Goal: Information Seeking & Learning: Learn about a topic

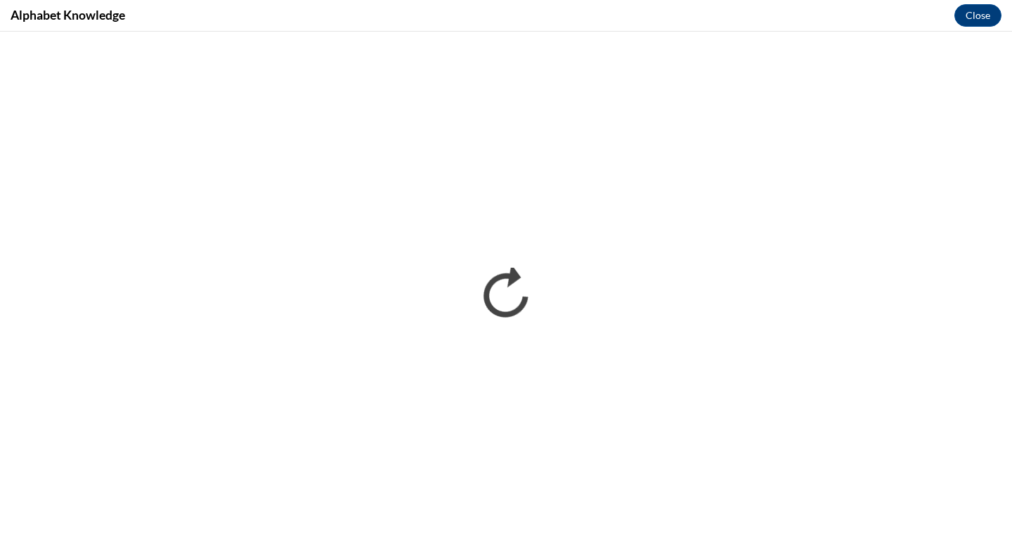
scroll to position [650, 0]
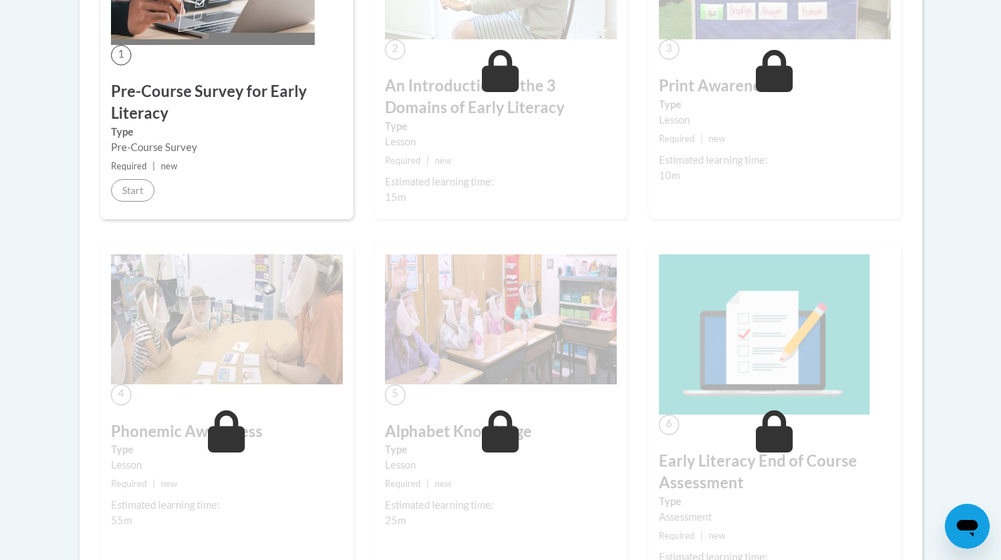
scroll to position [539, 0]
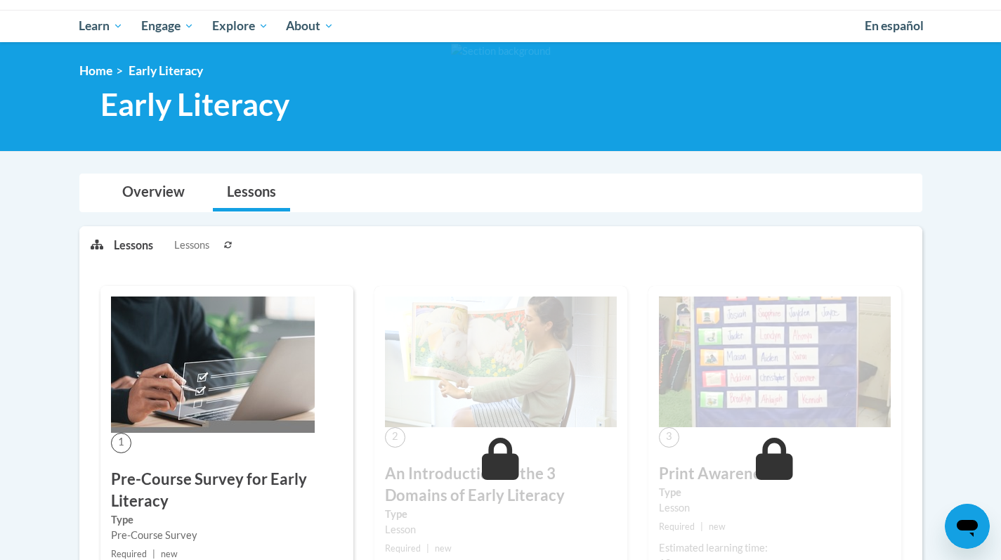
click at [941, 30] on div "Toggle navigation My Learning My Learning My Course Progress Certificates My Ac…" at bounding box center [500, 26] width 885 height 32
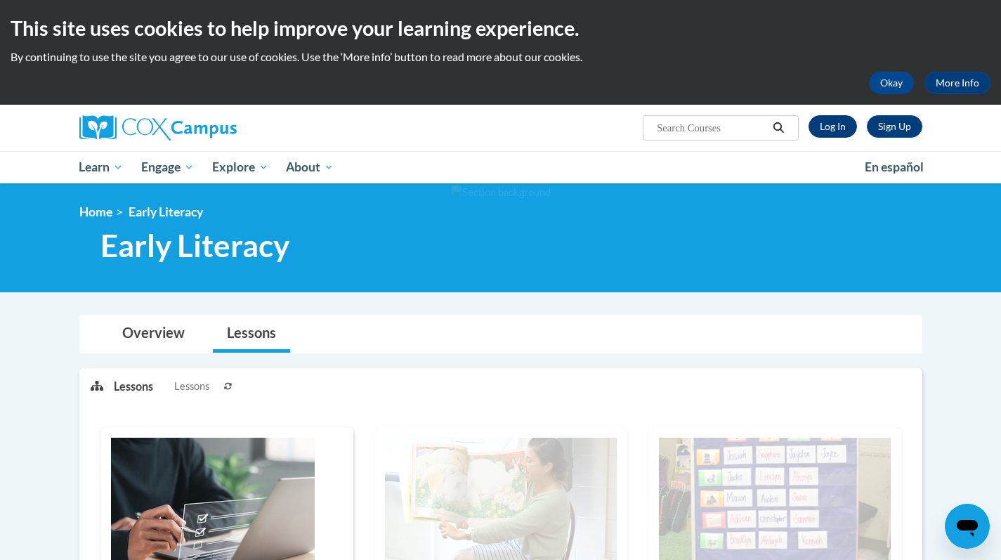
click at [833, 125] on link "Log In" at bounding box center [833, 126] width 48 height 22
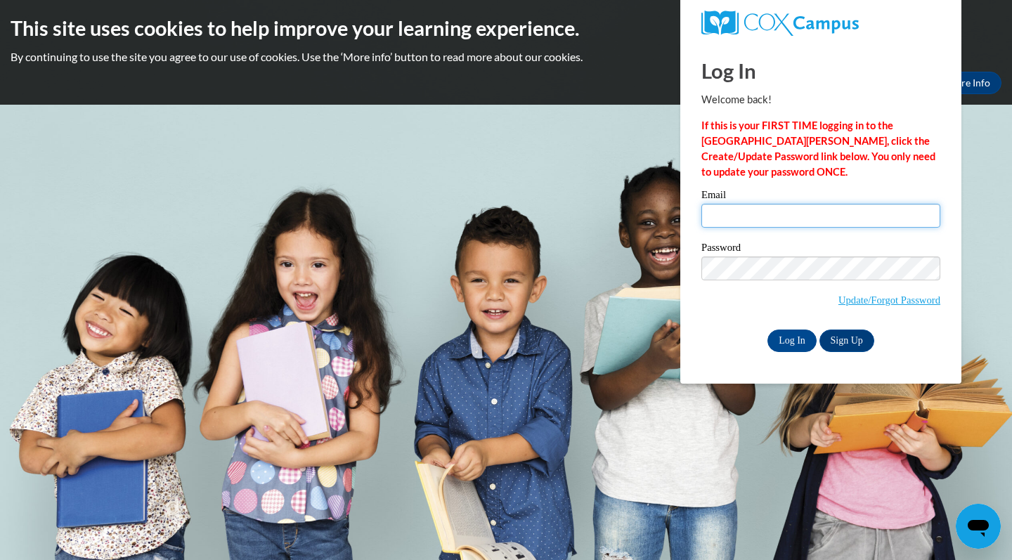
type input "[EMAIL_ADDRESS][DOMAIN_NAME]"
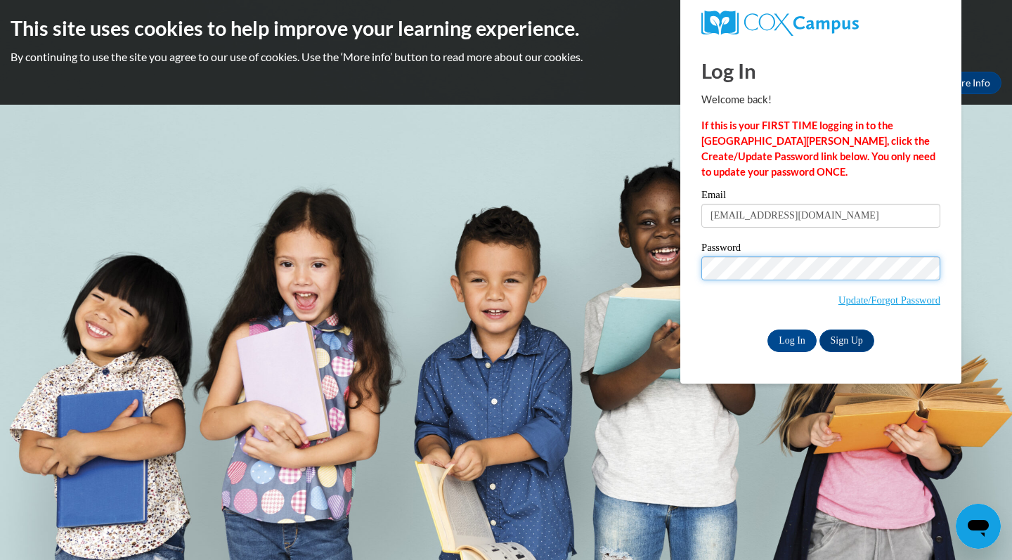
click at [791, 338] on input "Log In" at bounding box center [791, 341] width 49 height 22
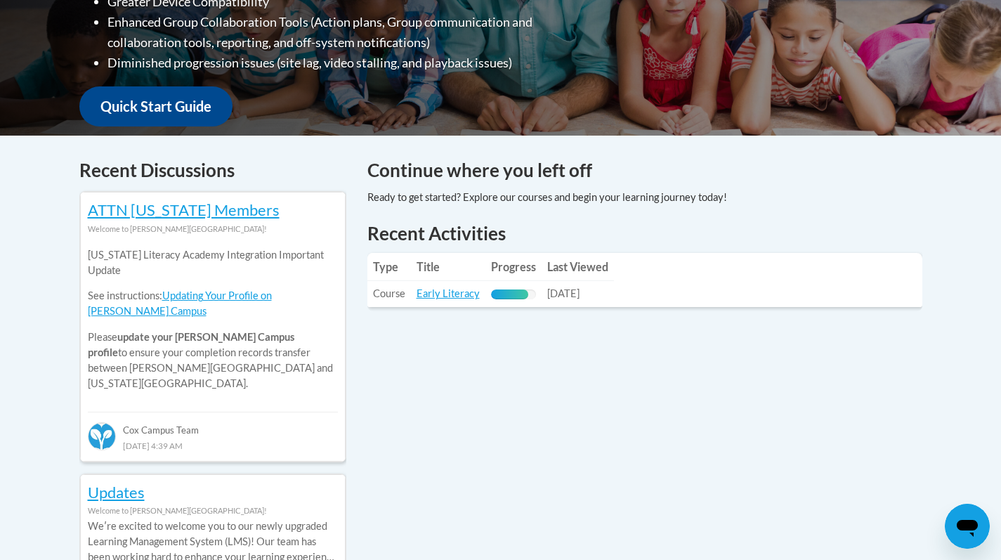
scroll to position [527, 0]
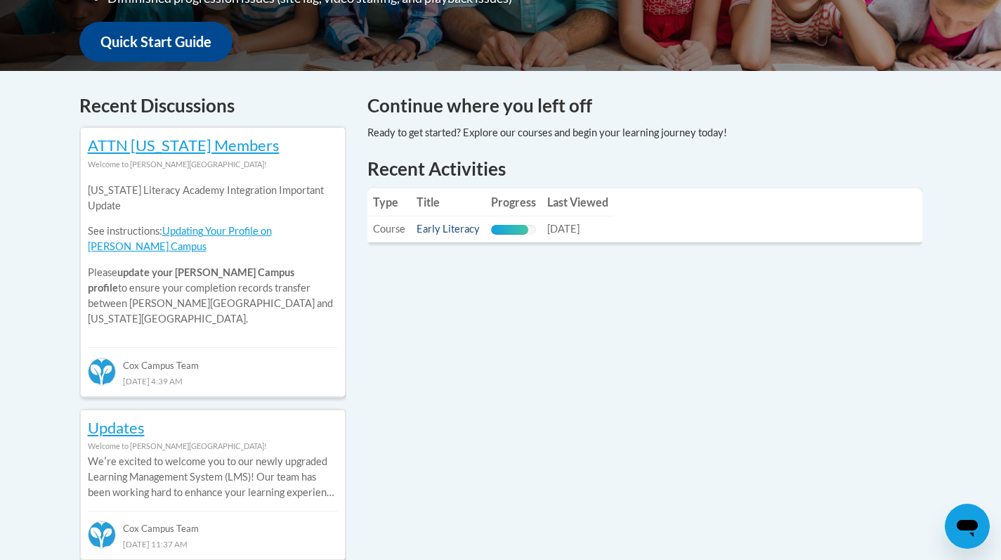
click at [453, 232] on link "Early Literacy" at bounding box center [448, 229] width 63 height 12
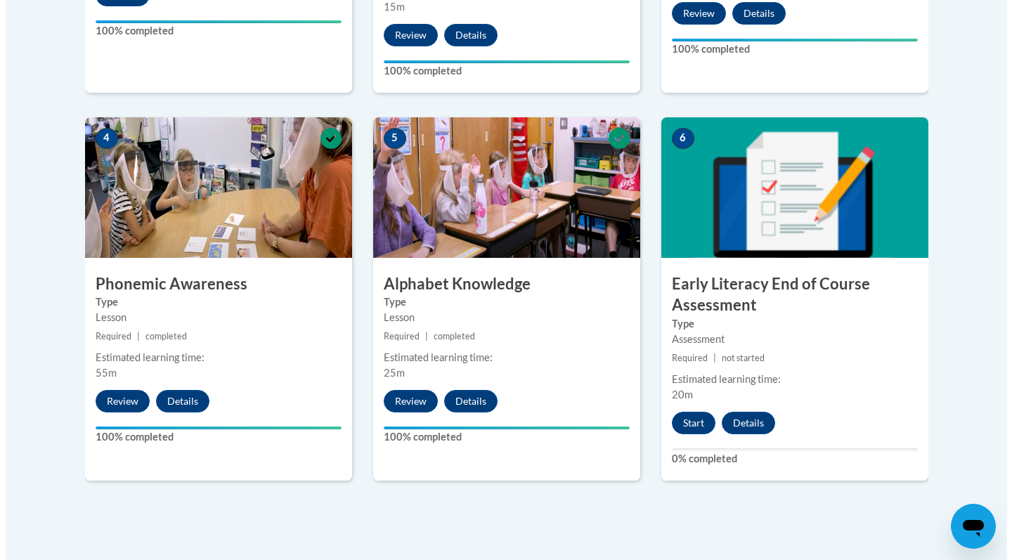
scroll to position [794, 0]
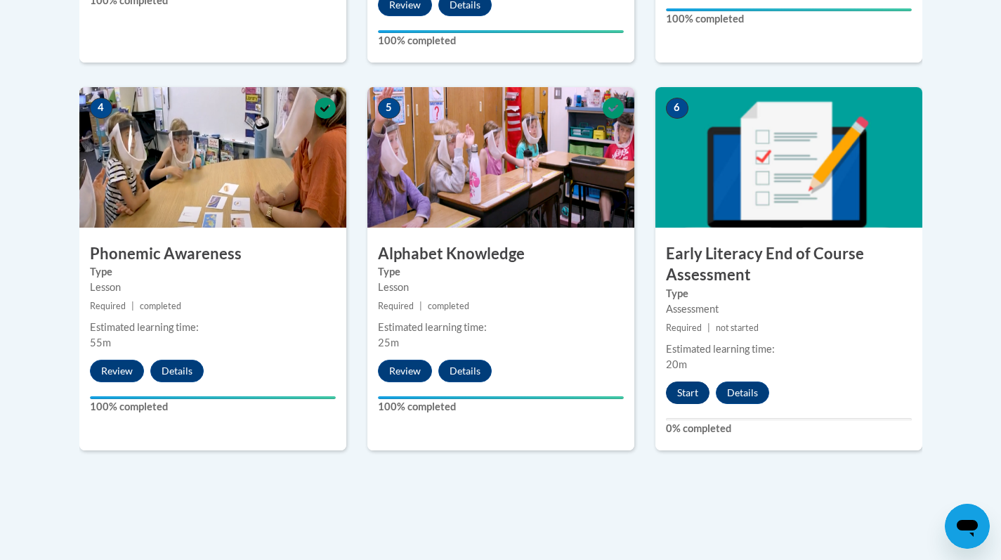
click at [684, 394] on button "Start" at bounding box center [688, 393] width 44 height 22
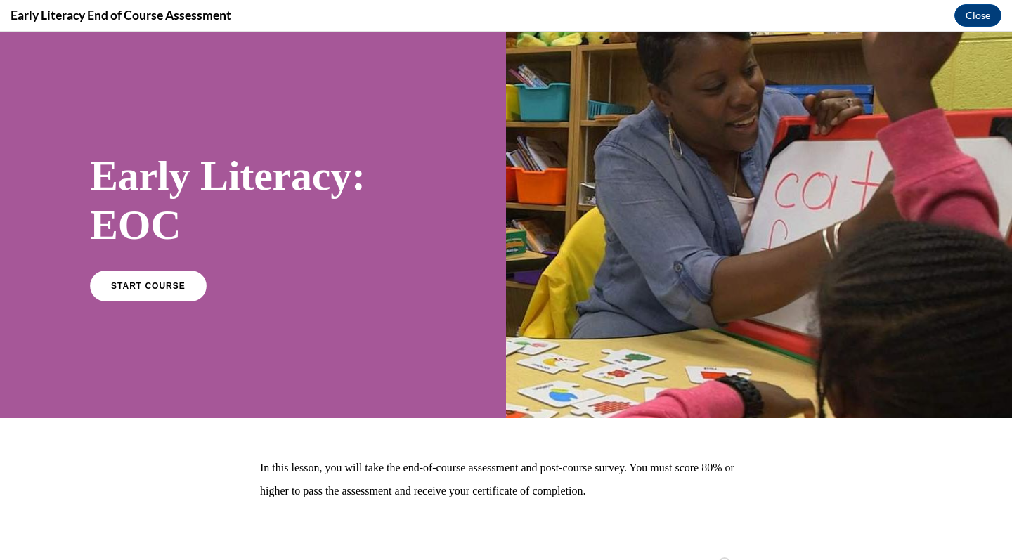
scroll to position [0, 0]
click at [160, 290] on span "START COURSE" at bounding box center [148, 285] width 78 height 11
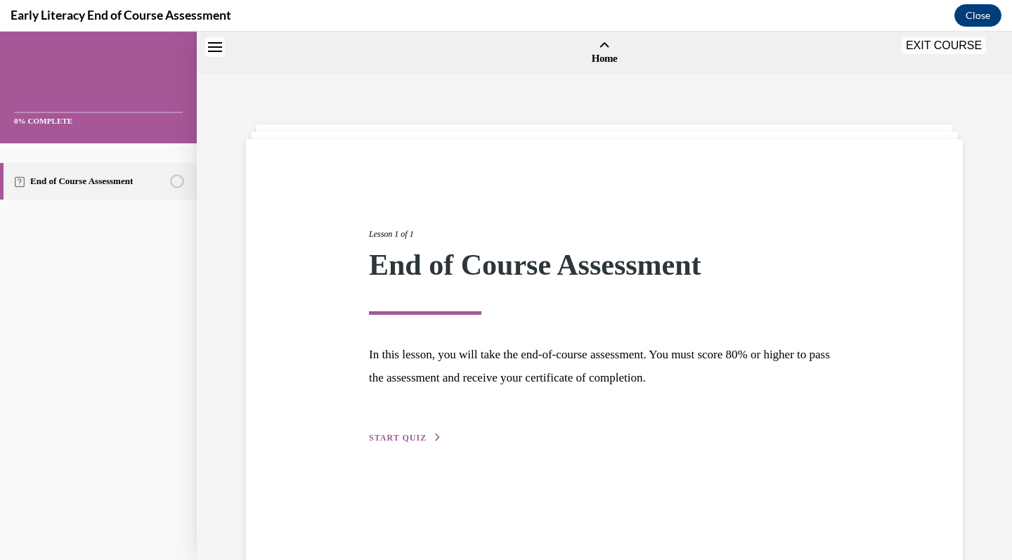
scroll to position [44, 0]
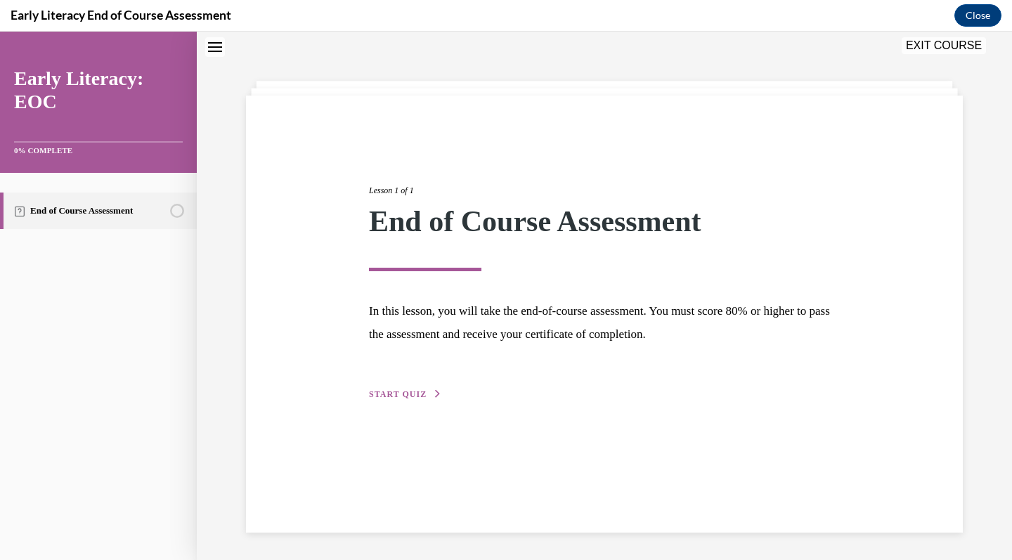
click at [412, 401] on div "Lesson 1 of 1 End of Course Assessment In this lesson, you will take the end-of…" at bounding box center [604, 277] width 492 height 250
click at [415, 394] on span "START QUIZ" at bounding box center [398, 394] width 58 height 10
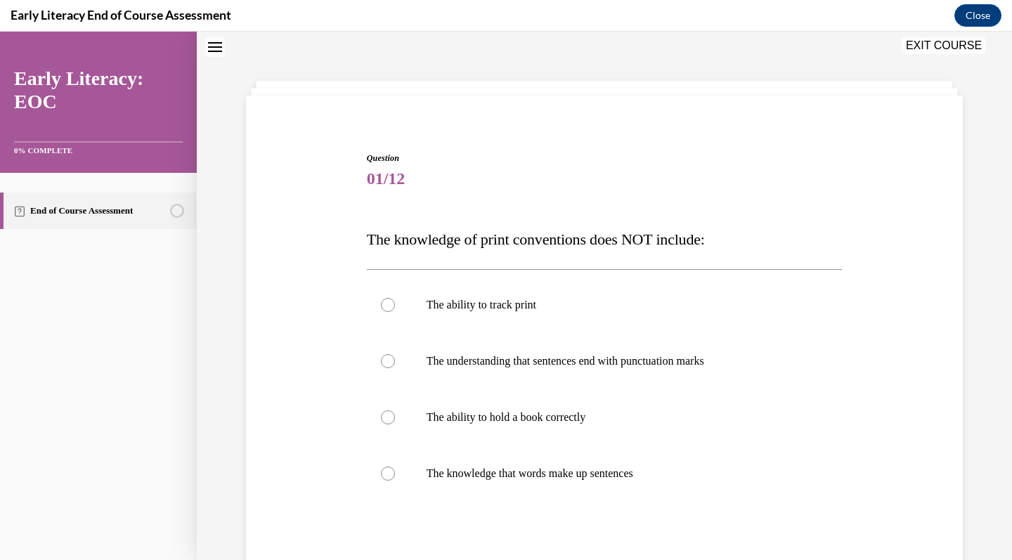
scroll to position [43, 0]
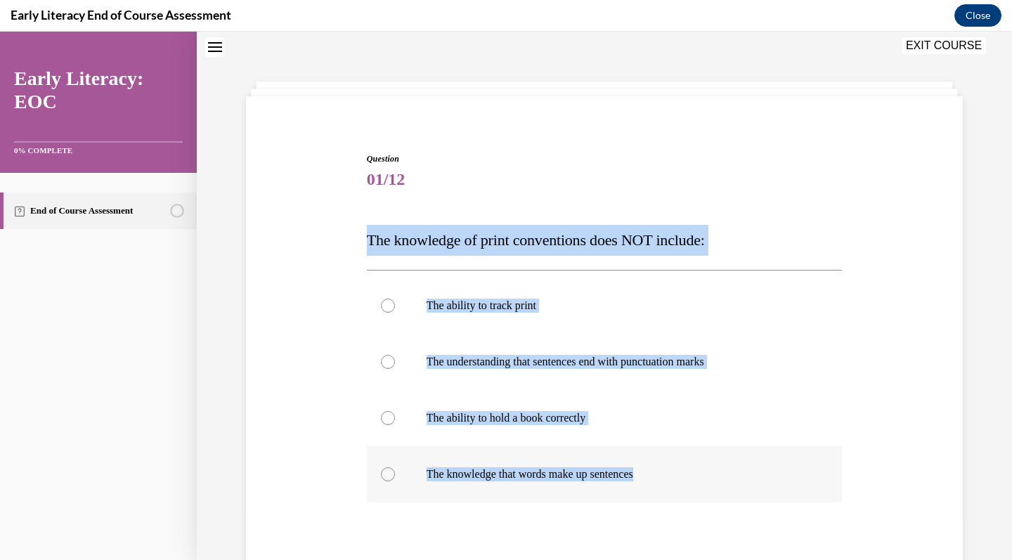
drag, startPoint x: 351, startPoint y: 240, endPoint x: 664, endPoint y: 476, distance: 392.4
click at [664, 476] on div "Question 01/12 The knowledge of print conventions does NOT include: The ability…" at bounding box center [604, 393] width 724 height 566
copy div "The knowledge of print conventions does NOT include: The ability to track print…"
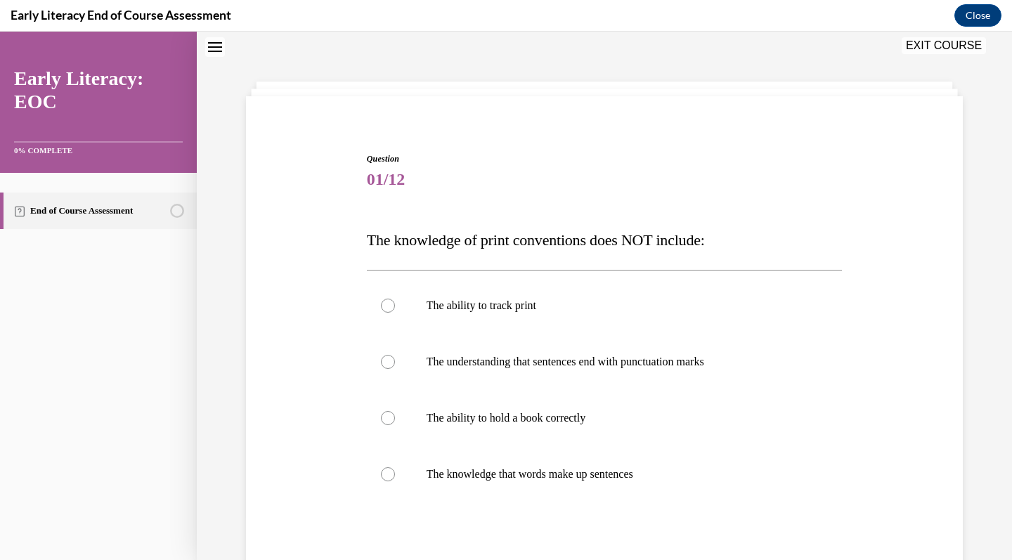
click at [800, 120] on div "Question 01/12 The knowledge of print conventions does NOT include: The ability…" at bounding box center [604, 393] width 724 height 566
click at [685, 358] on p "The understanding that sentences end with punctuation marks" at bounding box center [617, 362] width 381 height 14
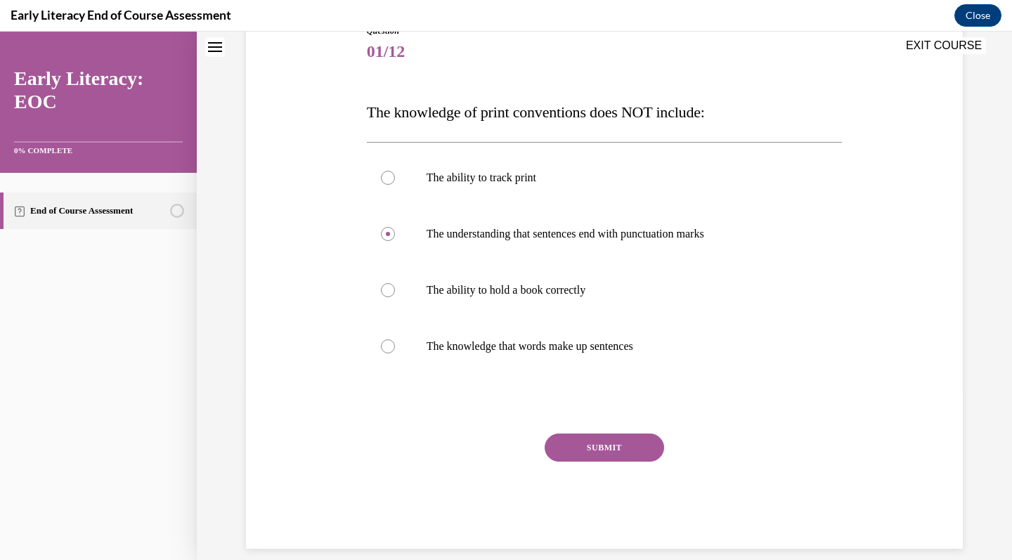
click at [585, 450] on button "SUBMIT" at bounding box center [604, 448] width 119 height 28
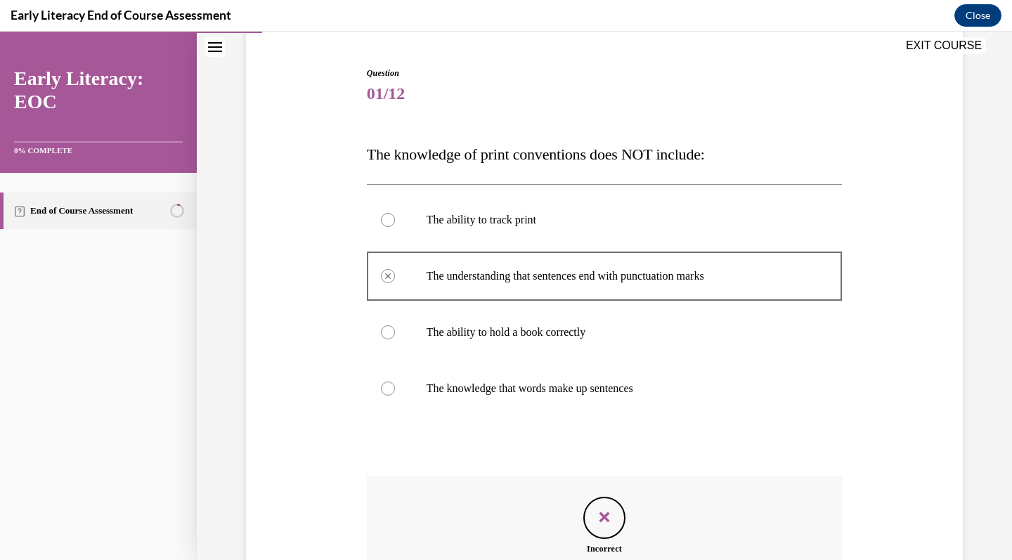
scroll to position [284, 0]
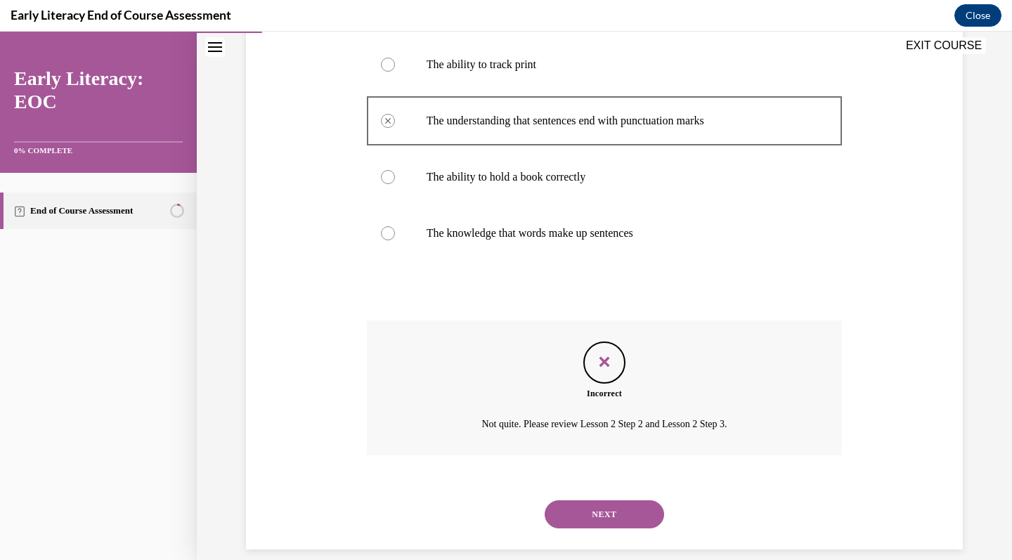
click at [600, 500] on button "NEXT" at bounding box center [604, 514] width 119 height 28
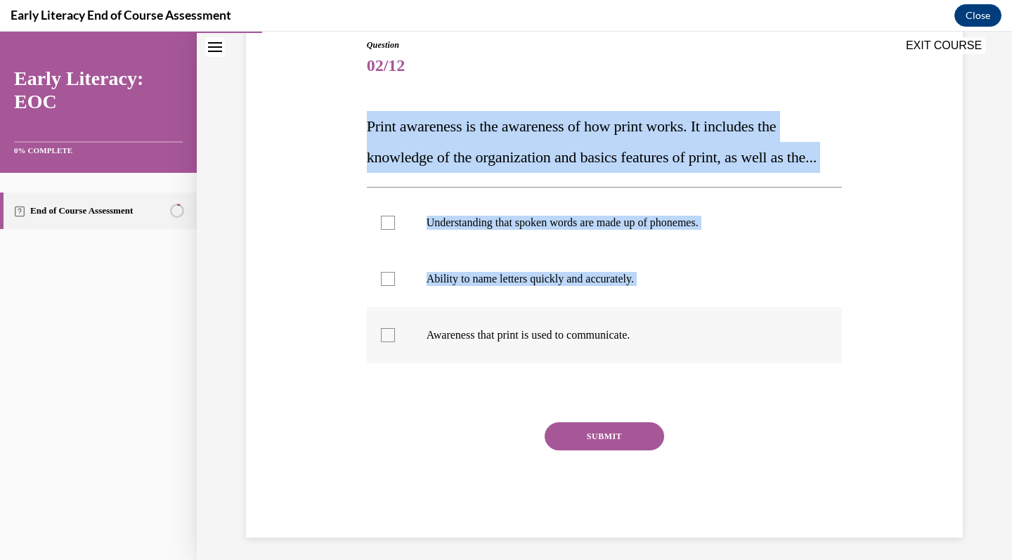
drag, startPoint x: 354, startPoint y: 126, endPoint x: 672, endPoint y: 392, distance: 414.6
click at [672, 392] on div "Question 02/12 Print awareness is the awareness of how print works. It includes…" at bounding box center [604, 266] width 724 height 541
click at [506, 162] on span "Print awareness is the awareness of how print works. It includes the knowledge …" at bounding box center [592, 141] width 450 height 48
drag, startPoint x: 356, startPoint y: 124, endPoint x: 672, endPoint y: 379, distance: 406.8
click at [672, 379] on div "Question 02/12 Print awareness is the awareness of how print works. It includes…" at bounding box center [604, 266] width 724 height 541
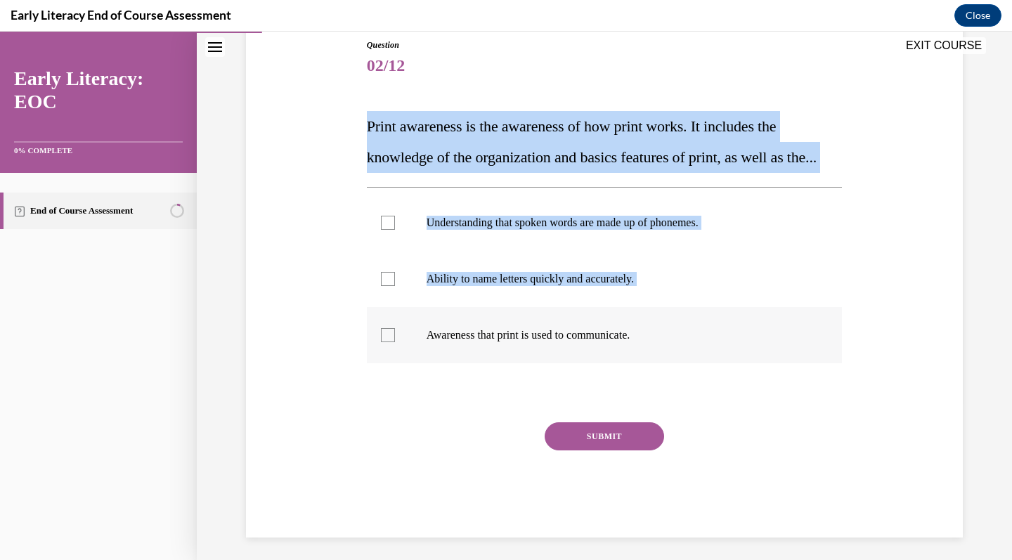
copy div "Print awareness is the awareness of how print works. It includes the knowledge …"
click at [578, 145] on p "Print awareness is the awareness of how print works. It includes the knowledge …" at bounding box center [605, 142] width 476 height 62
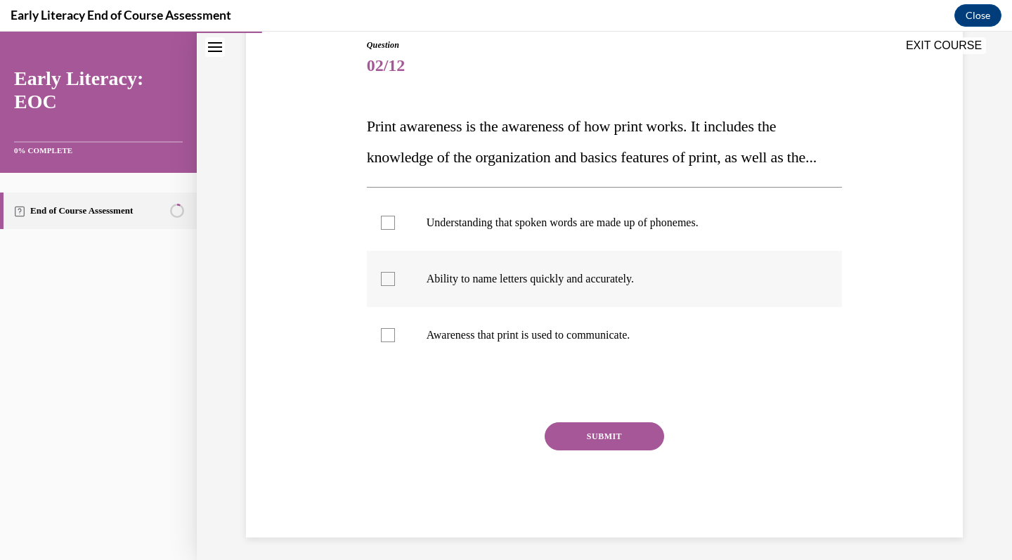
click at [564, 286] on p "Ability to name letters quickly and accurately." at bounding box center [617, 279] width 381 height 14
click at [573, 363] on div at bounding box center [605, 335] width 476 height 56
click at [559, 230] on p "Understanding that spoken words are made up of phonemes." at bounding box center [617, 223] width 381 height 14
click at [597, 450] on button "SUBMIT" at bounding box center [604, 436] width 119 height 28
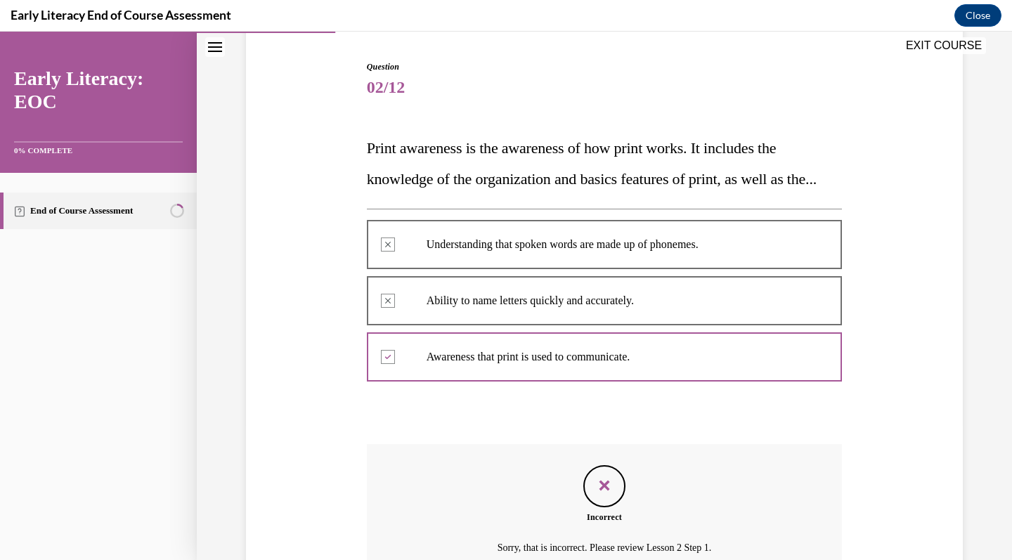
scroll to position [290, 0]
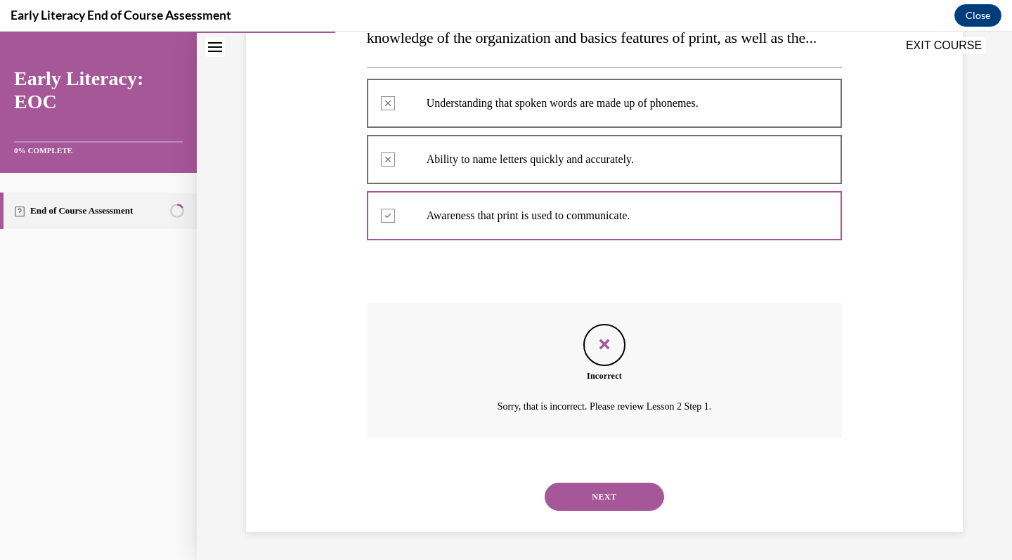
click at [609, 498] on button "NEXT" at bounding box center [604, 497] width 119 height 28
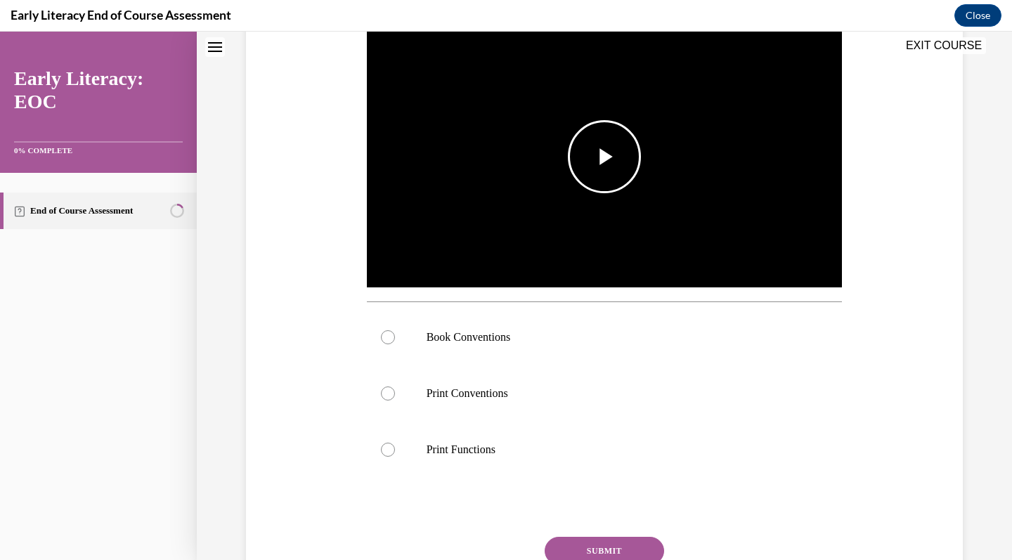
scroll to position [43, 0]
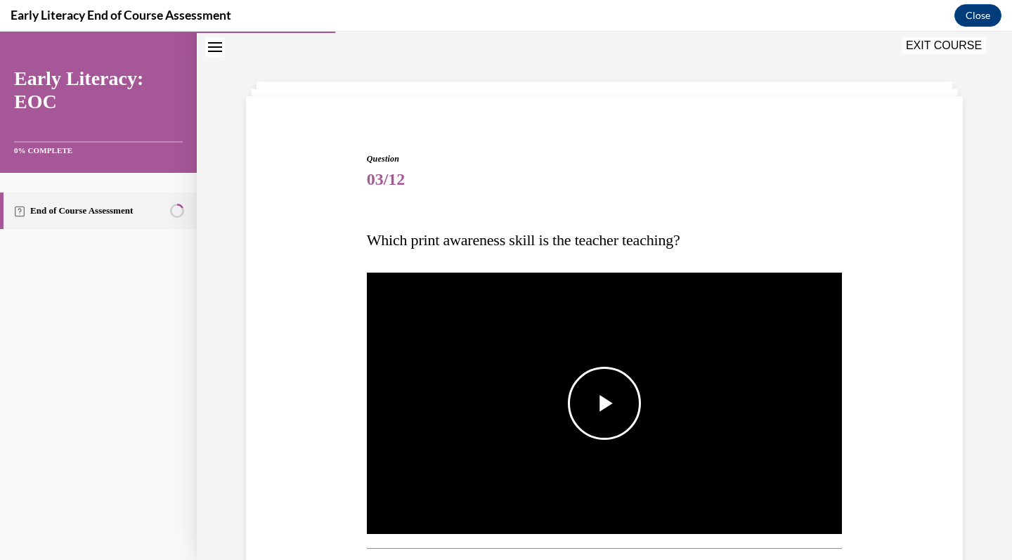
click at [604, 403] on span "Video player" at bounding box center [604, 403] width 0 height 0
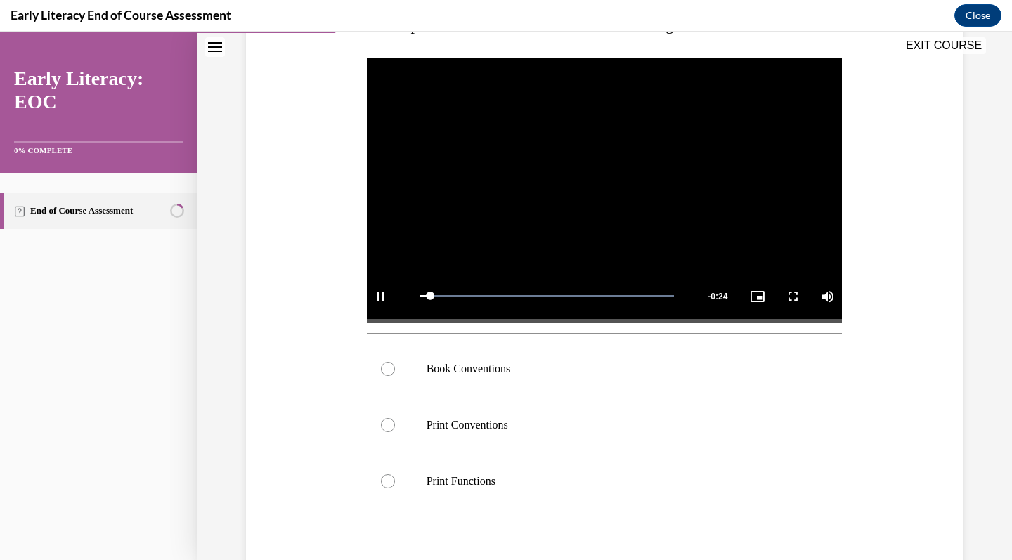
scroll to position [247, 0]
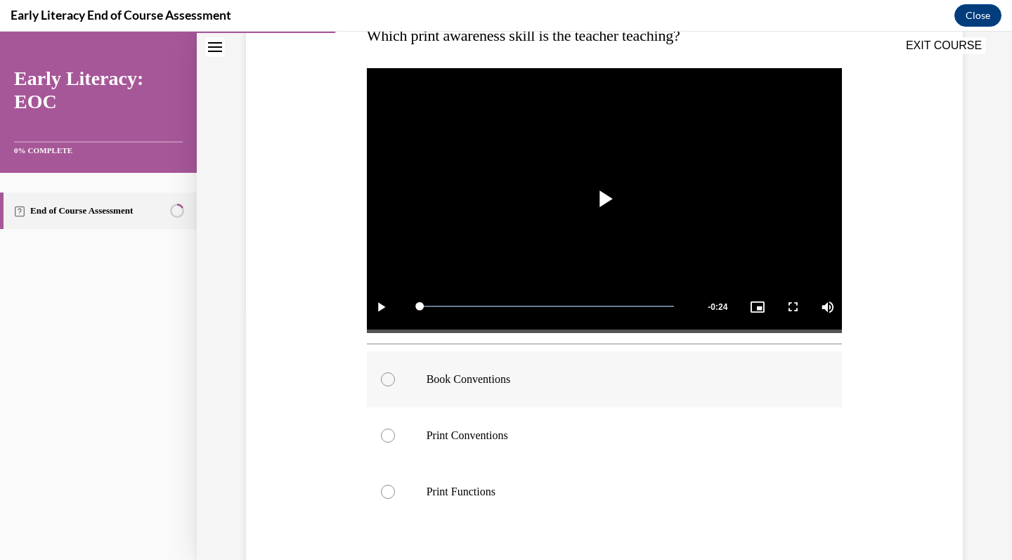
click at [540, 377] on p "Book Conventions" at bounding box center [617, 379] width 381 height 14
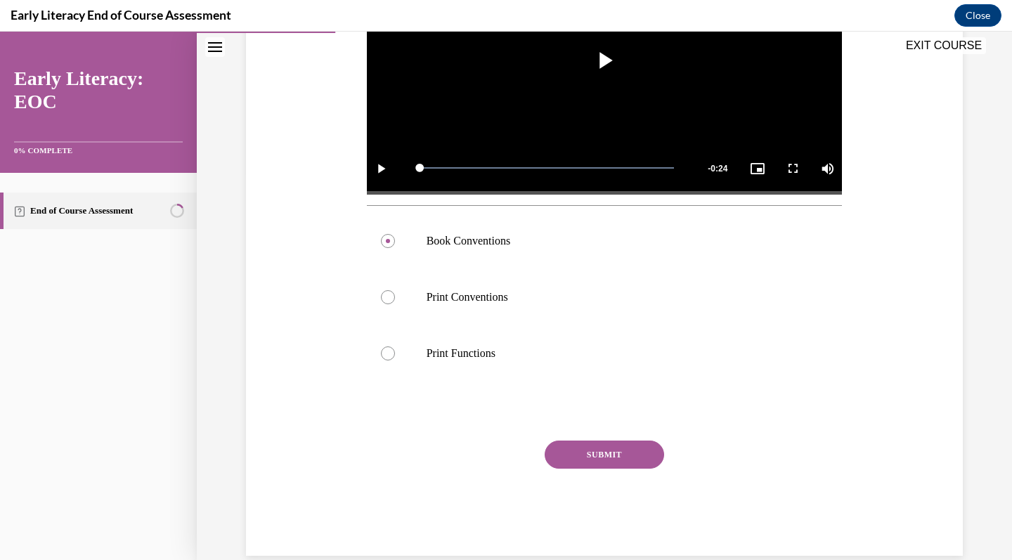
scroll to position [393, 0]
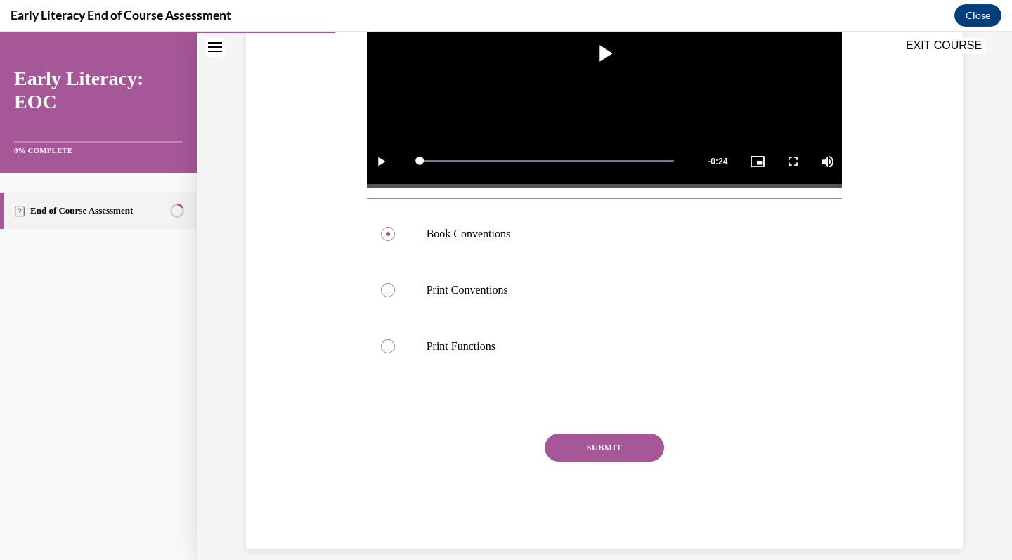
click at [586, 447] on button "SUBMIT" at bounding box center [604, 448] width 119 height 28
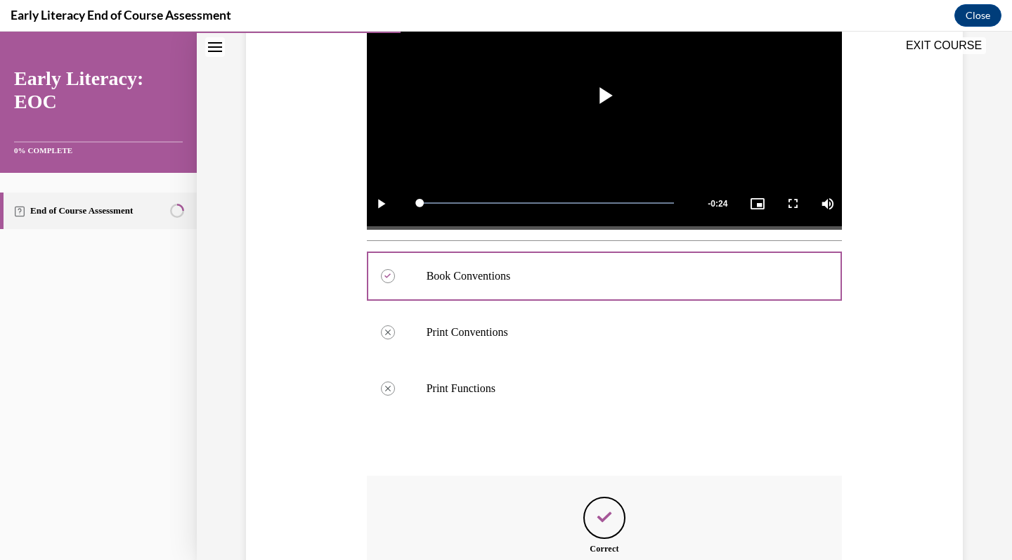
scroll to position [506, 0]
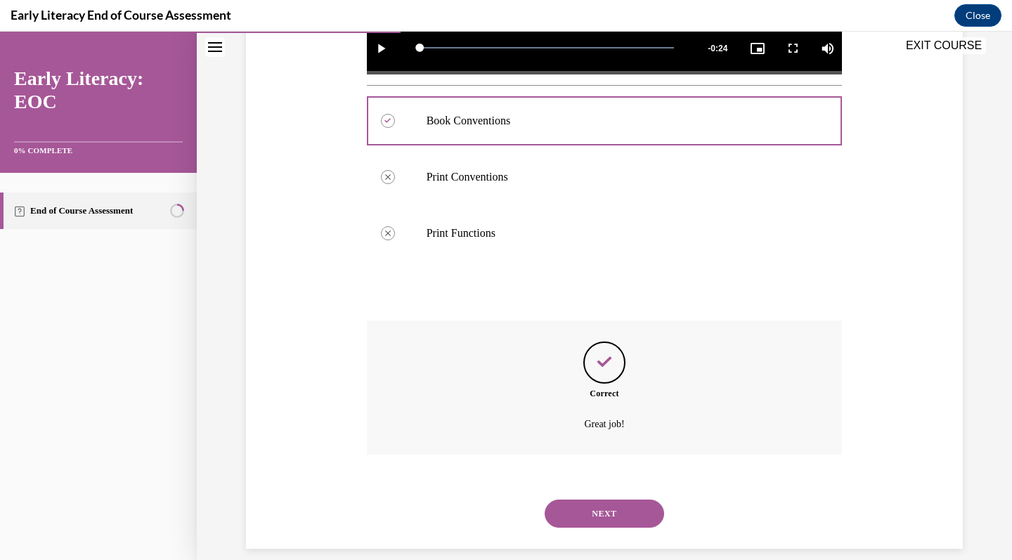
click at [594, 501] on button "NEXT" at bounding box center [604, 514] width 119 height 28
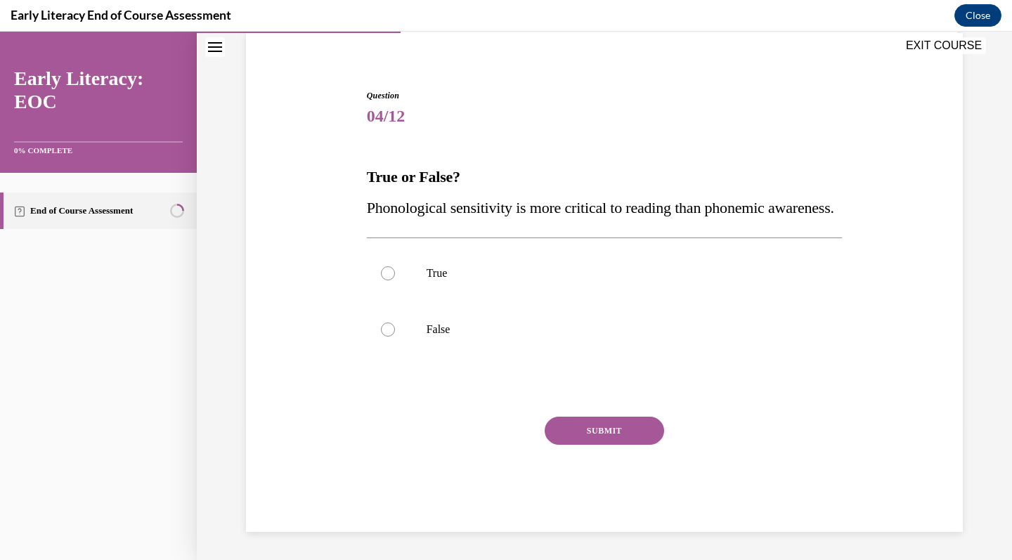
scroll to position [120, 0]
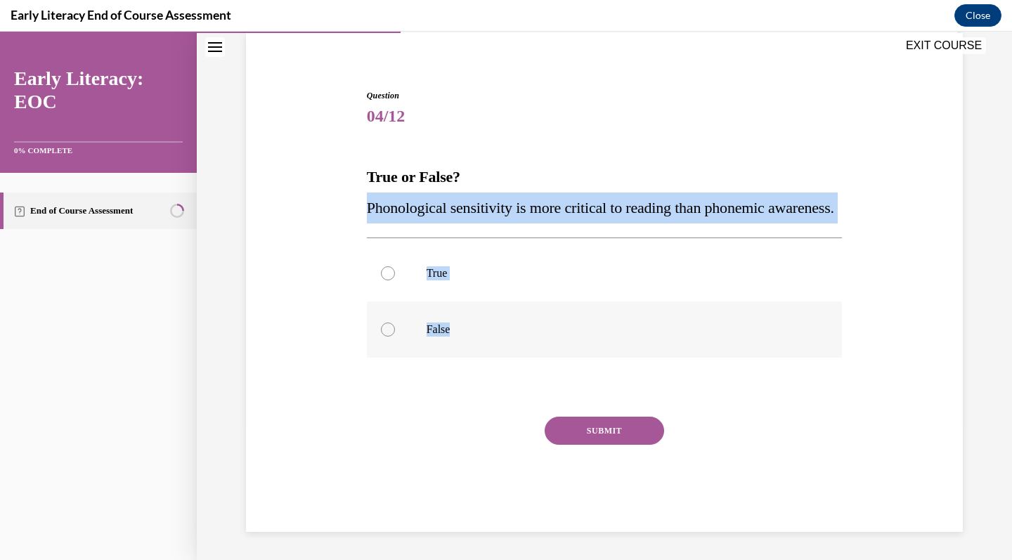
drag, startPoint x: 351, startPoint y: 186, endPoint x: 471, endPoint y: 344, distance: 198.2
click at [471, 344] on div "Question 04/12 True or False? Phonological sensitivity is more critical to read…" at bounding box center [604, 289] width 724 height 485
copy div "Phonological sensitivity is more critical to reading than phonemic awareness. T…"
click at [496, 207] on p "Phonological sensitivity is more critical to reading than phonemic awareness." at bounding box center [605, 208] width 476 height 31
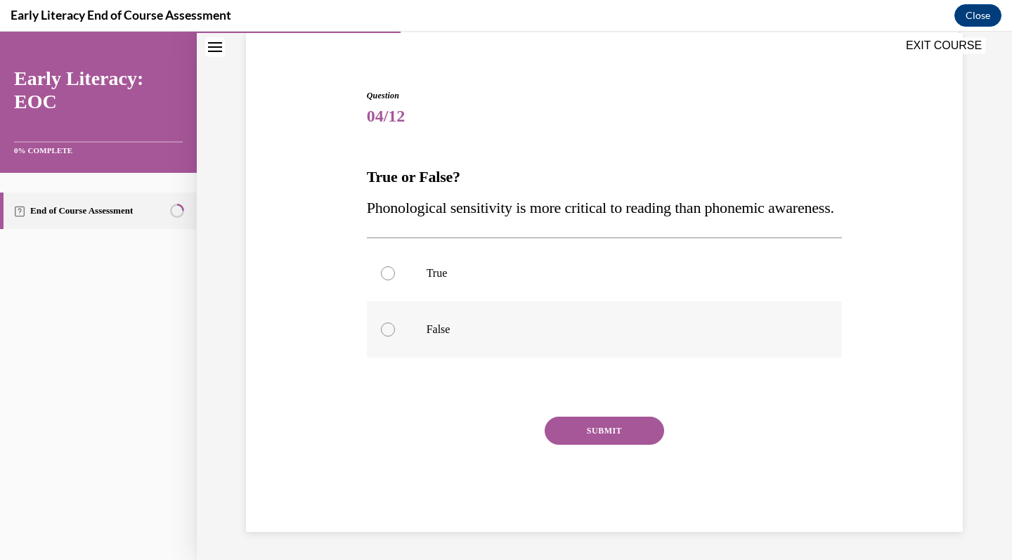
click at [426, 358] on div at bounding box center [605, 329] width 476 height 56
click at [596, 445] on button "SUBMIT" at bounding box center [604, 431] width 119 height 28
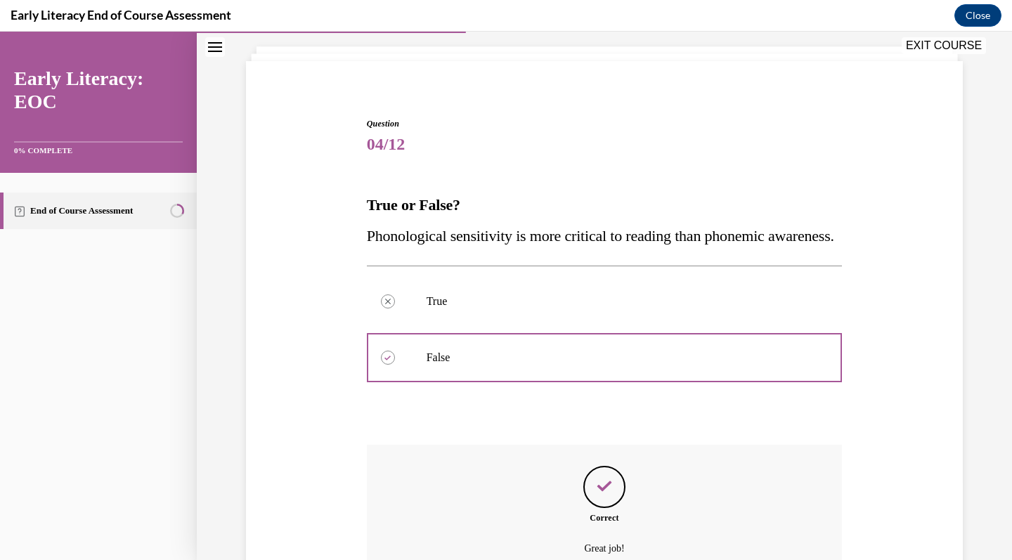
scroll to position [233, 0]
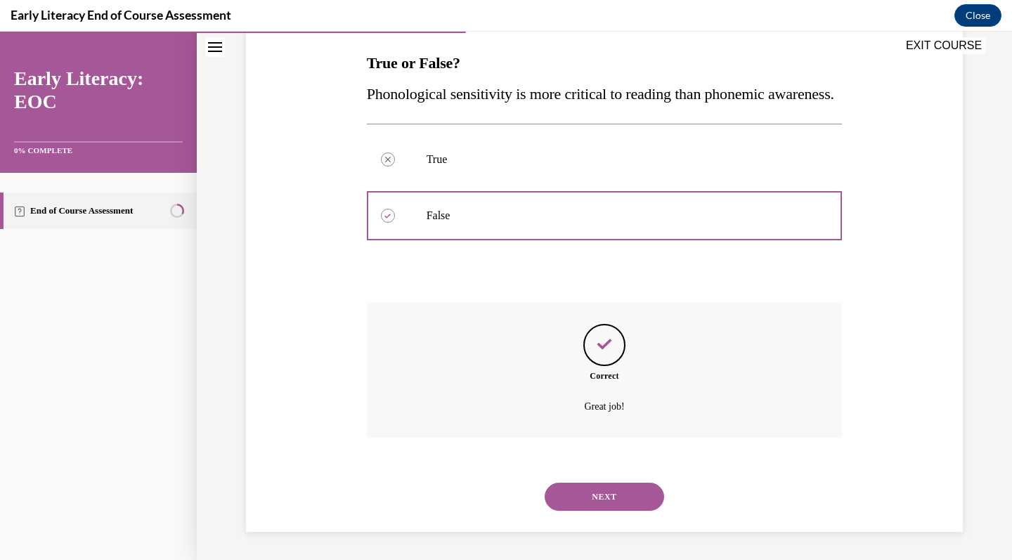
click at [627, 496] on button "NEXT" at bounding box center [604, 497] width 119 height 28
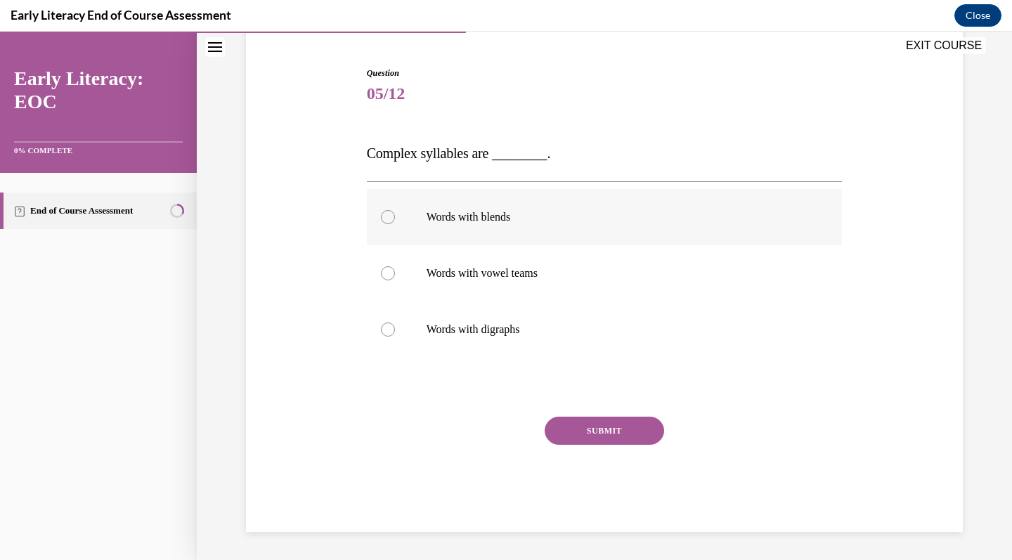
scroll to position [43, 0]
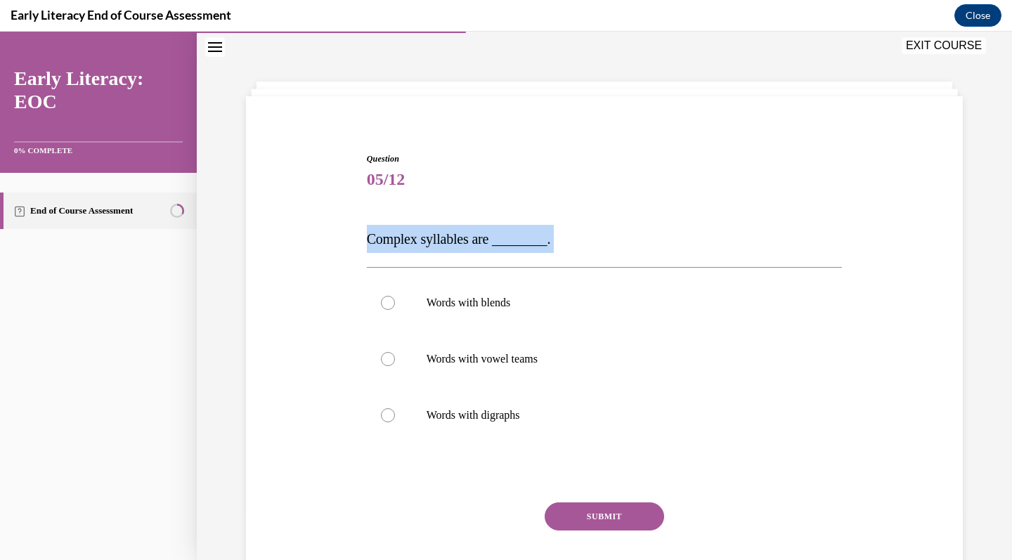
drag, startPoint x: 346, startPoint y: 243, endPoint x: 533, endPoint y: 258, distance: 187.5
click at [533, 258] on div "Question 05/12 Complex syllables are ________. Words with blends Words with vow…" at bounding box center [604, 363] width 724 height 507
copy div "Complex syllables are ________."
click at [532, 196] on div "Question 05/12 Complex syllables are ________. Words with blends Words with vow…" at bounding box center [605, 384] width 476 height 465
click at [472, 290] on div at bounding box center [605, 303] width 476 height 56
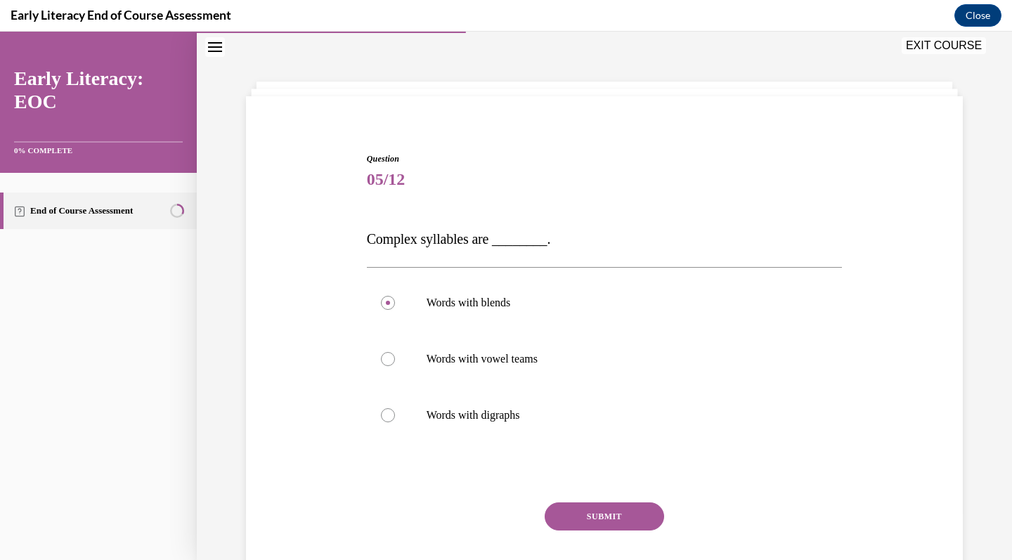
click at [577, 515] on button "SUBMIT" at bounding box center [604, 516] width 119 height 28
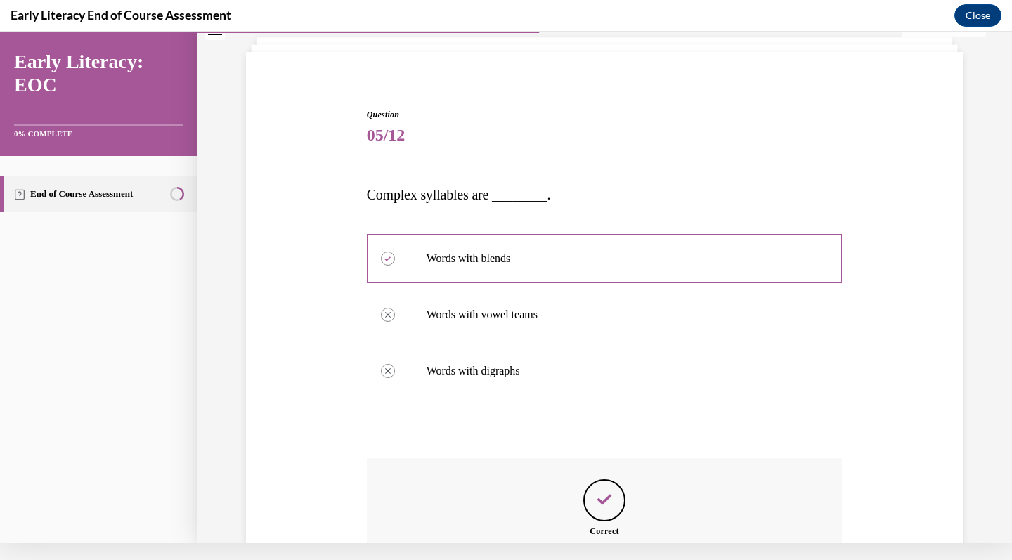
scroll to position [225, 0]
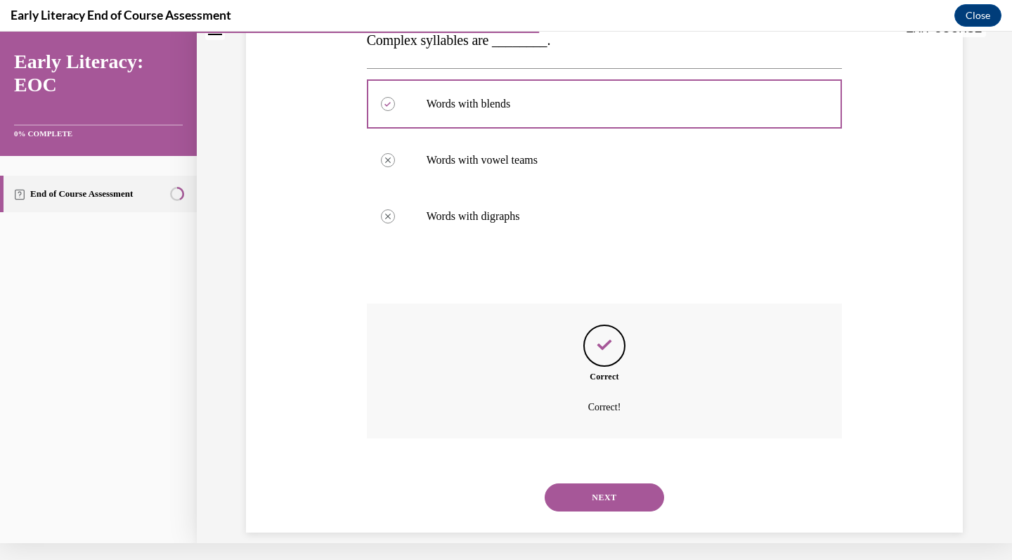
click at [598, 486] on button "NEXT" at bounding box center [604, 497] width 119 height 28
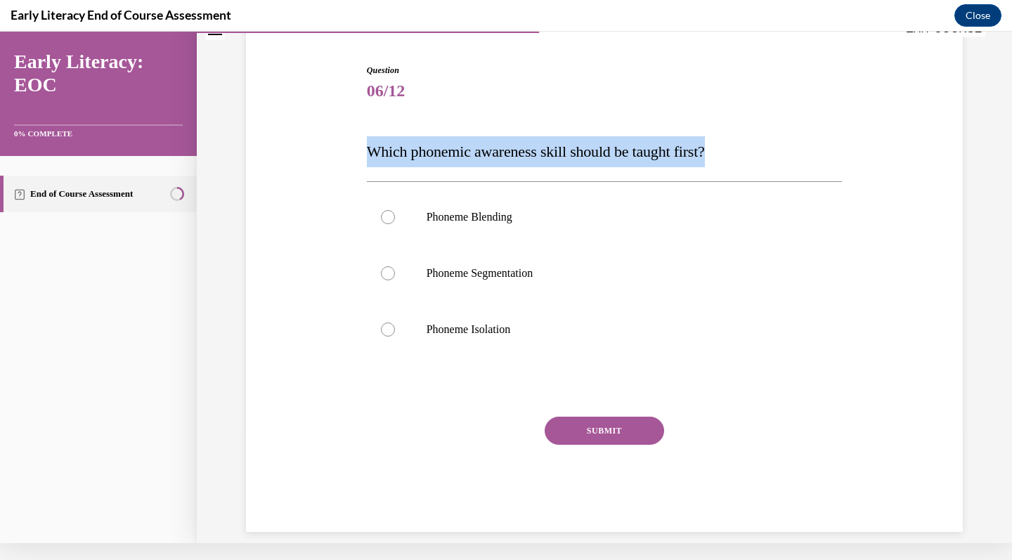
drag, startPoint x: 351, startPoint y: 155, endPoint x: 828, endPoint y: 162, distance: 476.5
click at [828, 162] on div "Question 06/12 Which phonemic awareness skill should be taught first? Phoneme B…" at bounding box center [604, 277] width 724 height 510
copy span "Which phonemic awareness skill should be taught first?"
click at [705, 155] on span "Which phonemic awareness skill should be taught first?" at bounding box center [536, 152] width 338 height 18
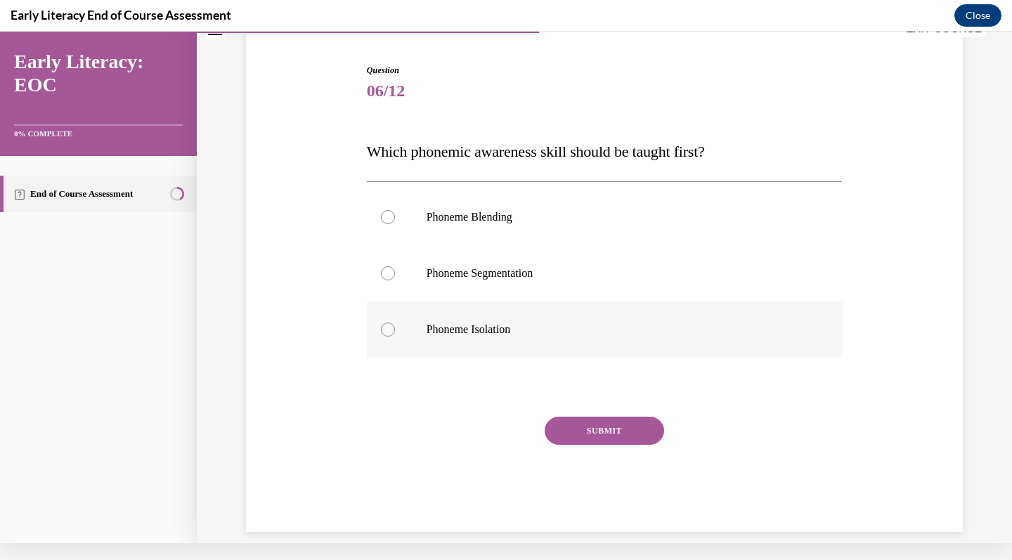
click at [456, 326] on p "Phoneme Isolation" at bounding box center [617, 330] width 381 height 14
click at [589, 428] on button "SUBMIT" at bounding box center [604, 431] width 119 height 28
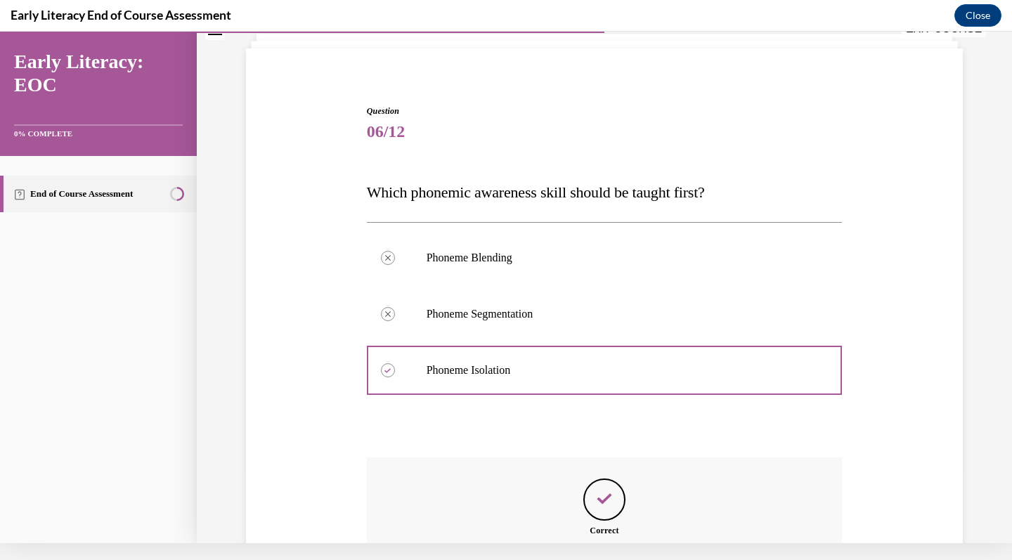
scroll to position [228, 0]
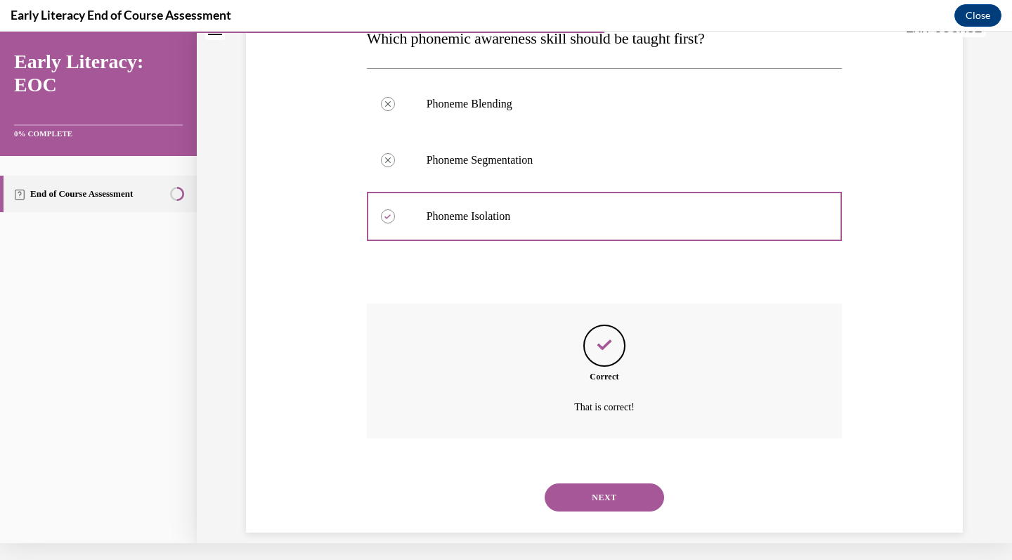
click at [599, 483] on button "NEXT" at bounding box center [604, 497] width 119 height 28
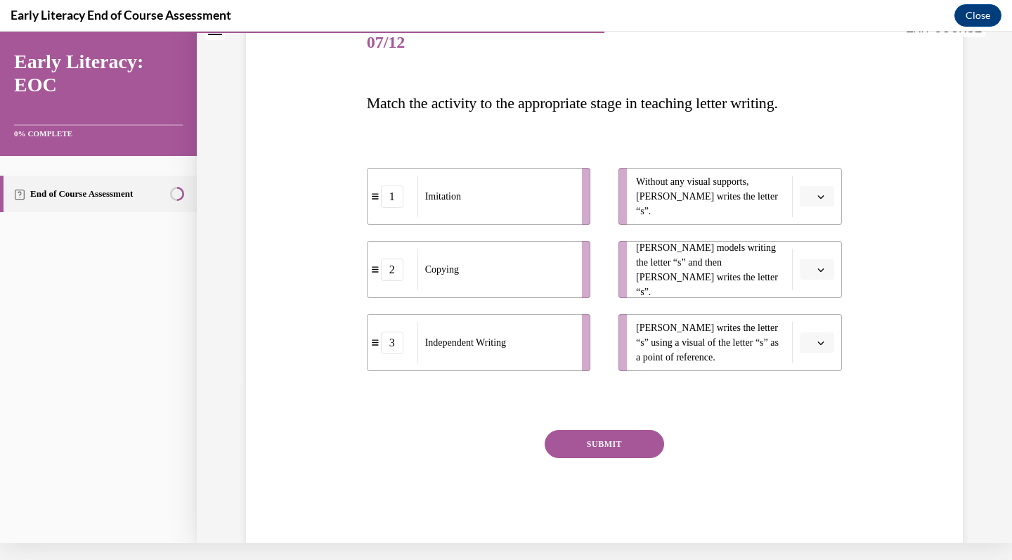
scroll to position [162, 0]
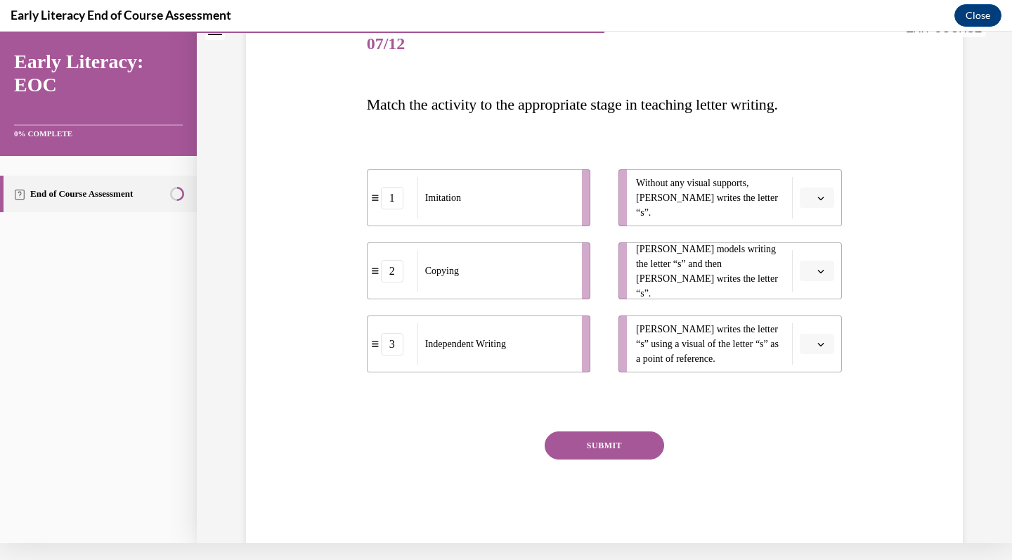
click at [819, 198] on icon "button" at bounding box center [820, 198] width 7 height 7
click at [817, 313] on div "3" at bounding box center [810, 313] width 35 height 28
click at [817, 269] on icon "button" at bounding box center [820, 271] width 7 height 7
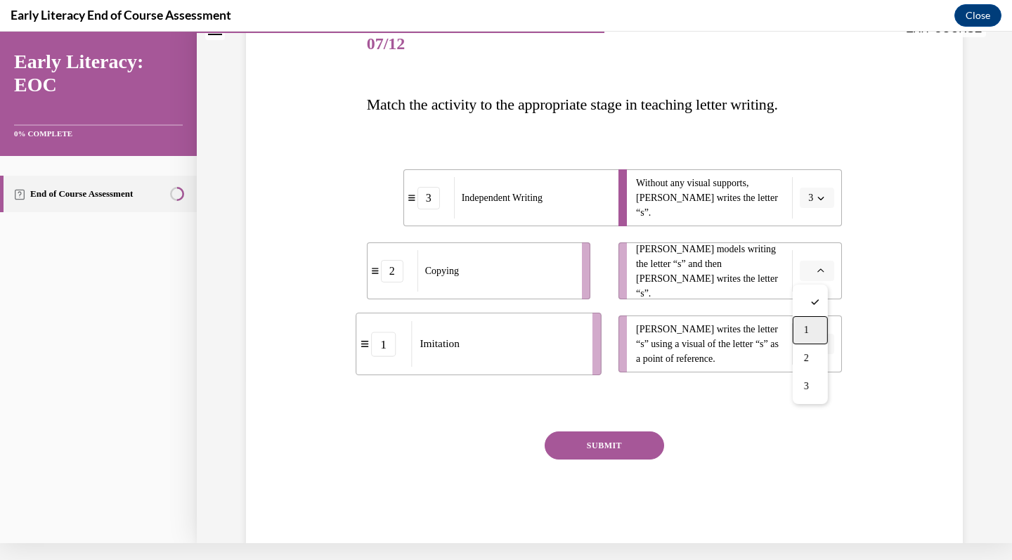
click at [806, 323] on div "1" at bounding box center [810, 330] width 35 height 28
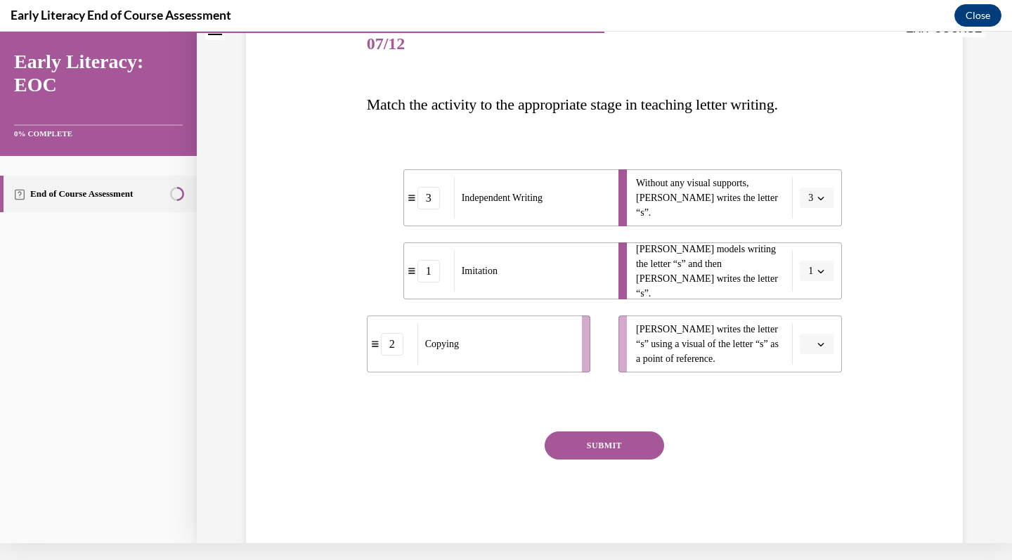
click at [817, 350] on button "button" at bounding box center [817, 344] width 34 height 21
click at [814, 433] on div "2" at bounding box center [810, 431] width 35 height 28
click at [594, 450] on button "SUBMIT" at bounding box center [604, 445] width 119 height 28
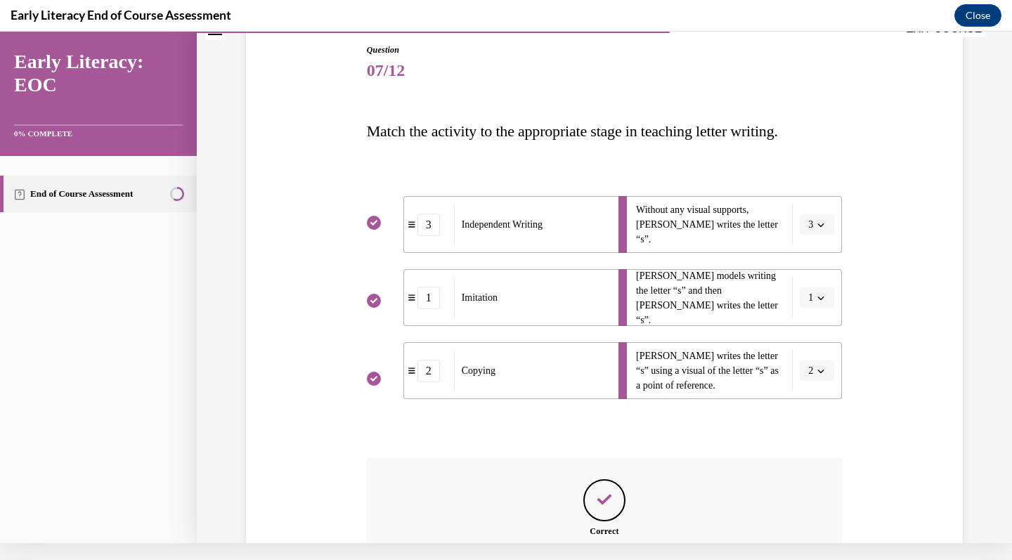
scroll to position [290, 0]
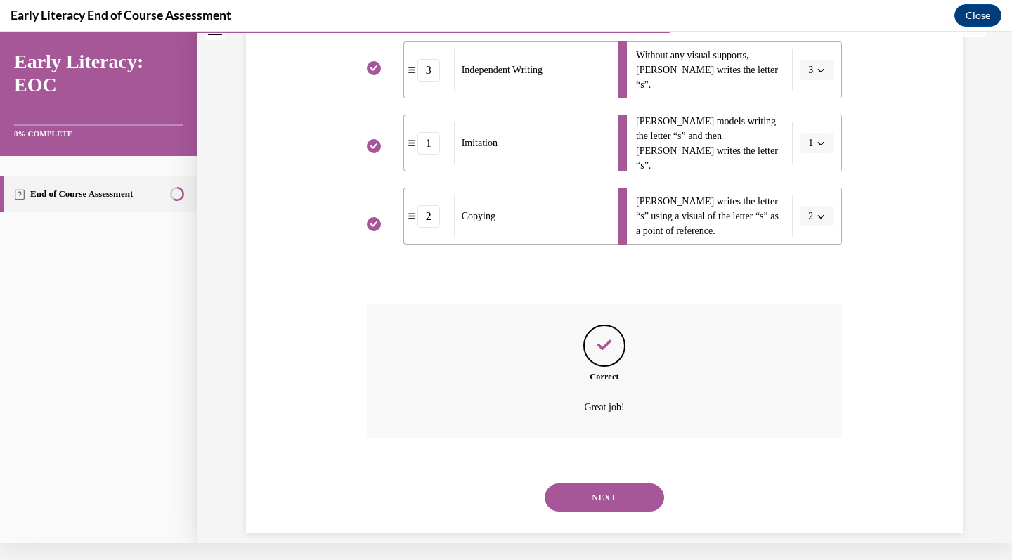
click at [589, 490] on button "NEXT" at bounding box center [604, 497] width 119 height 28
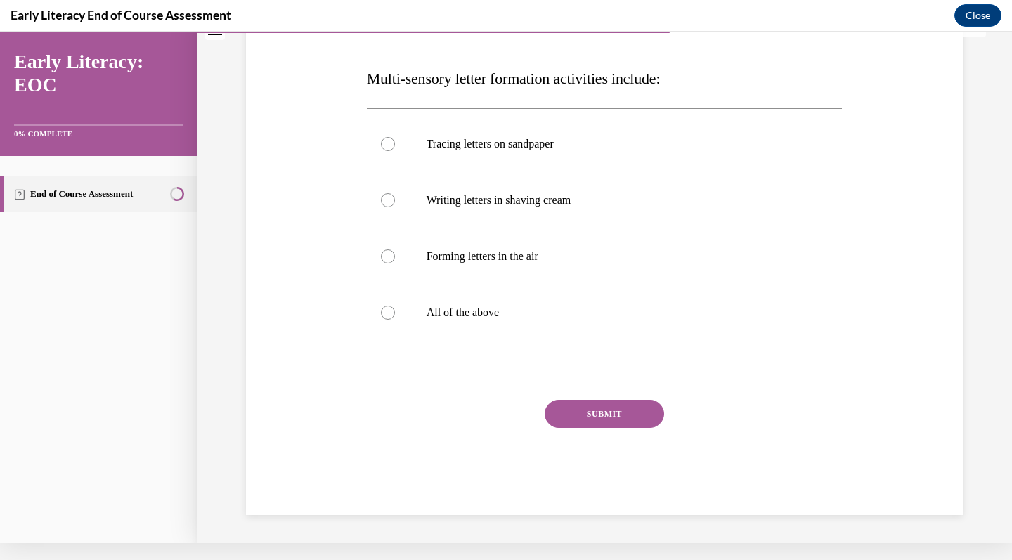
scroll to position [0, 0]
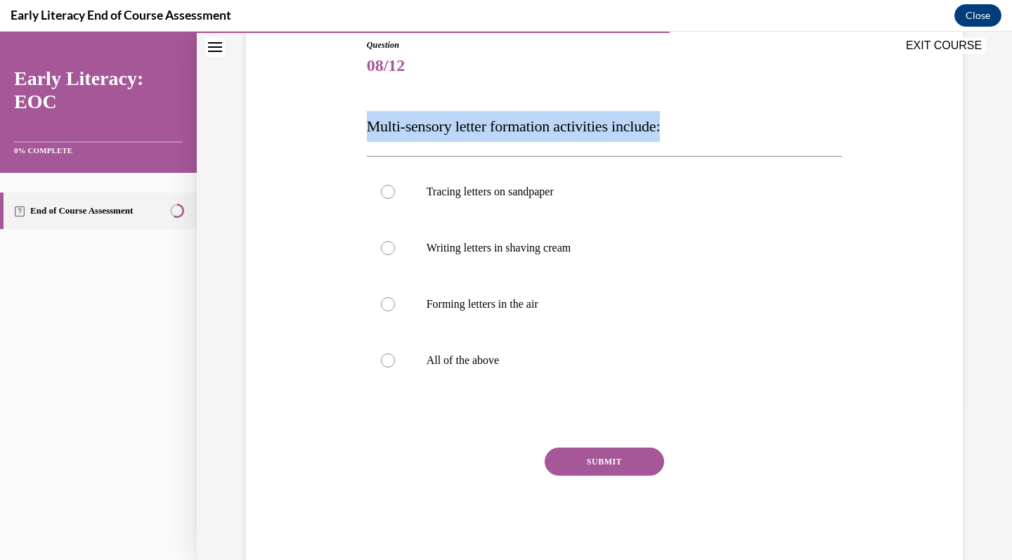
drag, startPoint x: 360, startPoint y: 121, endPoint x: 703, endPoint y: 126, distance: 343.0
click at [703, 126] on div "Question 08/12 Multi-sensory letter formation activities include: Tracing lette…" at bounding box center [604, 290] width 483 height 545
click at [455, 365] on p "All of the above" at bounding box center [617, 360] width 381 height 14
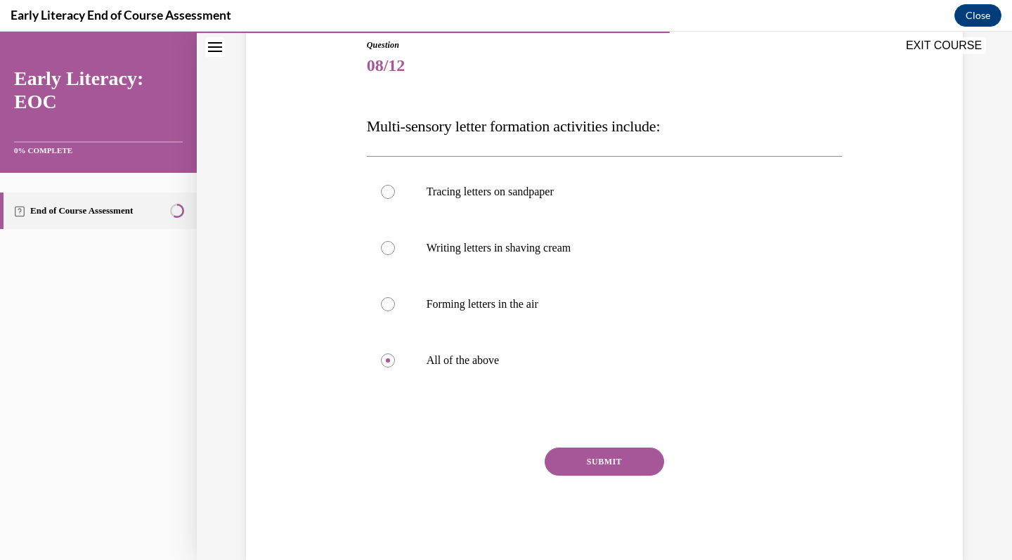
click at [579, 454] on button "SUBMIT" at bounding box center [604, 462] width 119 height 28
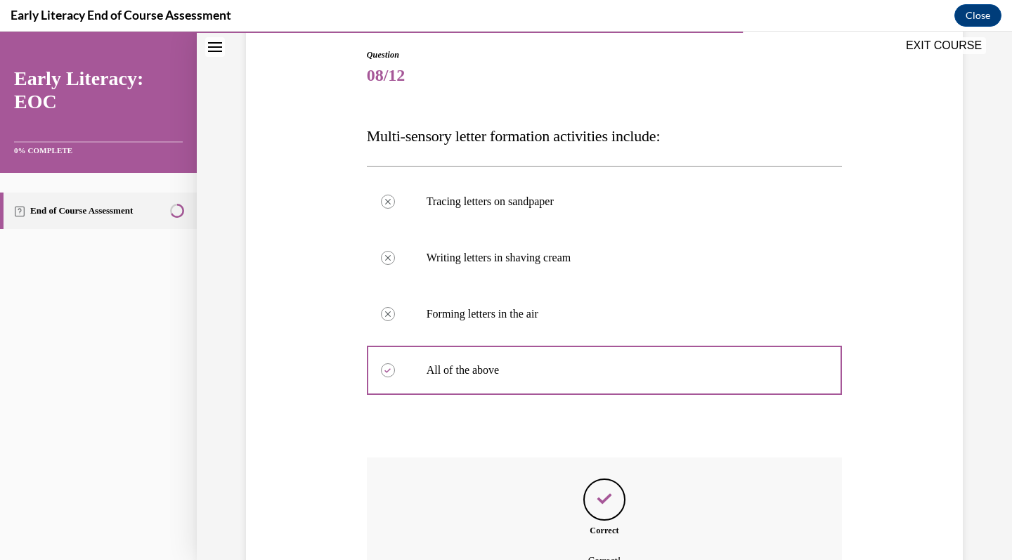
scroll to position [284, 0]
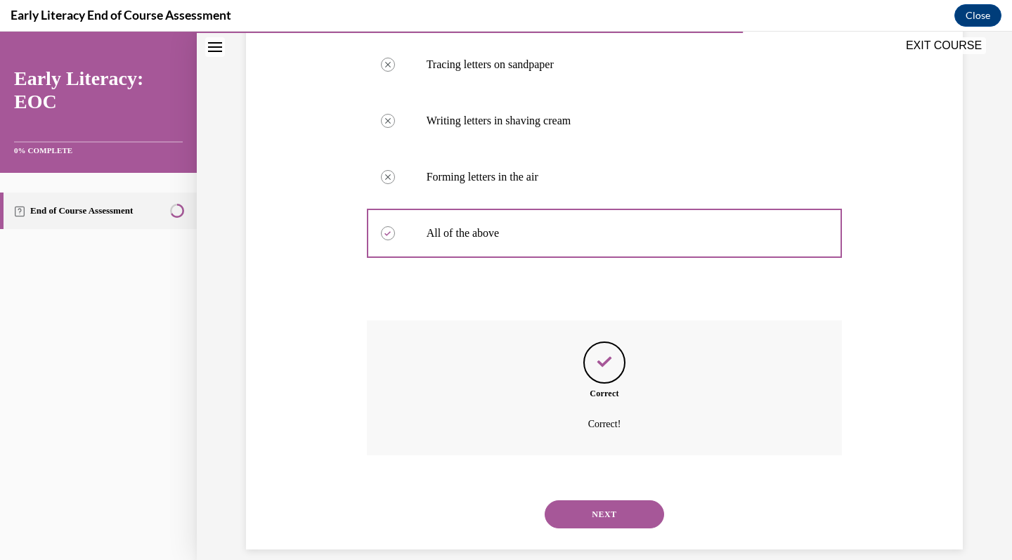
click at [586, 500] on button "NEXT" at bounding box center [604, 514] width 119 height 28
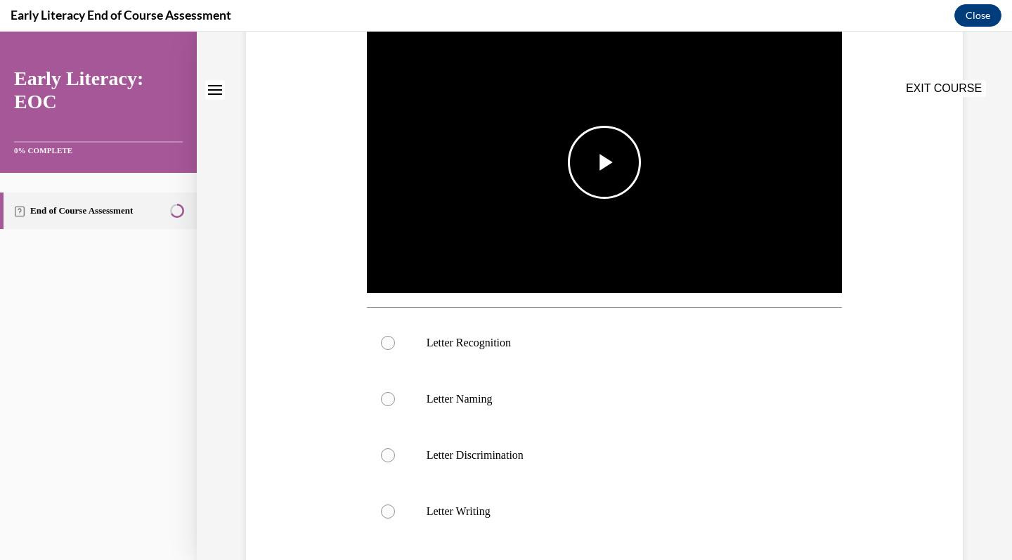
scroll to position [0, 0]
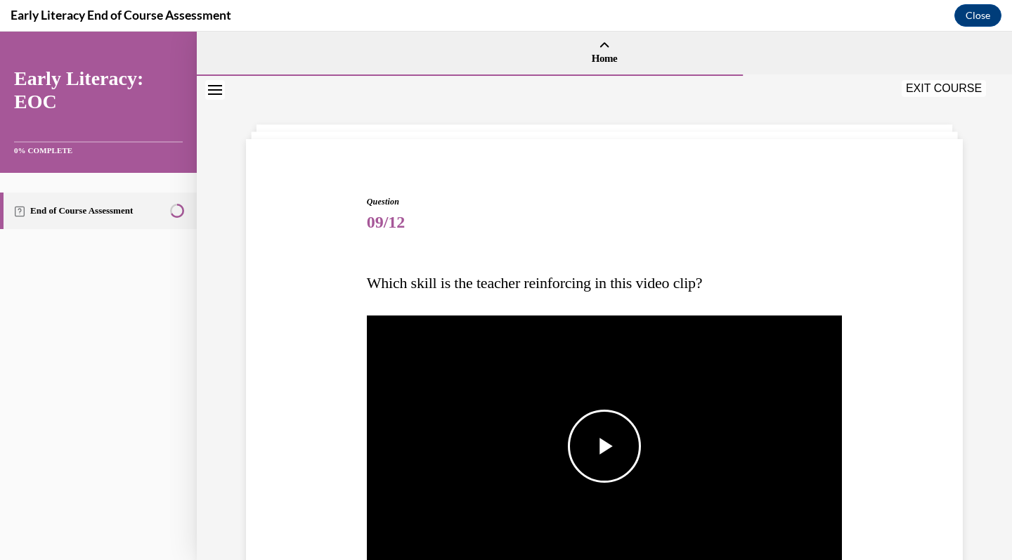
click at [604, 446] on span "Video player" at bounding box center [604, 446] width 0 height 0
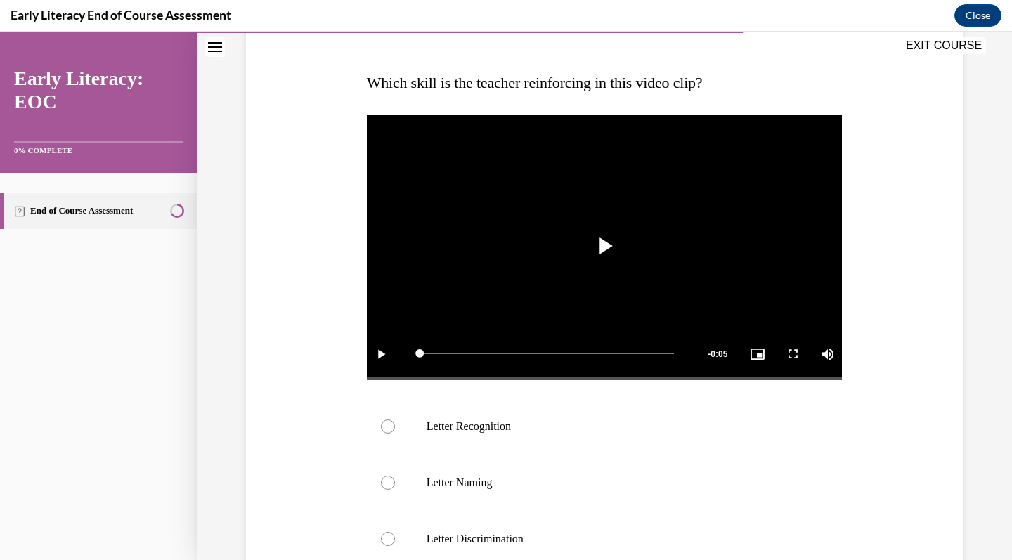
scroll to position [209, 0]
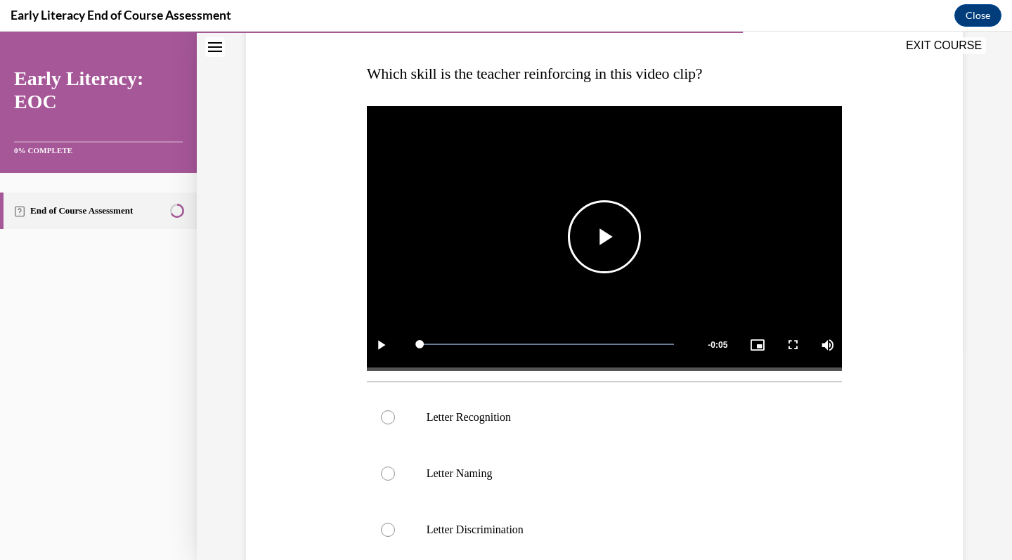
click at [604, 237] on span "Video player" at bounding box center [604, 237] width 0 height 0
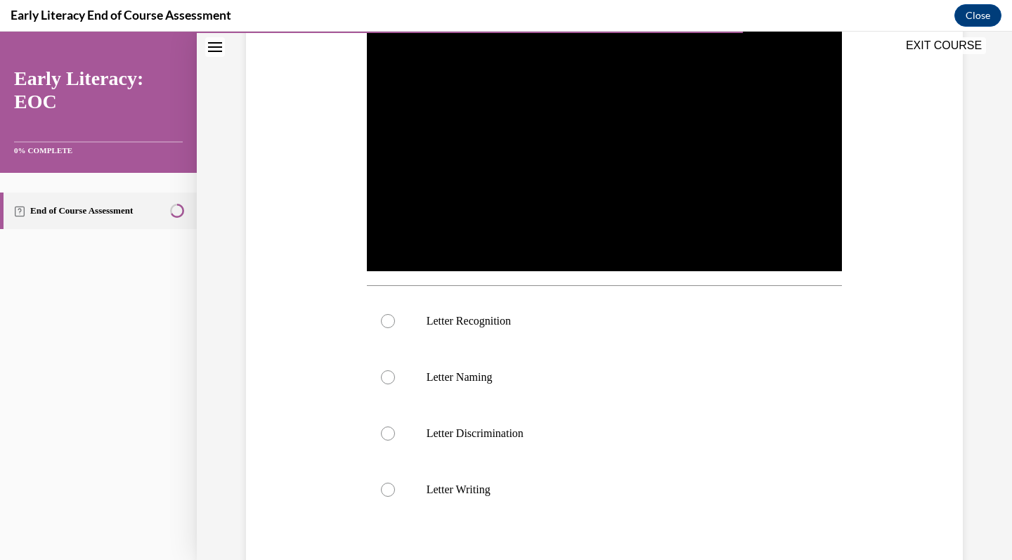
scroll to position [290, 0]
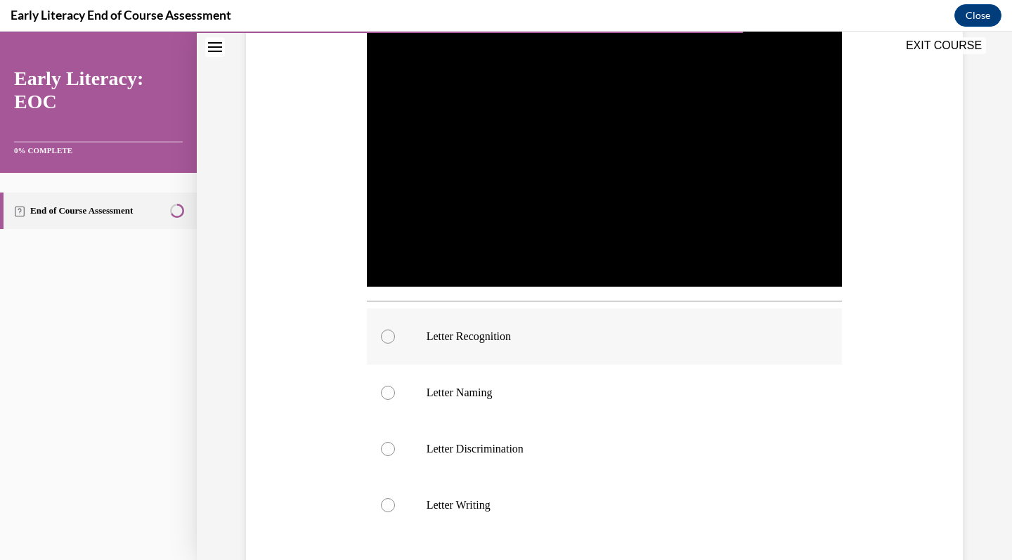
click at [454, 347] on div at bounding box center [605, 336] width 476 height 56
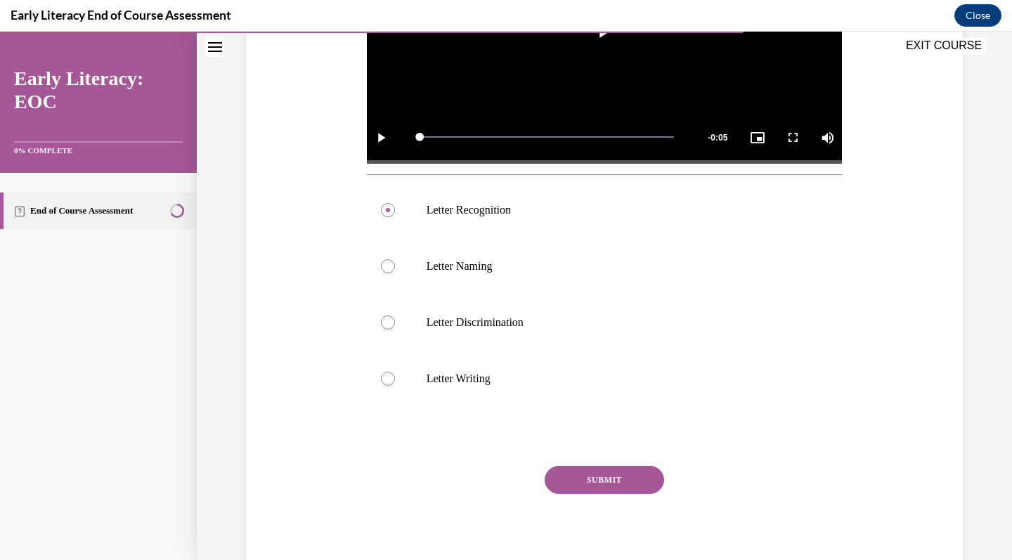
scroll to position [436, 0]
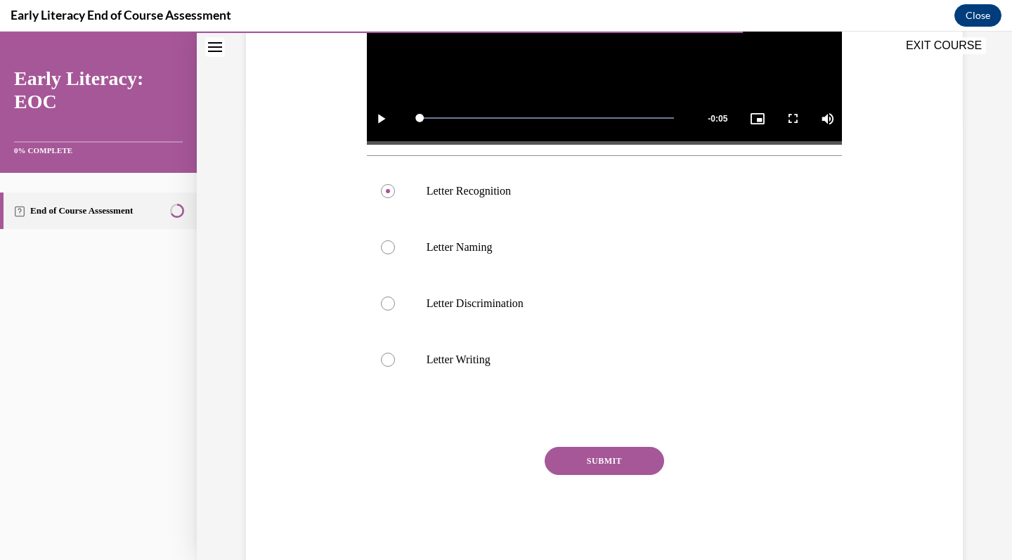
click at [611, 453] on button "SUBMIT" at bounding box center [604, 461] width 119 height 28
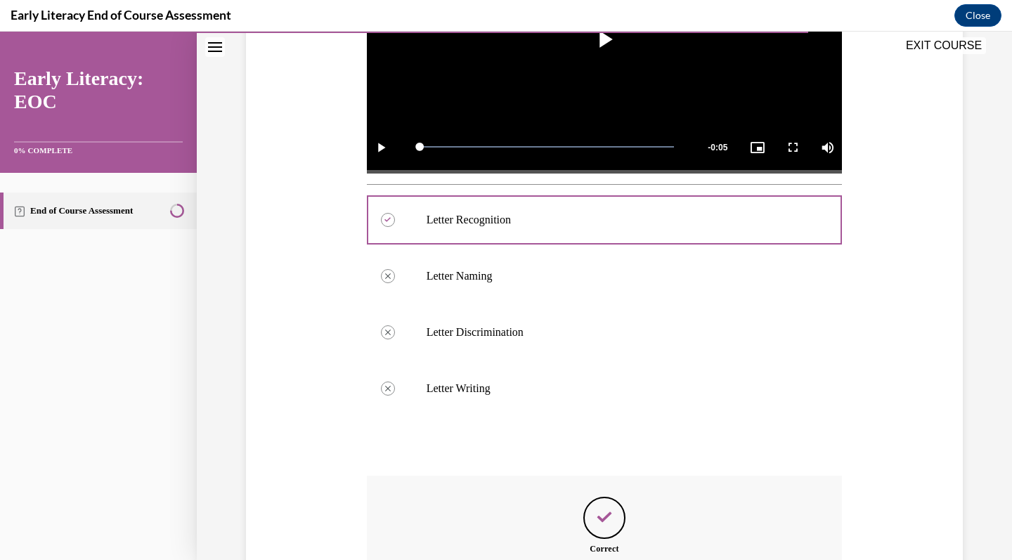
scroll to position [562, 0]
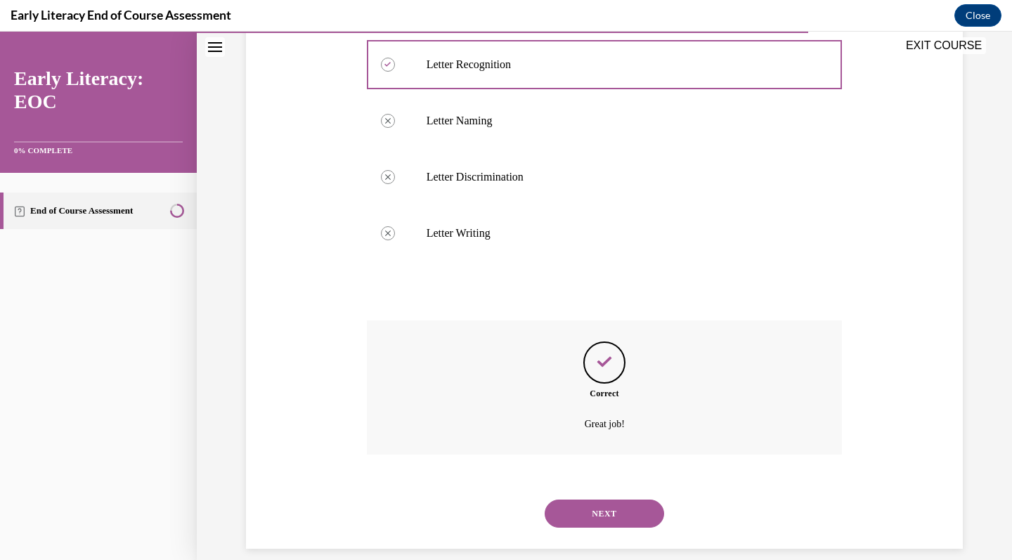
click at [587, 505] on button "NEXT" at bounding box center [604, 514] width 119 height 28
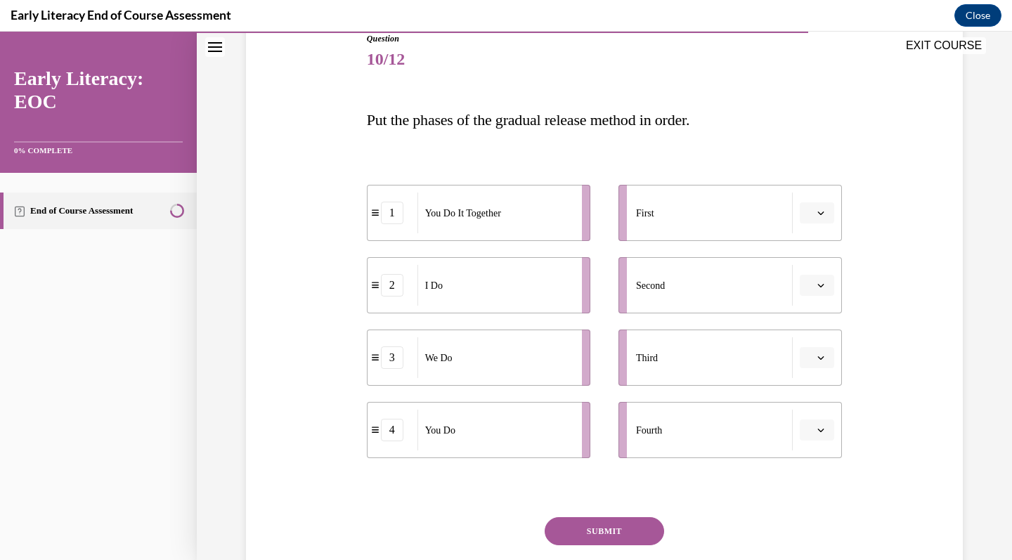
scroll to position [166, 0]
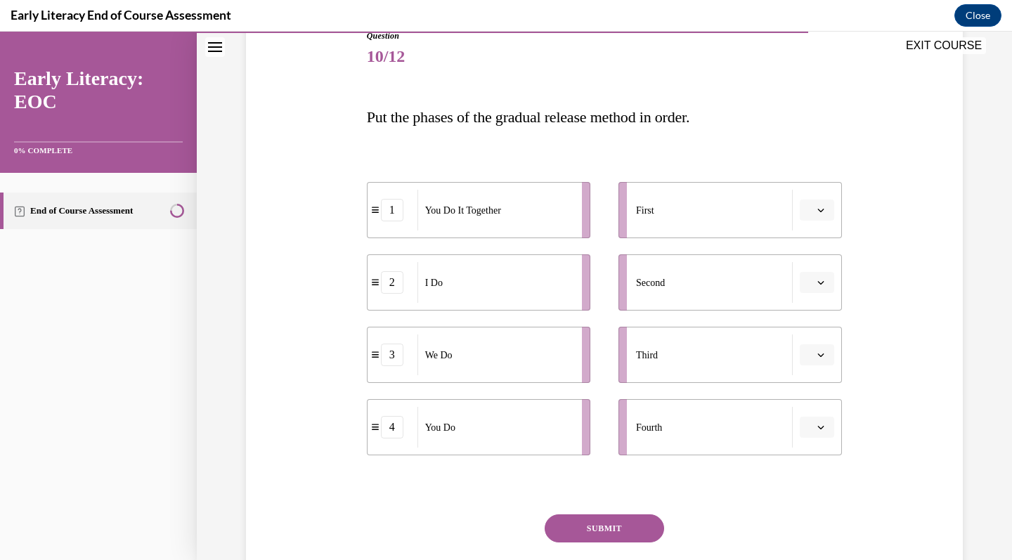
click at [817, 283] on icon "button" at bounding box center [820, 282] width 7 height 7
click at [817, 204] on button "button" at bounding box center [817, 210] width 34 height 21
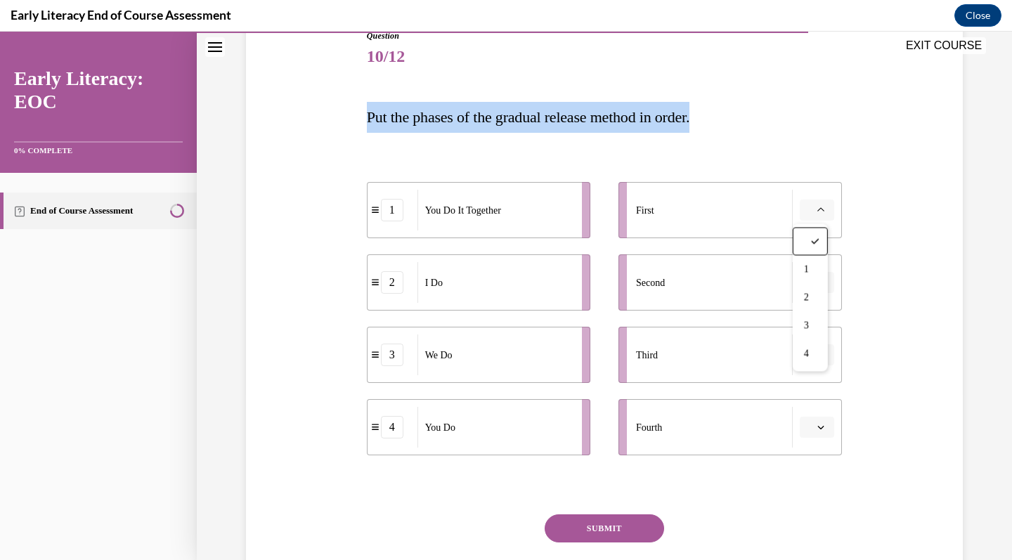
drag, startPoint x: 358, startPoint y: 109, endPoint x: 731, endPoint y: 122, distance: 373.3
click at [731, 122] on div "Question 10/12 Put the phases of the gradual release method in order. 1 You Do …" at bounding box center [604, 318] width 483 height 621
copy span "Put the phases of the gradual release method in order."
click at [819, 214] on span "button" at bounding box center [821, 210] width 10 height 10
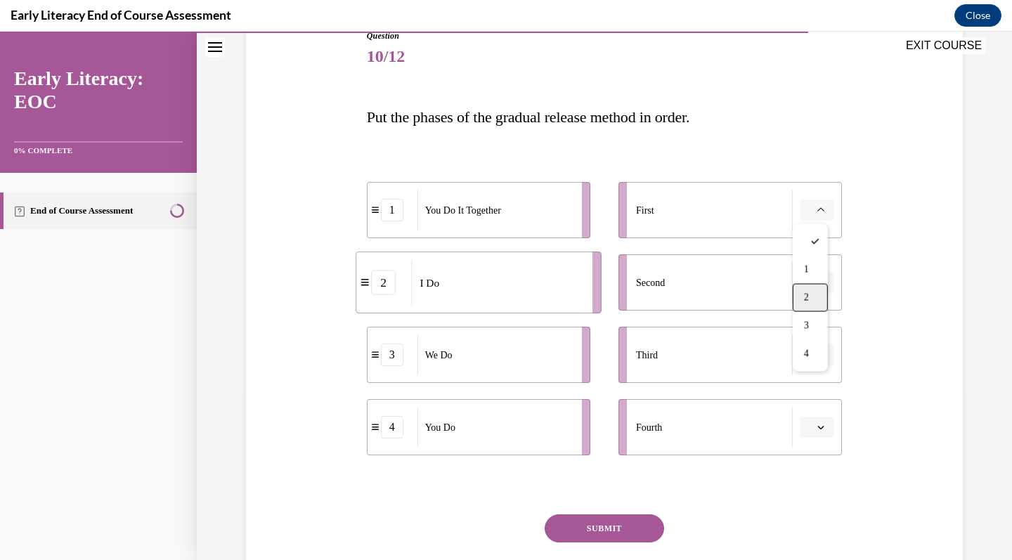
click at [808, 291] on div "2" at bounding box center [810, 298] width 35 height 28
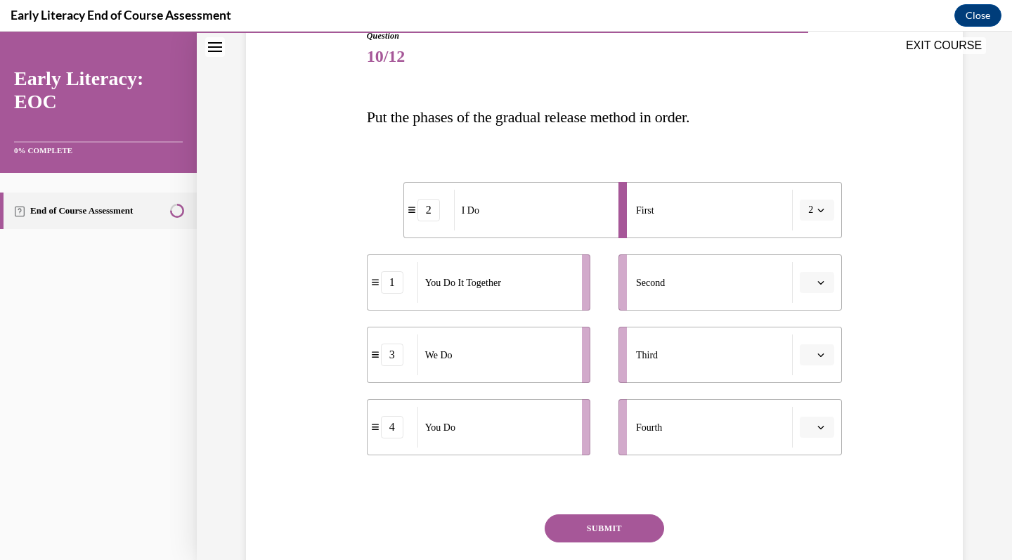
click at [817, 285] on icon "button" at bounding box center [820, 282] width 7 height 7
click at [806, 390] on div "3" at bounding box center [810, 398] width 35 height 28
click at [808, 358] on span "Please select an option" at bounding box center [810, 355] width 5 height 14
click at [805, 467] on span "3" at bounding box center [806, 470] width 5 height 11
click at [808, 358] on span "3" at bounding box center [810, 355] width 5 height 14
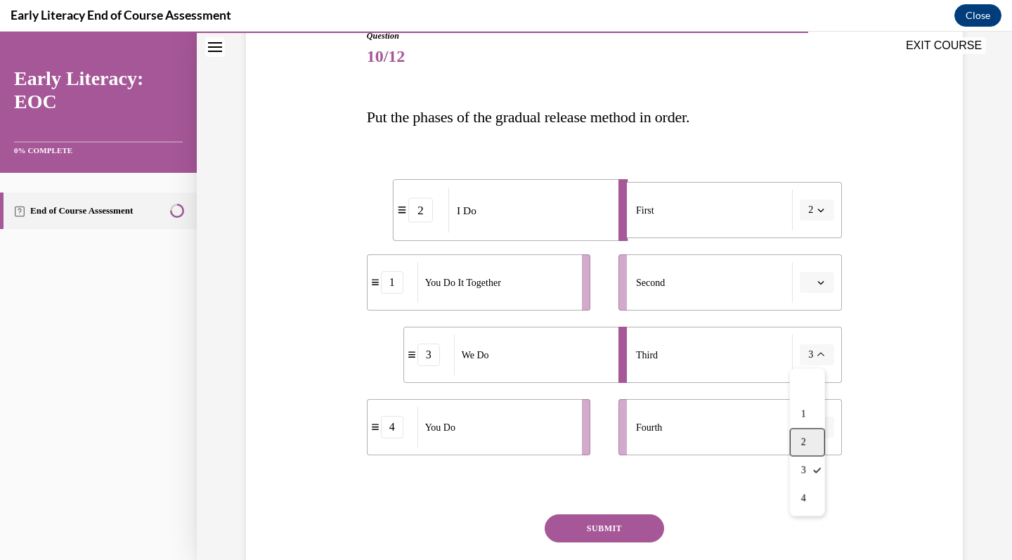
click at [804, 437] on span "2" at bounding box center [803, 442] width 5 height 11
click at [817, 207] on icon "button" at bounding box center [820, 210] width 7 height 7
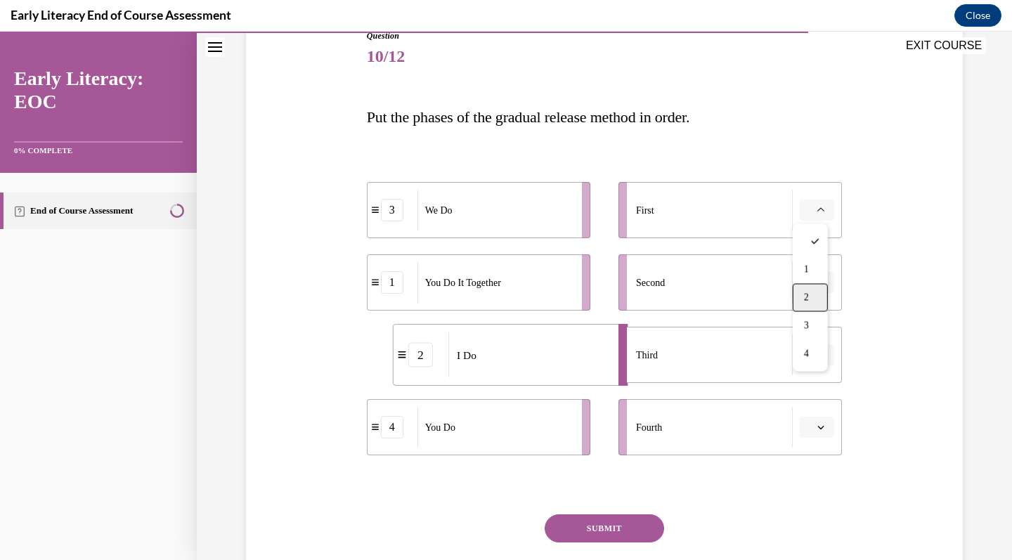
click at [814, 289] on div "2" at bounding box center [810, 298] width 35 height 28
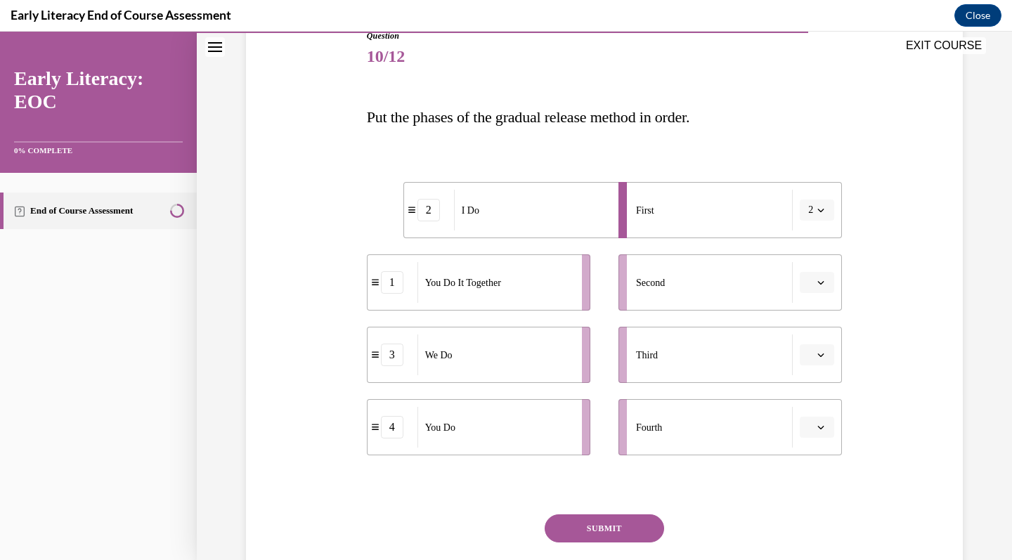
click at [817, 283] on icon "button" at bounding box center [820, 282] width 7 height 7
click at [805, 390] on div "3" at bounding box center [810, 398] width 35 height 28
click at [822, 362] on button "button" at bounding box center [817, 354] width 34 height 21
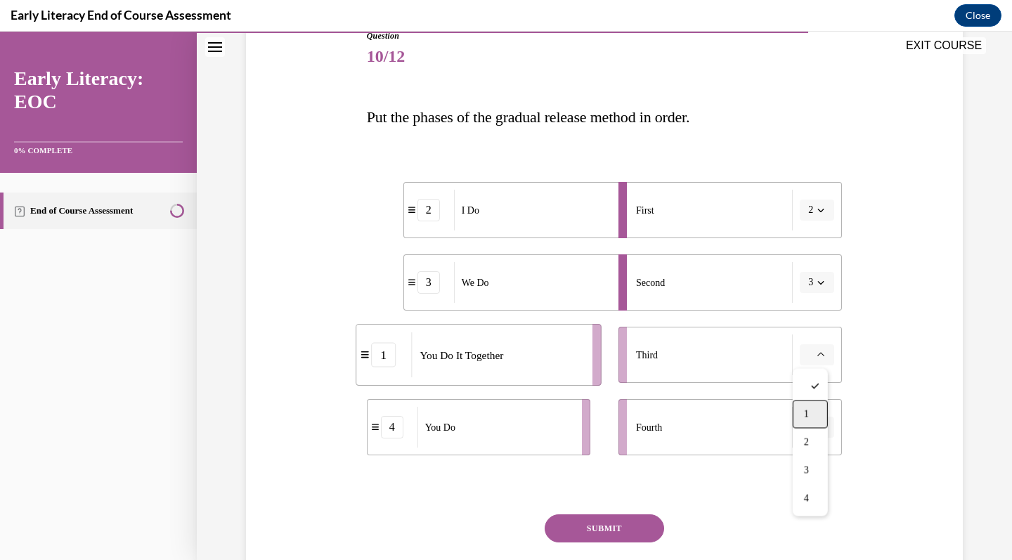
click at [810, 408] on div "1" at bounding box center [810, 415] width 35 height 28
click at [817, 424] on icon "button" at bounding box center [820, 427] width 7 height 7
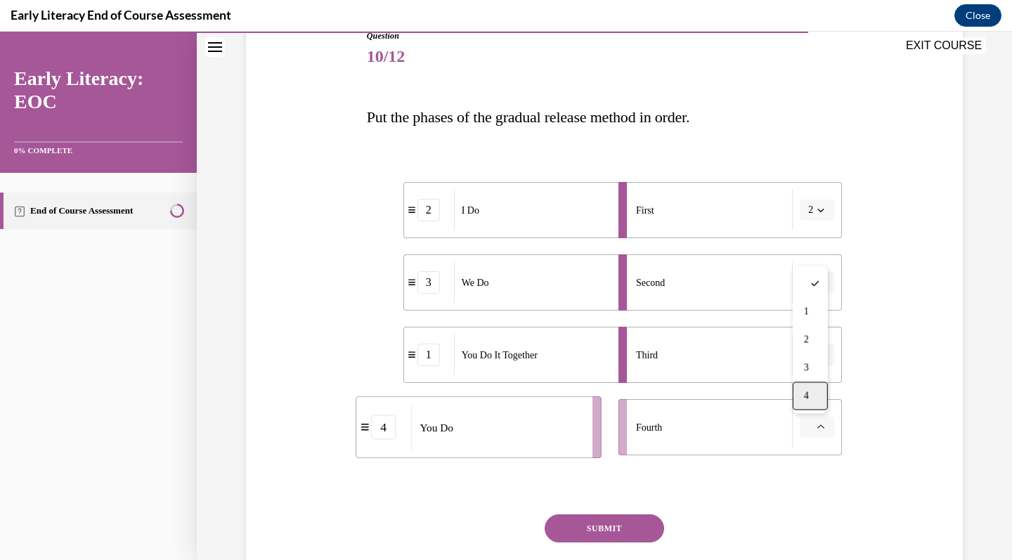
click at [818, 396] on div "4" at bounding box center [810, 396] width 35 height 28
click at [600, 531] on button "SUBMIT" at bounding box center [604, 528] width 119 height 28
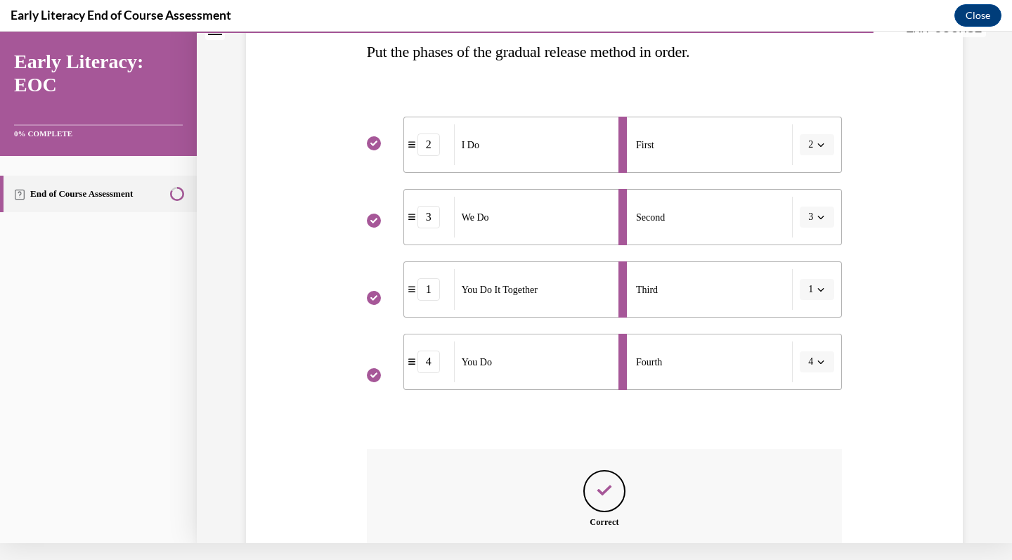
scroll to position [360, 0]
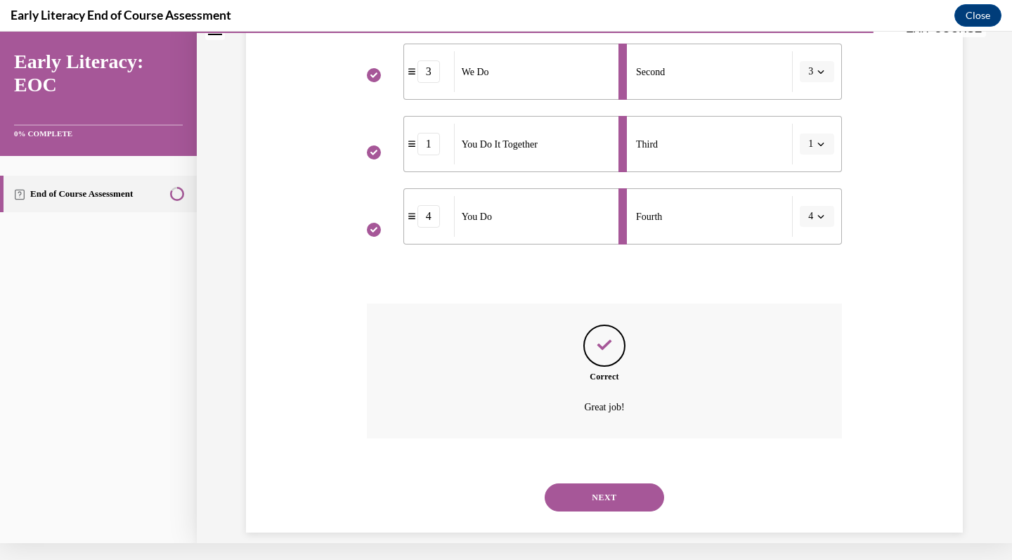
click at [618, 483] on button "NEXT" at bounding box center [604, 497] width 119 height 28
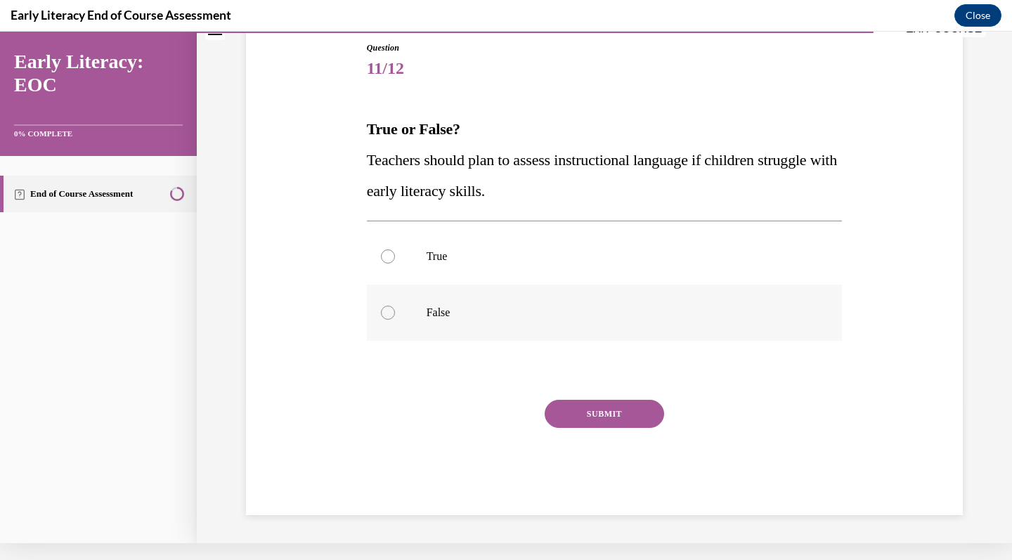
scroll to position [108, 0]
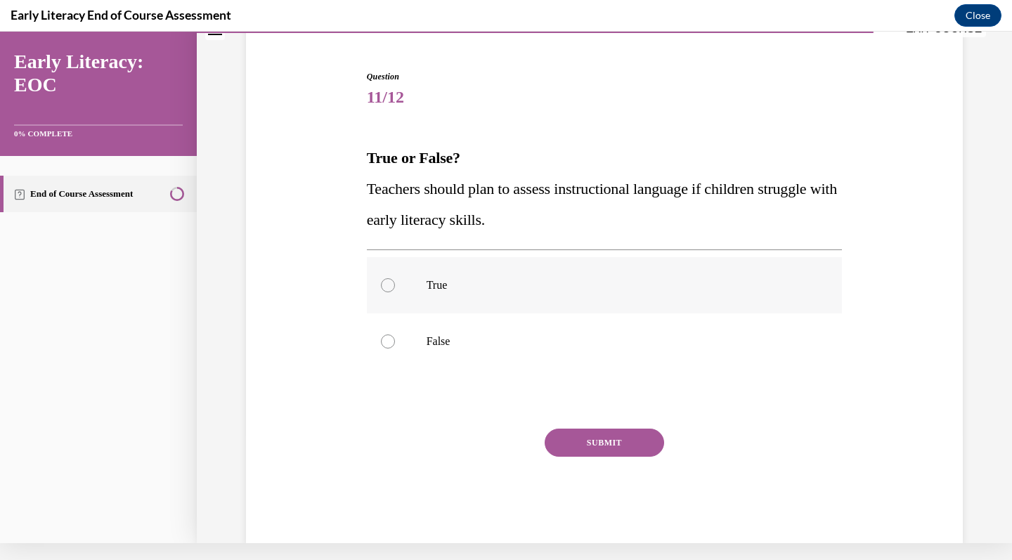
click at [450, 282] on p "True" at bounding box center [617, 285] width 381 height 14
click at [577, 441] on button "SUBMIT" at bounding box center [604, 443] width 119 height 28
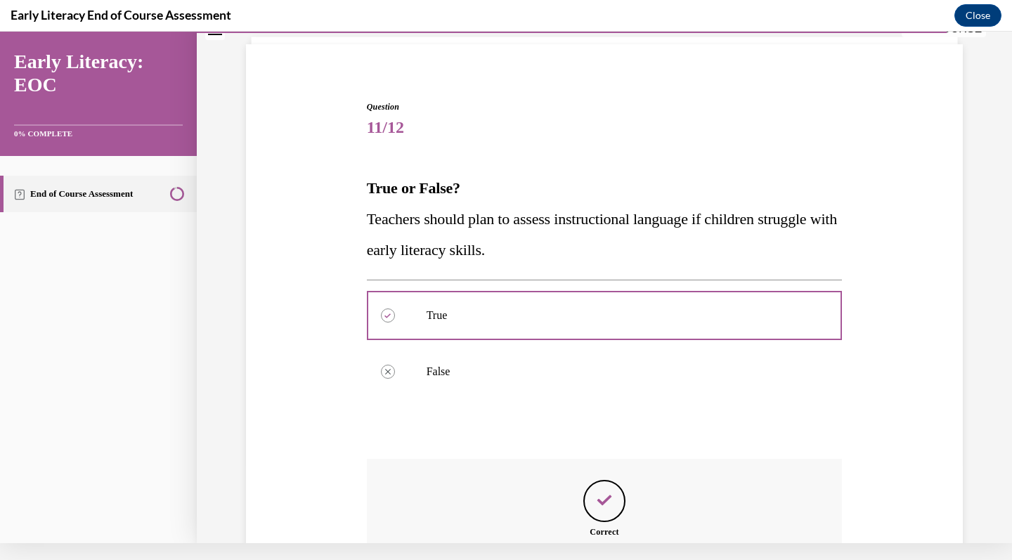
scroll to position [233, 0]
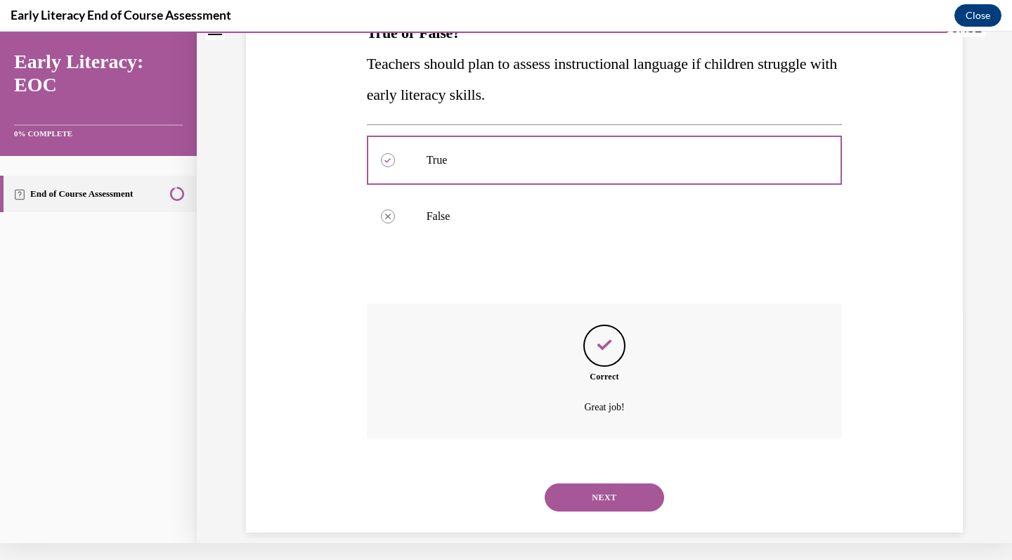
click at [579, 483] on button "NEXT" at bounding box center [604, 497] width 119 height 28
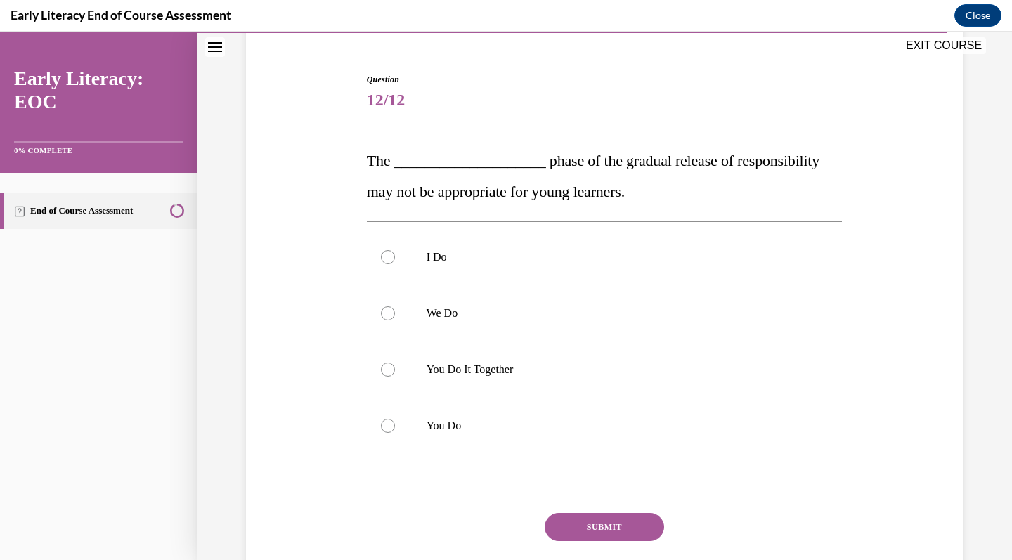
scroll to position [113, 0]
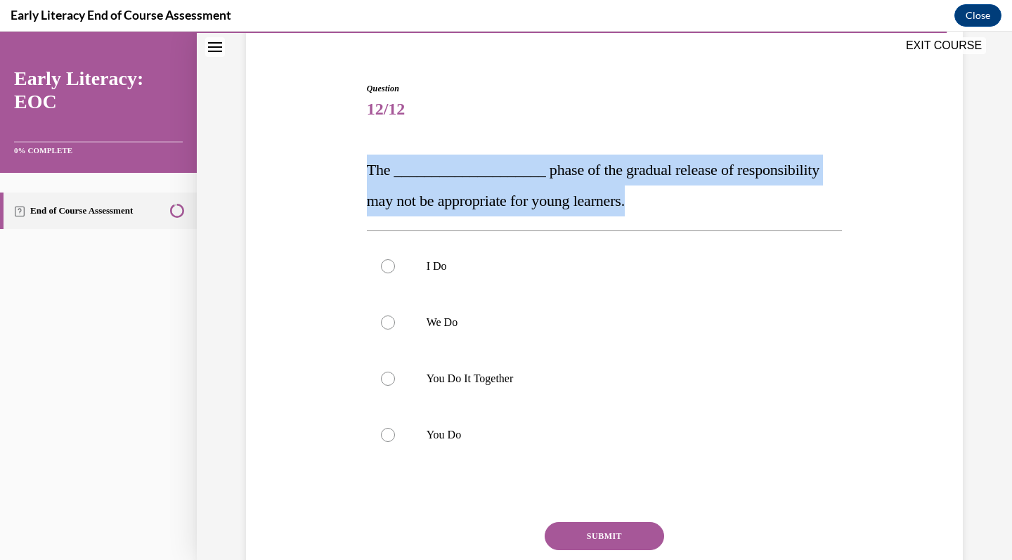
drag, startPoint x: 354, startPoint y: 173, endPoint x: 669, endPoint y: 209, distance: 316.8
click at [669, 209] on div "Question 12/12 The ____________________ phase of the gradual release of respons…" at bounding box center [604, 338] width 724 height 597
copy span "The ____________________ phase of the gradual release of responsibility may not…"
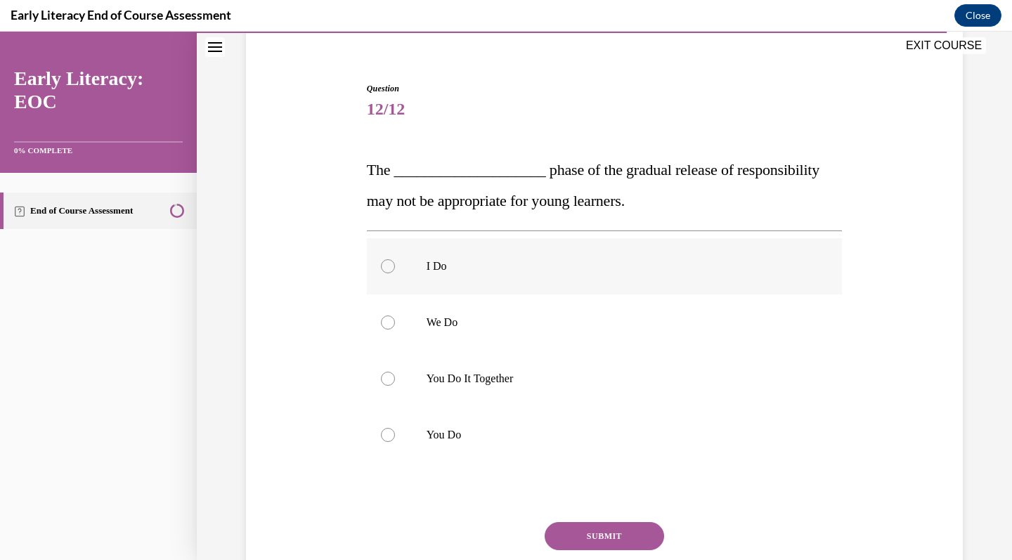
click at [479, 261] on p "I Do" at bounding box center [617, 266] width 381 height 14
click at [529, 453] on div at bounding box center [605, 435] width 476 height 56
click at [594, 546] on button "SUBMIT" at bounding box center [604, 536] width 119 height 28
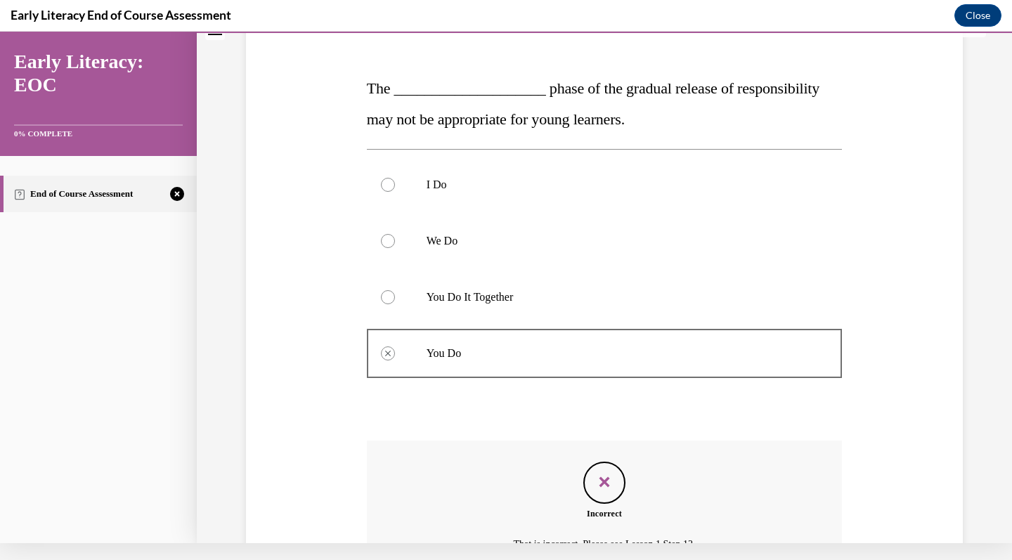
scroll to position [315, 0]
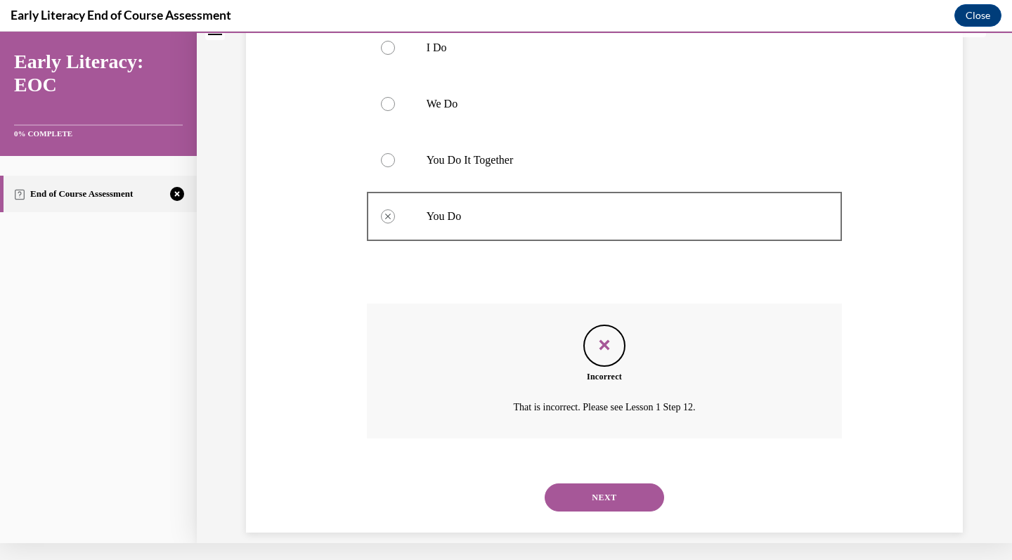
click at [585, 483] on button "NEXT" at bounding box center [604, 497] width 119 height 28
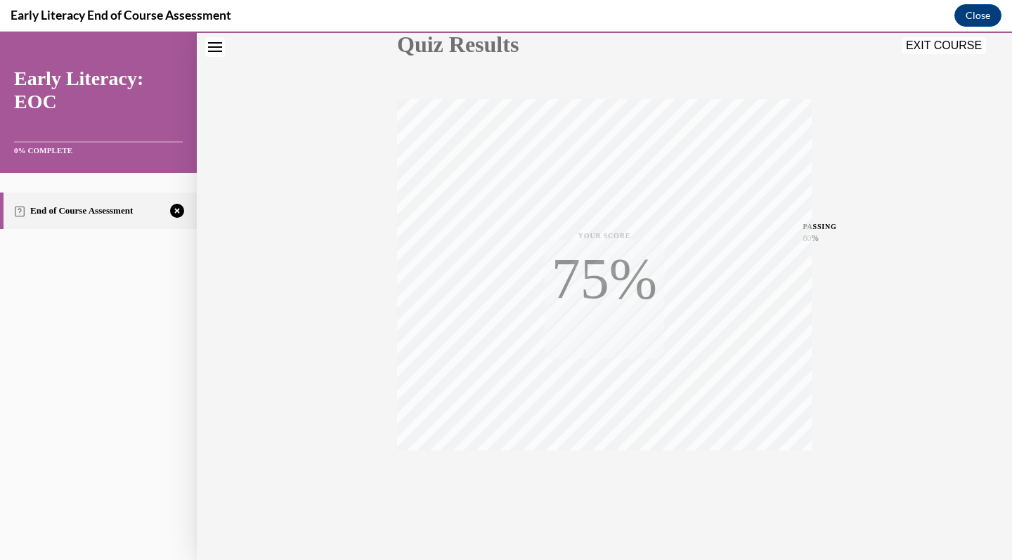
scroll to position [192, 0]
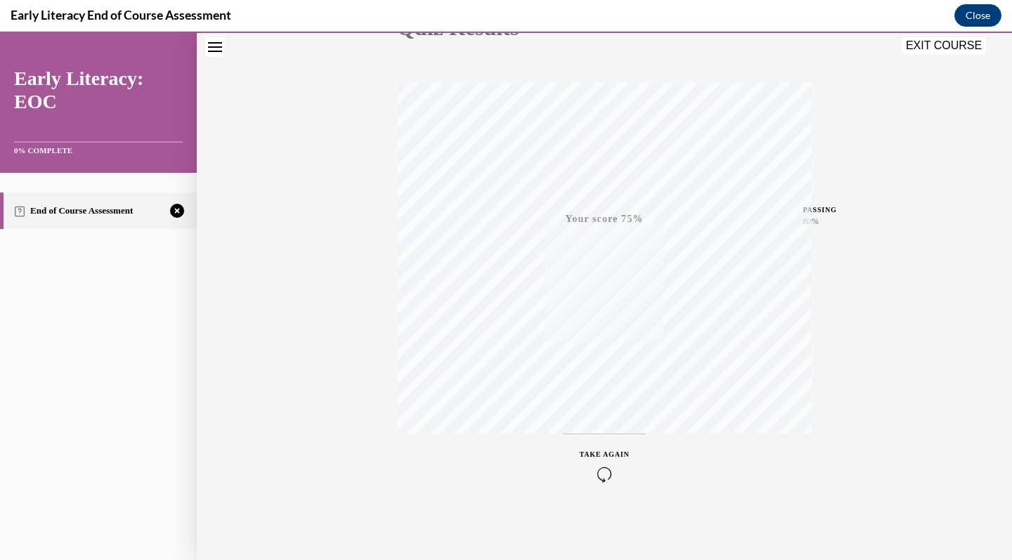
click at [600, 470] on icon "button" at bounding box center [605, 474] width 50 height 15
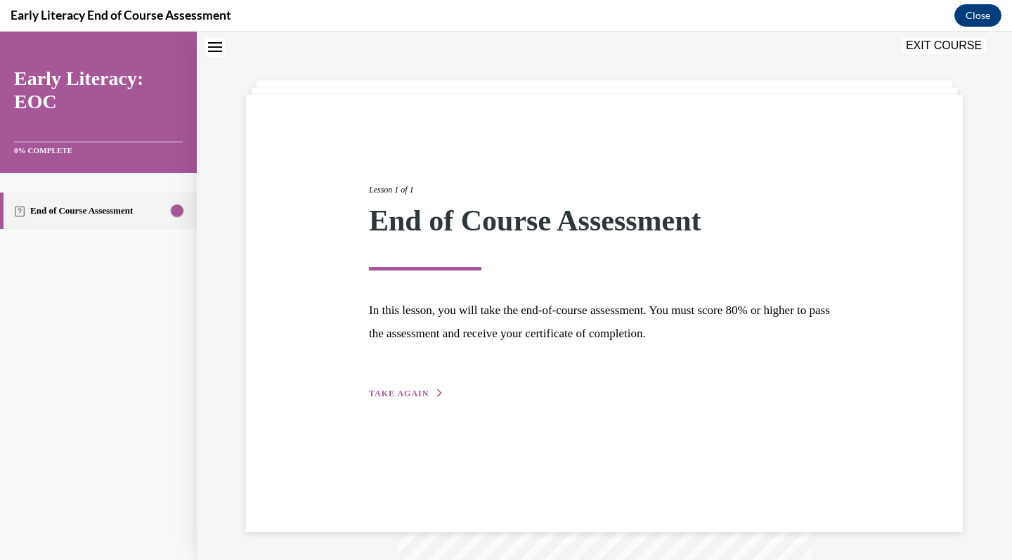
scroll to position [44, 0]
click at [407, 394] on span "TAKE AGAIN" at bounding box center [399, 394] width 60 height 10
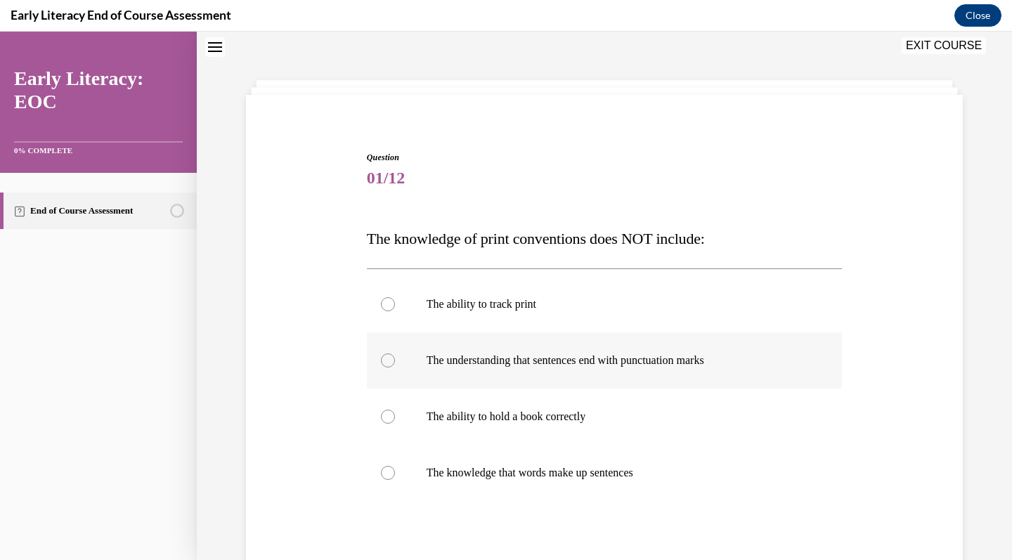
click at [758, 363] on p "The understanding that sentences end with punctuation marks" at bounding box center [617, 360] width 381 height 14
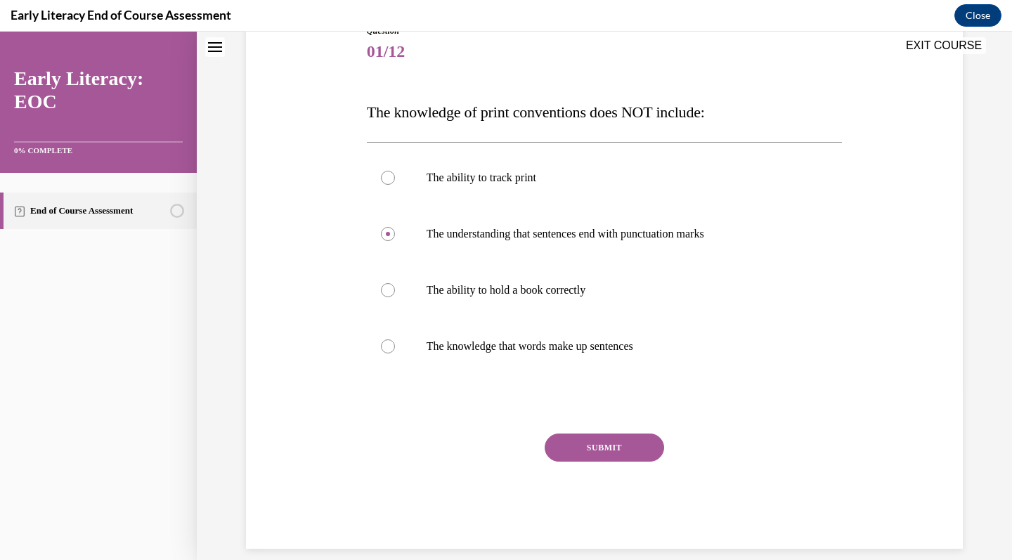
click at [596, 456] on button "SUBMIT" at bounding box center [604, 448] width 119 height 28
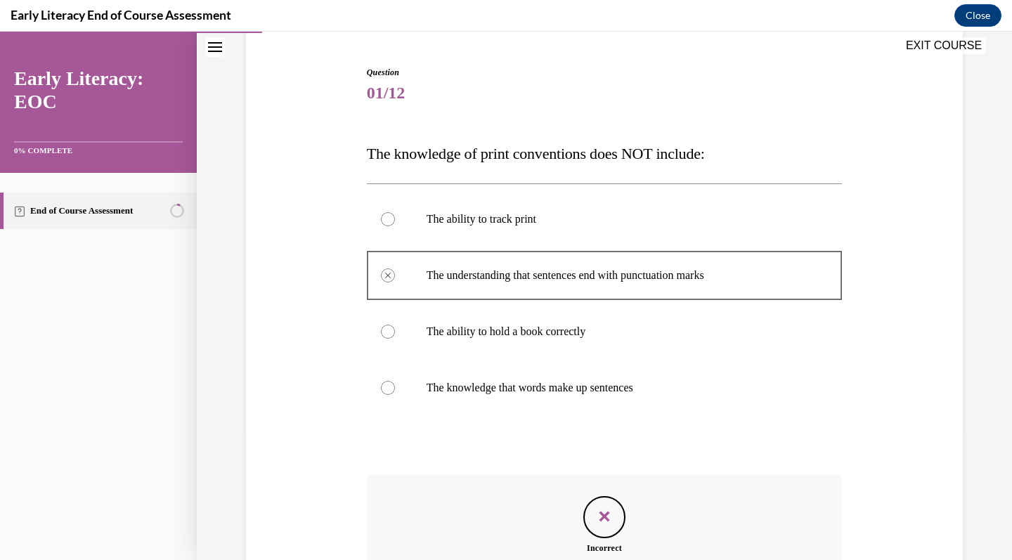
scroll to position [284, 0]
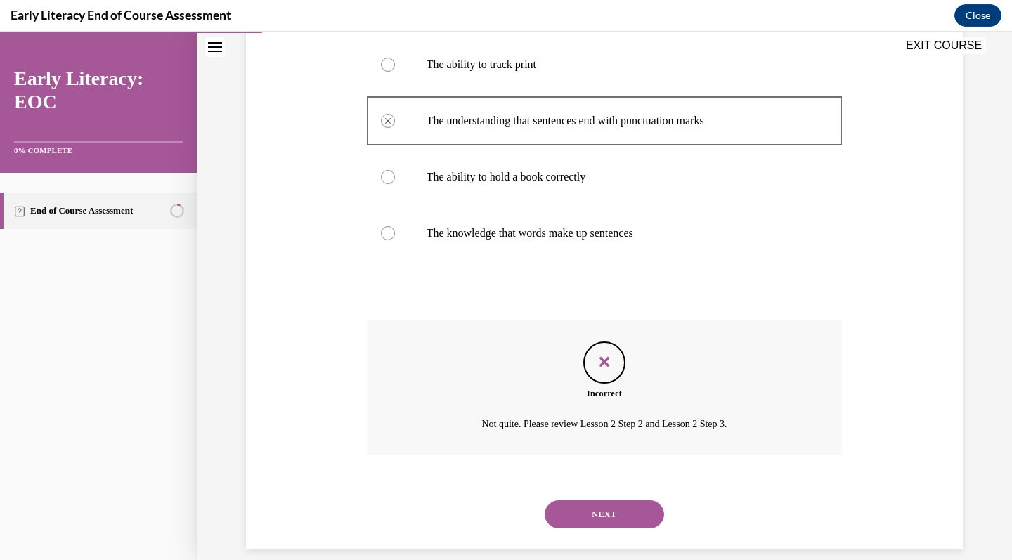
click at [593, 500] on button "NEXT" at bounding box center [604, 514] width 119 height 28
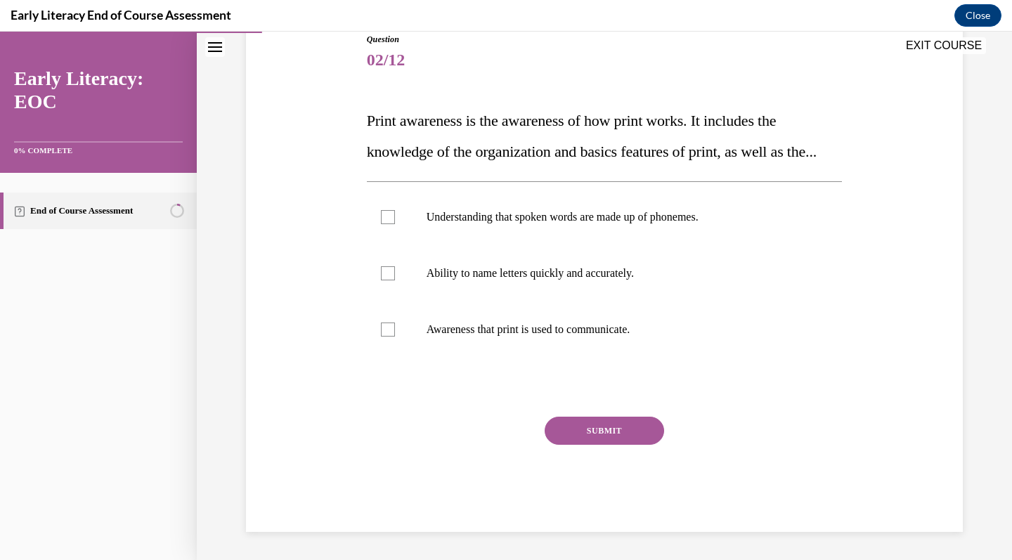
scroll to position [157, 0]
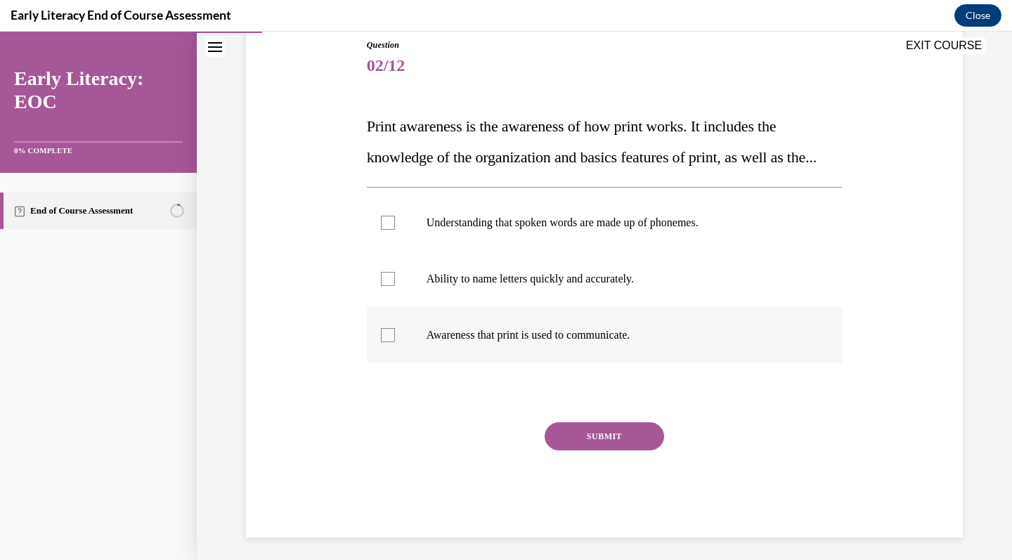
click at [559, 342] on p "Awareness that print is used to communicate." at bounding box center [617, 335] width 381 height 14
click at [573, 450] on button "SUBMIT" at bounding box center [604, 436] width 119 height 28
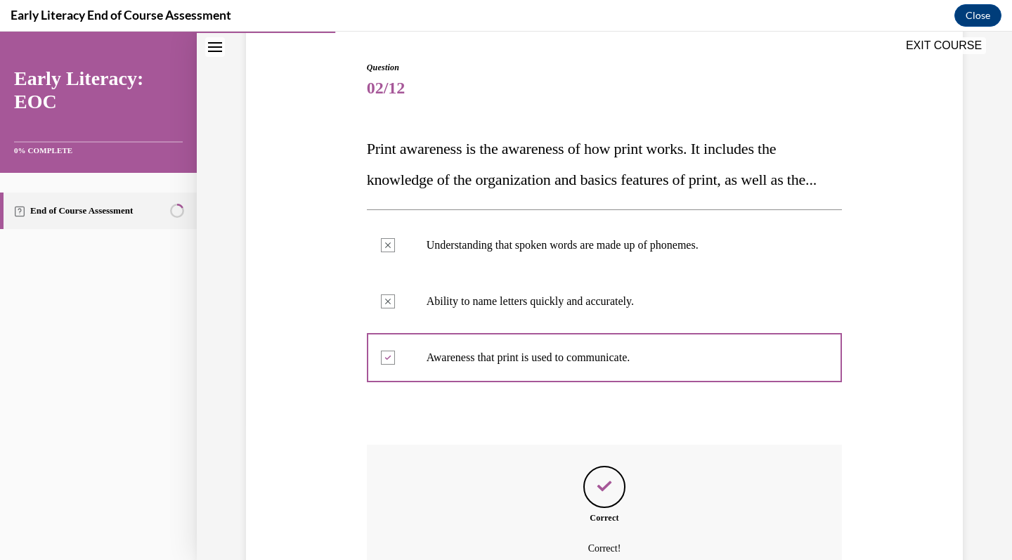
scroll to position [290, 0]
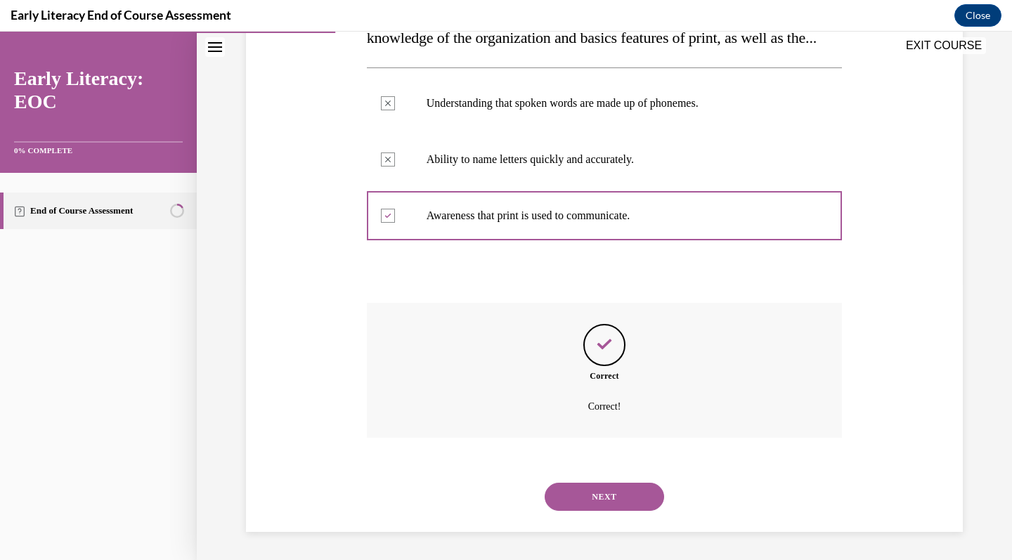
click at [594, 497] on button "NEXT" at bounding box center [604, 497] width 119 height 28
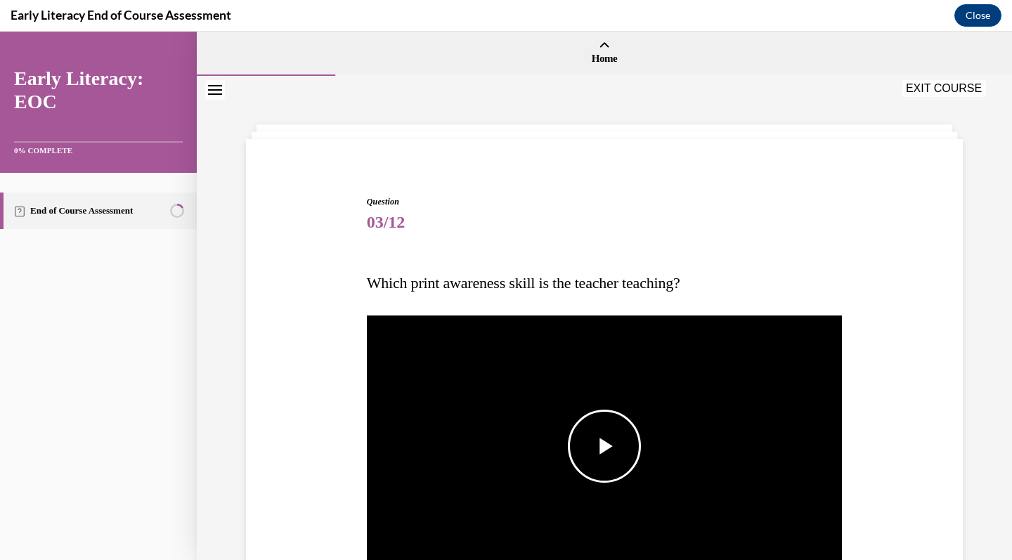
click at [604, 446] on span "Video player" at bounding box center [604, 446] width 0 height 0
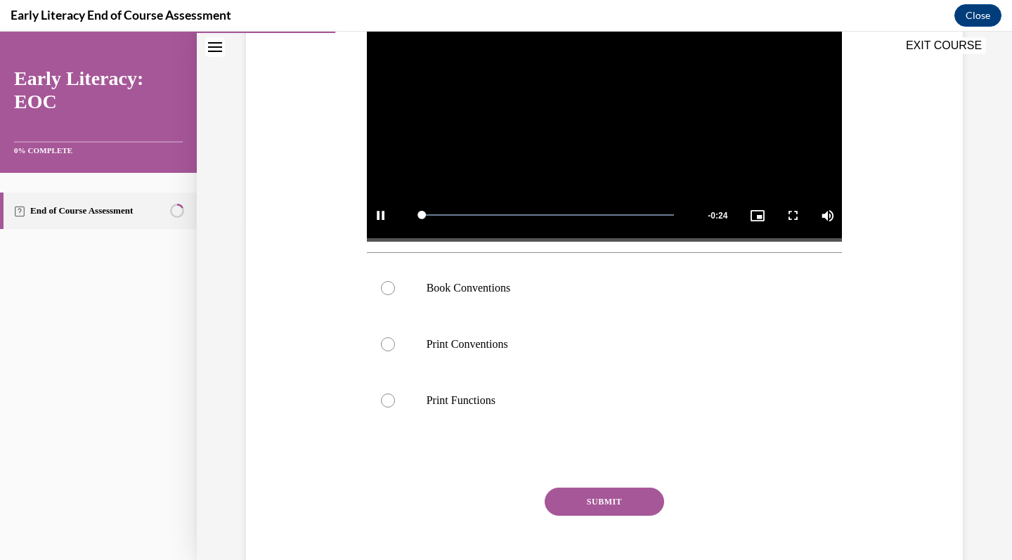
scroll to position [339, 0]
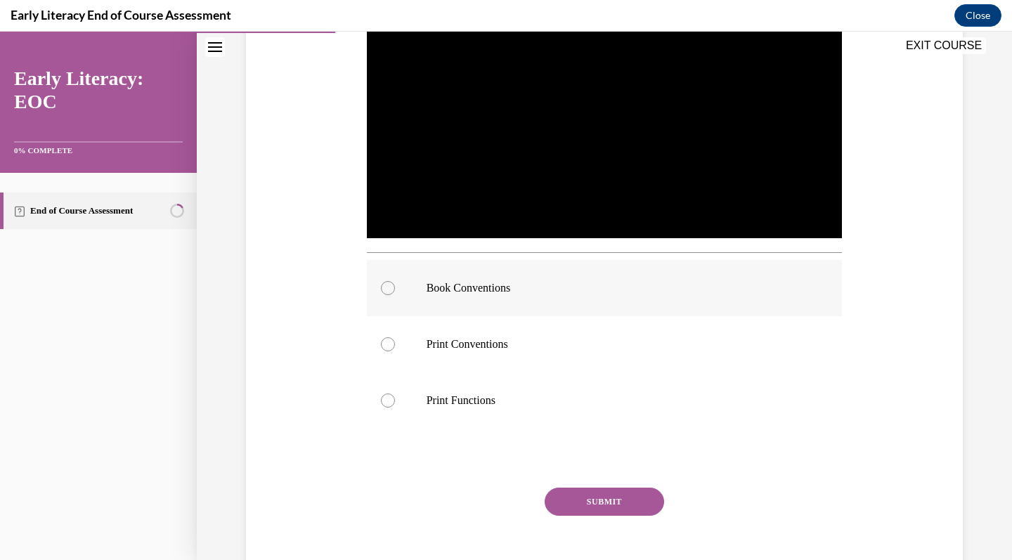
click at [597, 297] on div at bounding box center [605, 288] width 476 height 56
click at [583, 512] on button "SUBMIT" at bounding box center [604, 502] width 119 height 28
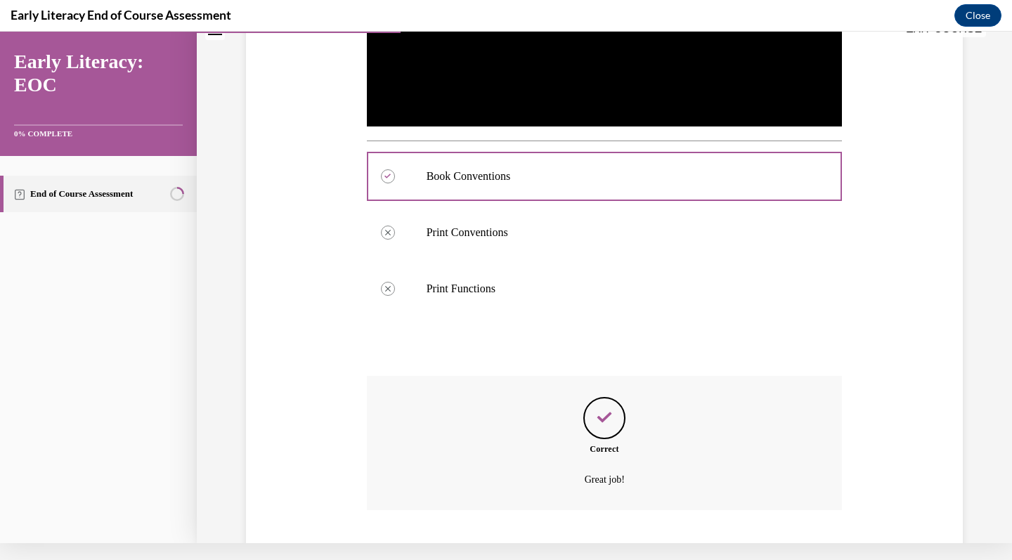
scroll to position [506, 0]
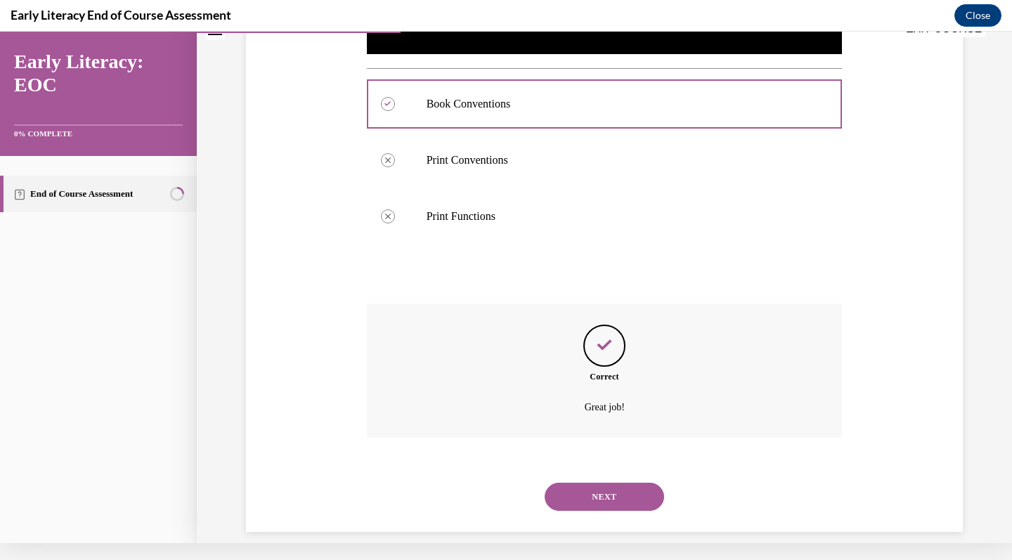
click at [578, 484] on button "NEXT" at bounding box center [604, 497] width 119 height 28
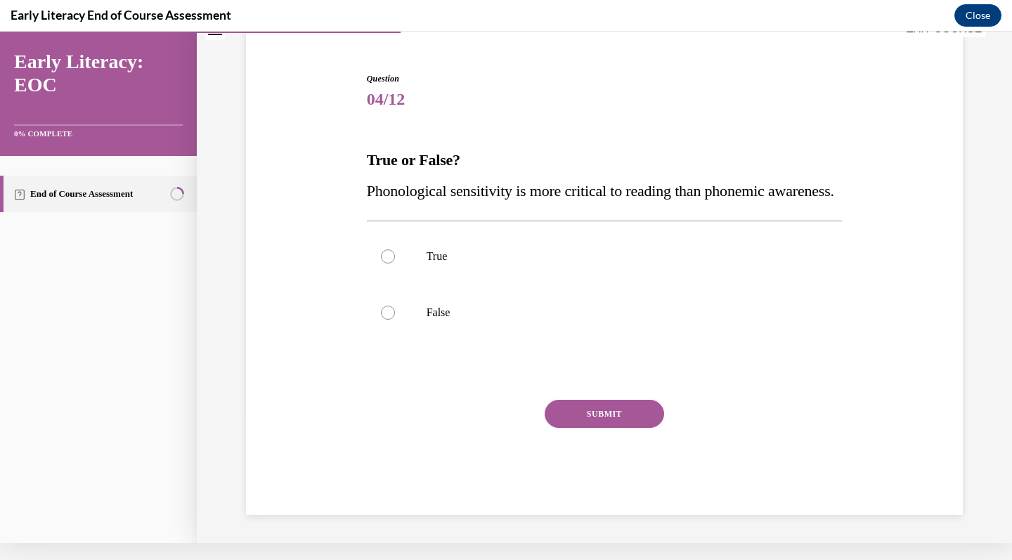
scroll to position [43, 0]
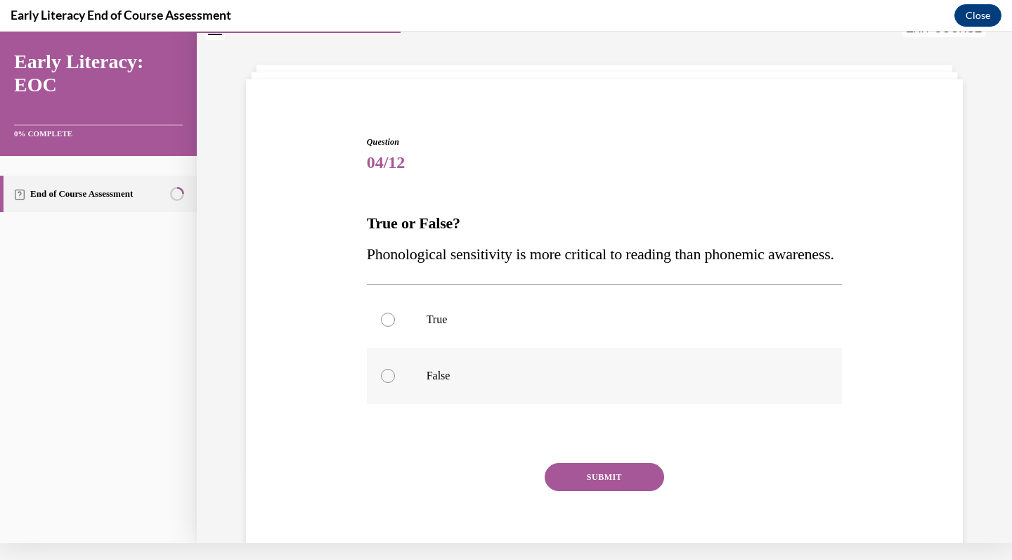
click at [499, 382] on div at bounding box center [605, 376] width 476 height 56
click at [578, 491] on button "SUBMIT" at bounding box center [604, 477] width 119 height 28
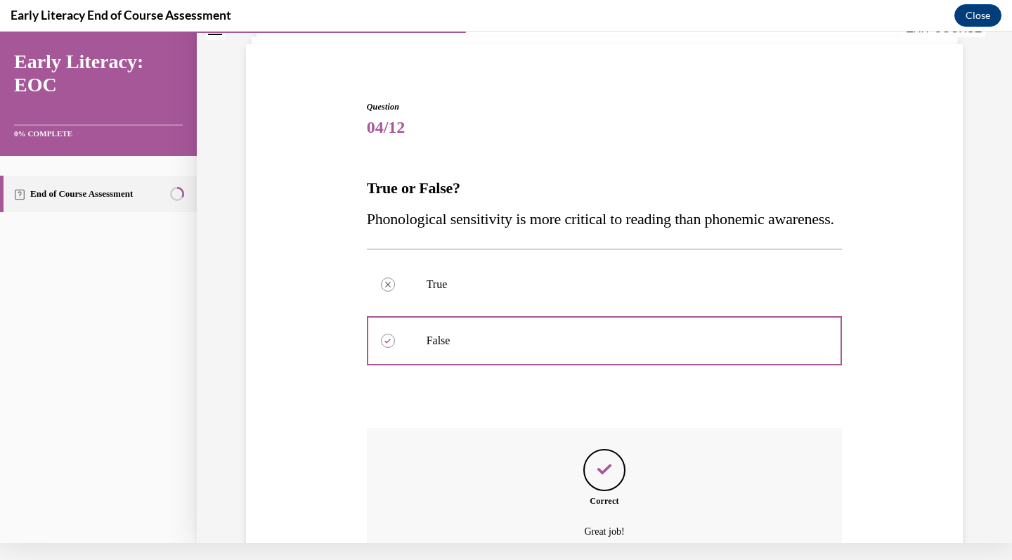
scroll to position [233, 0]
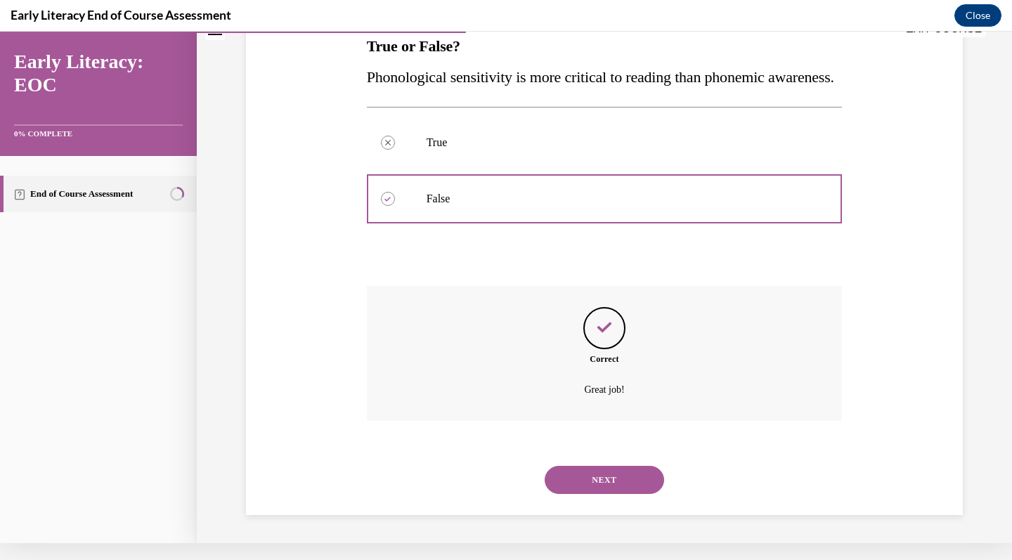
click at [587, 485] on button "NEXT" at bounding box center [604, 480] width 119 height 28
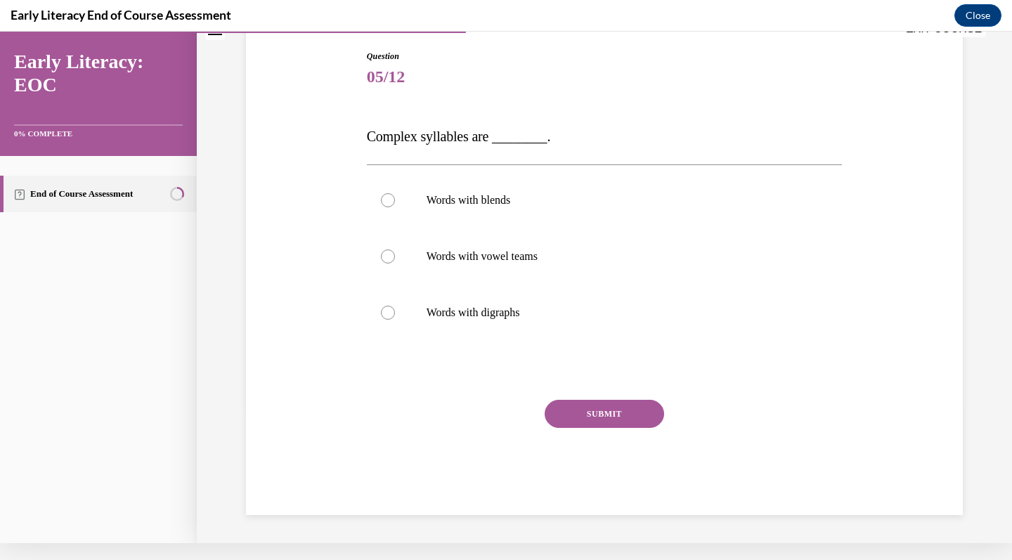
scroll to position [112, 0]
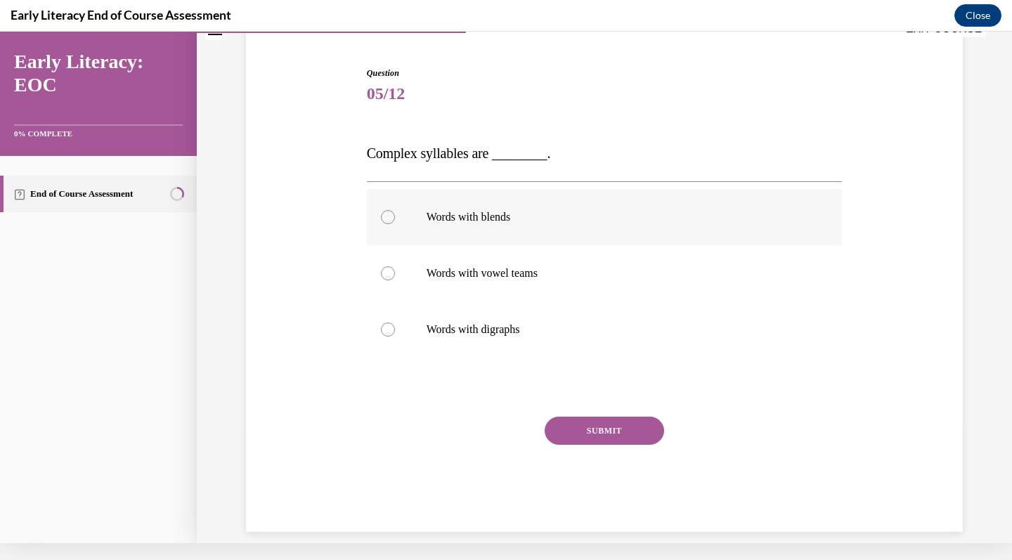
click at [493, 234] on div at bounding box center [605, 217] width 476 height 56
click at [593, 435] on button "SUBMIT" at bounding box center [604, 431] width 119 height 28
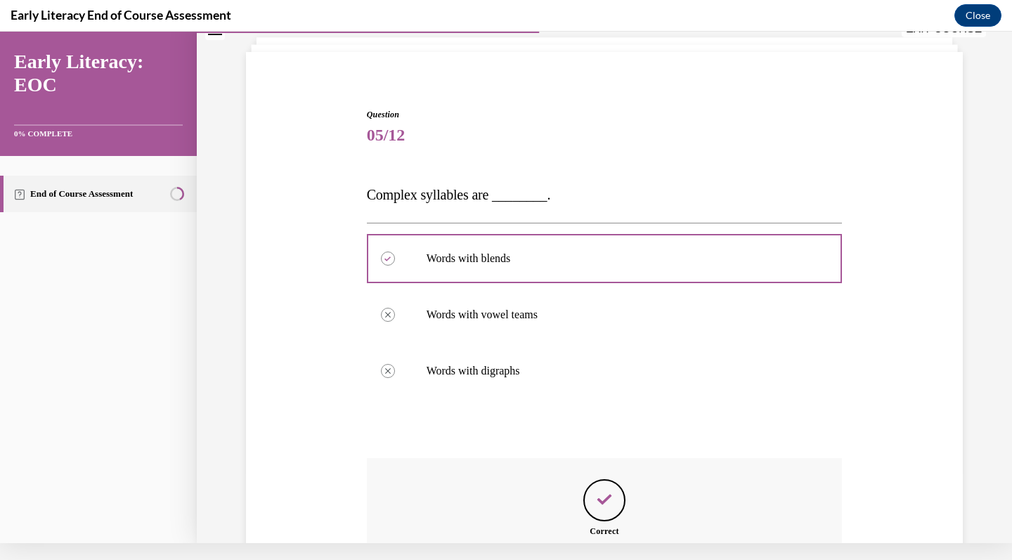
scroll to position [225, 0]
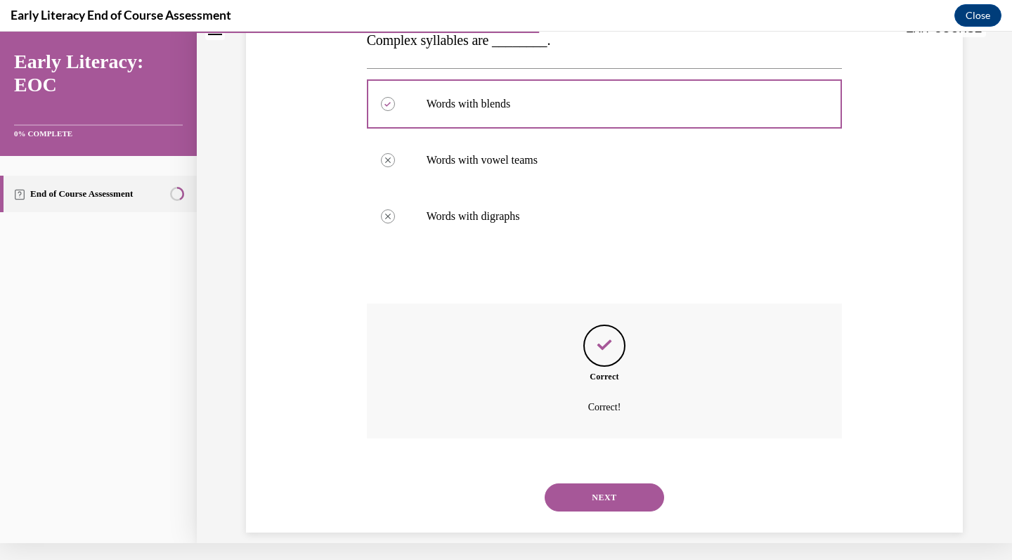
click at [585, 487] on button "NEXT" at bounding box center [604, 497] width 119 height 28
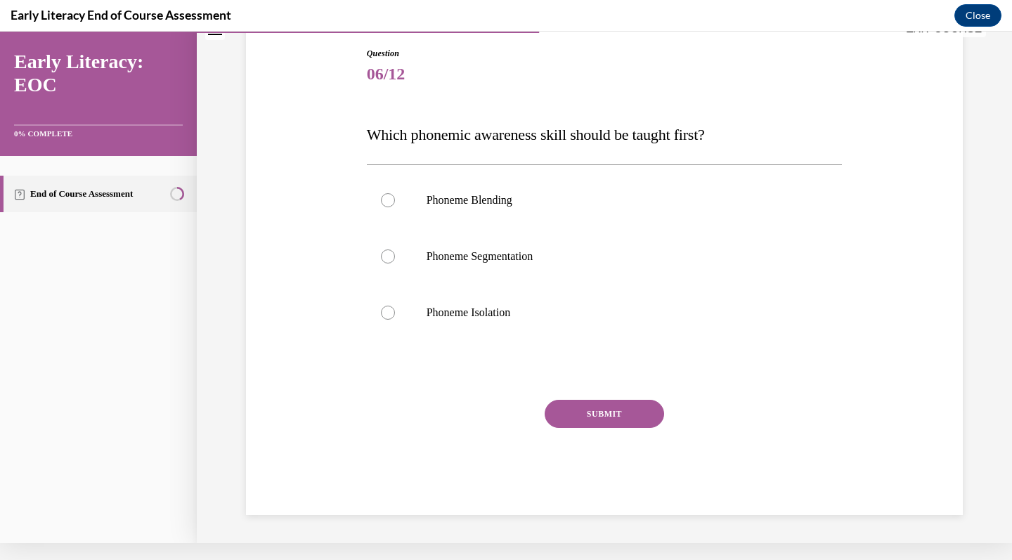
scroll to position [115, 0]
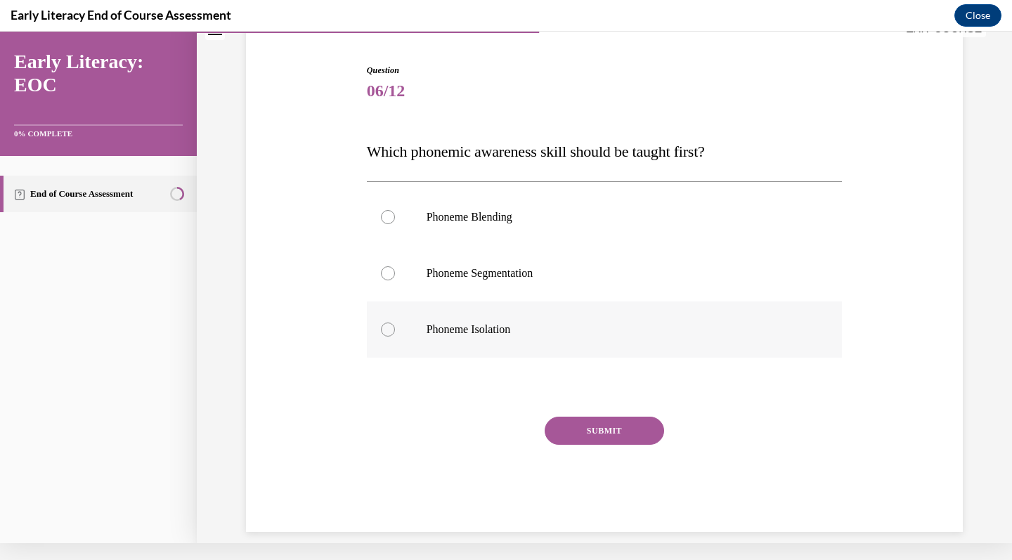
click at [500, 319] on div at bounding box center [605, 329] width 476 height 56
click at [601, 421] on button "SUBMIT" at bounding box center [604, 431] width 119 height 28
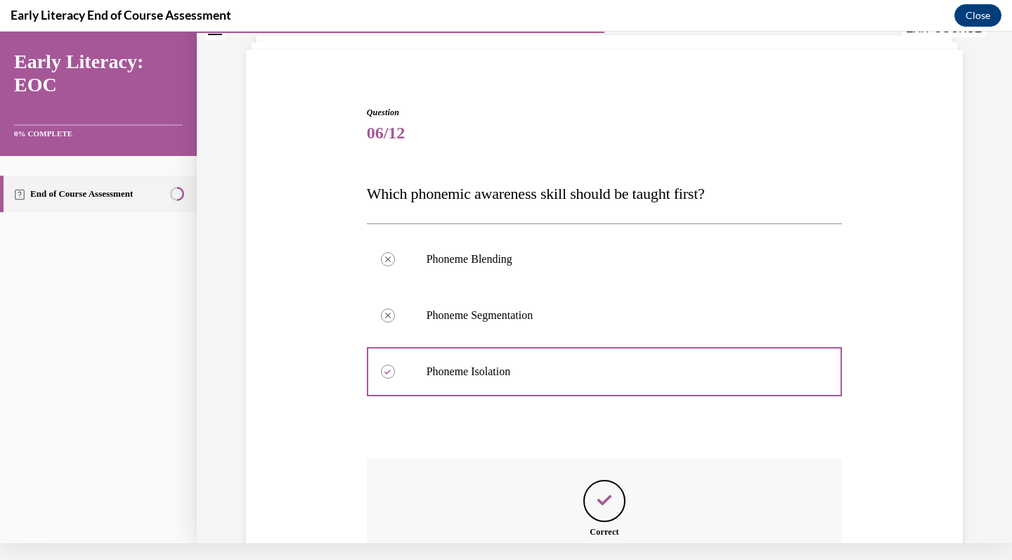
scroll to position [228, 0]
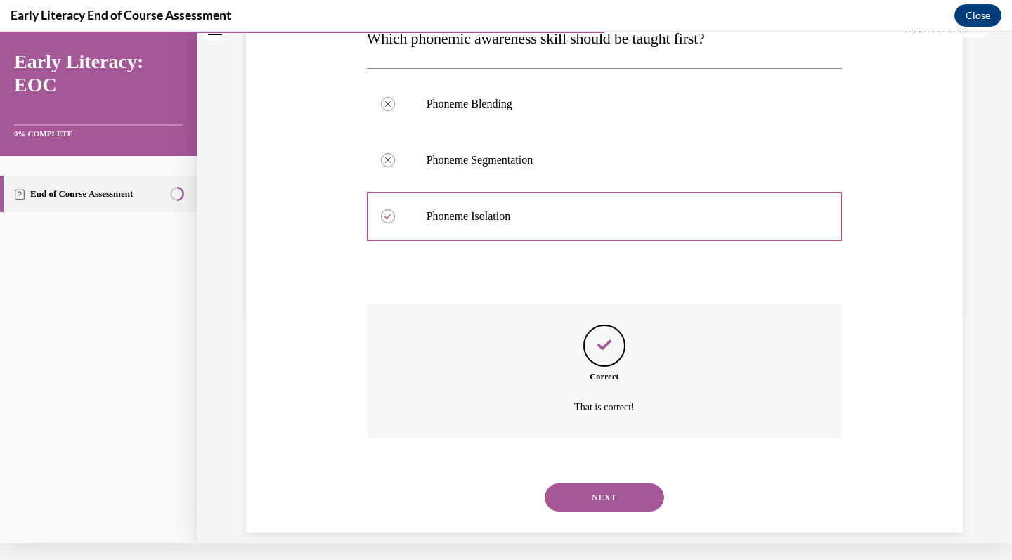
click at [579, 485] on button "NEXT" at bounding box center [604, 497] width 119 height 28
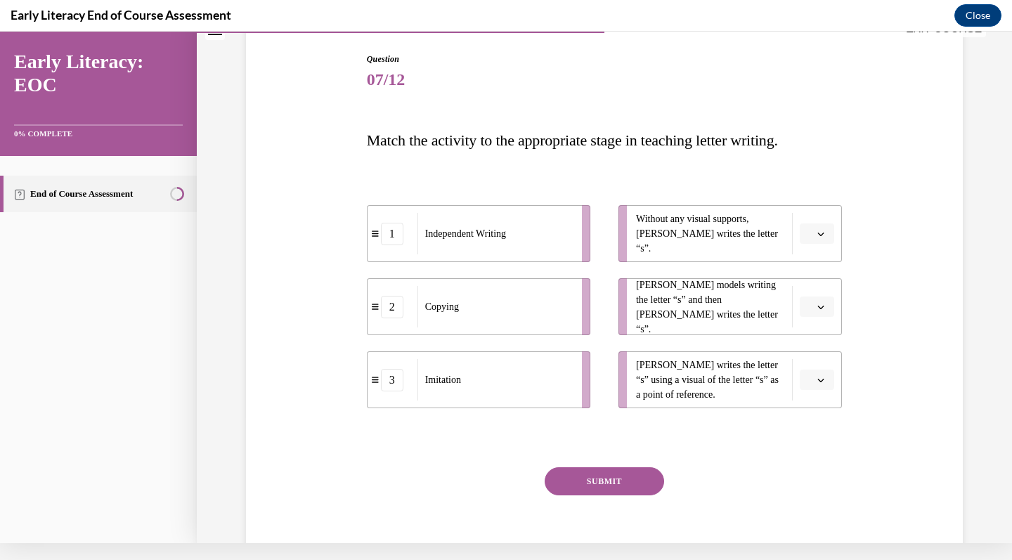
scroll to position [126, 0]
click at [800, 379] on button "button" at bounding box center [817, 380] width 34 height 21
click at [812, 458] on div "2" at bounding box center [810, 467] width 35 height 28
click at [817, 304] on icon "button" at bounding box center [820, 307] width 7 height 7
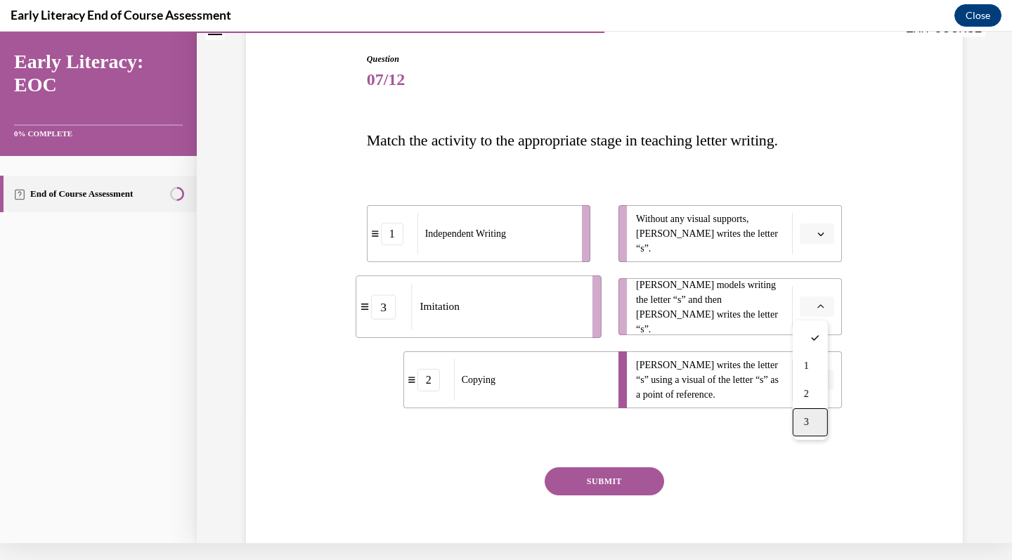
click at [812, 429] on div "3" at bounding box center [810, 422] width 35 height 28
click at [821, 230] on button "button" at bounding box center [817, 233] width 34 height 21
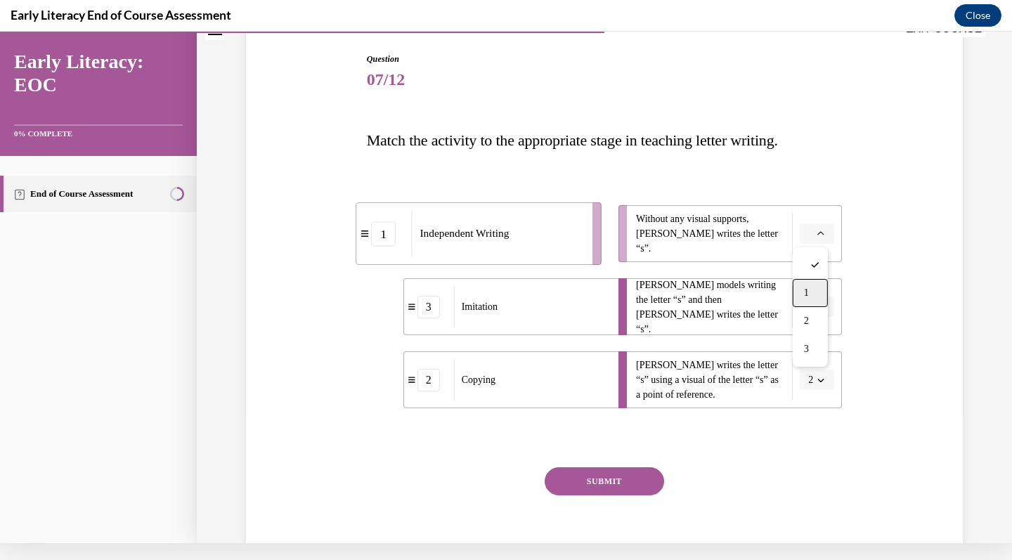
click at [813, 294] on div "1" at bounding box center [810, 293] width 35 height 28
click at [616, 476] on button "SUBMIT" at bounding box center [604, 481] width 119 height 28
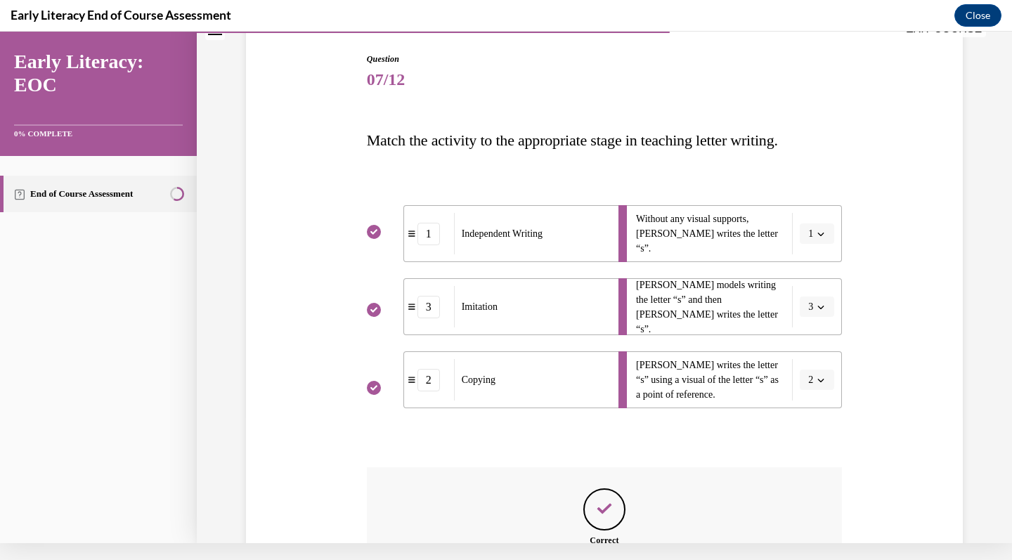
scroll to position [290, 0]
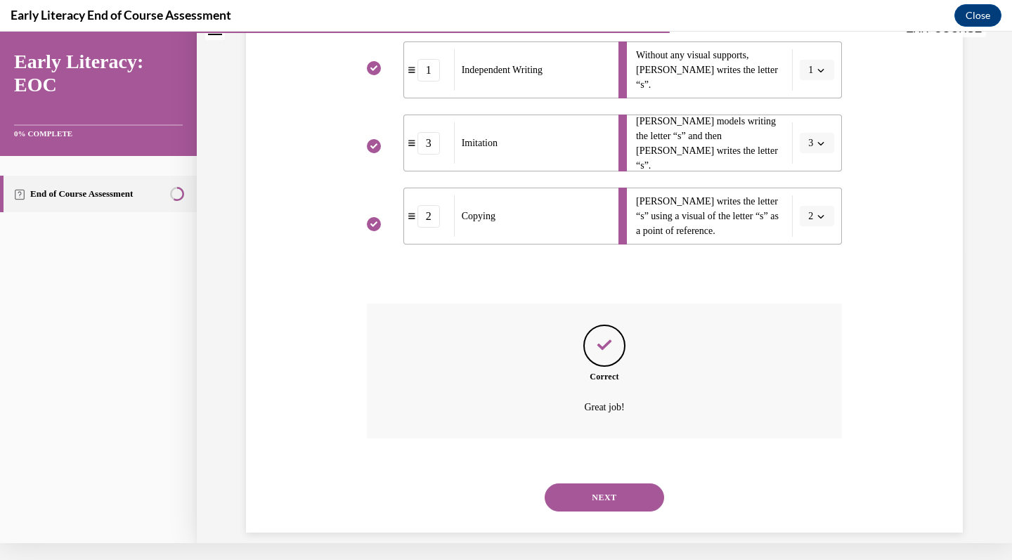
click at [615, 483] on button "NEXT" at bounding box center [604, 497] width 119 height 28
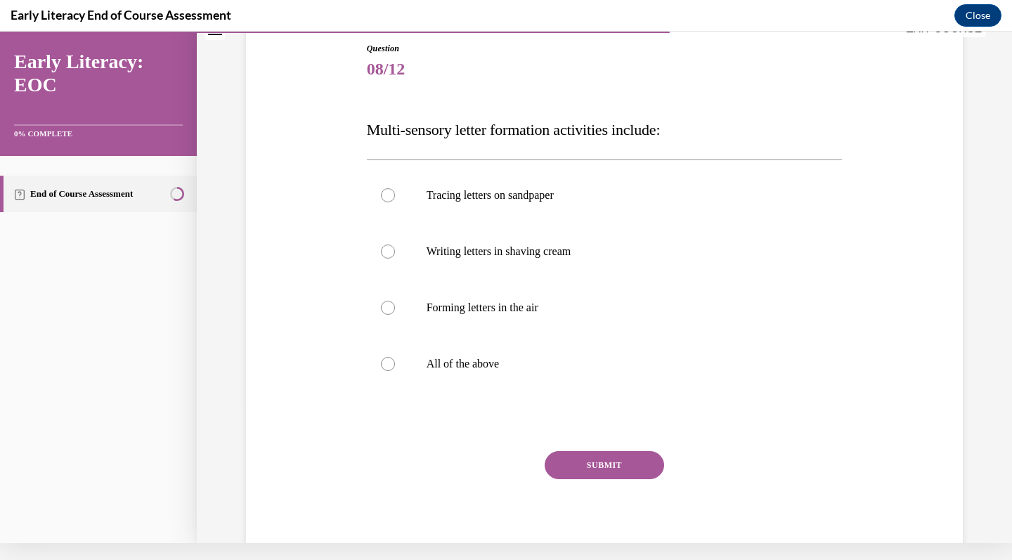
scroll to position [140, 0]
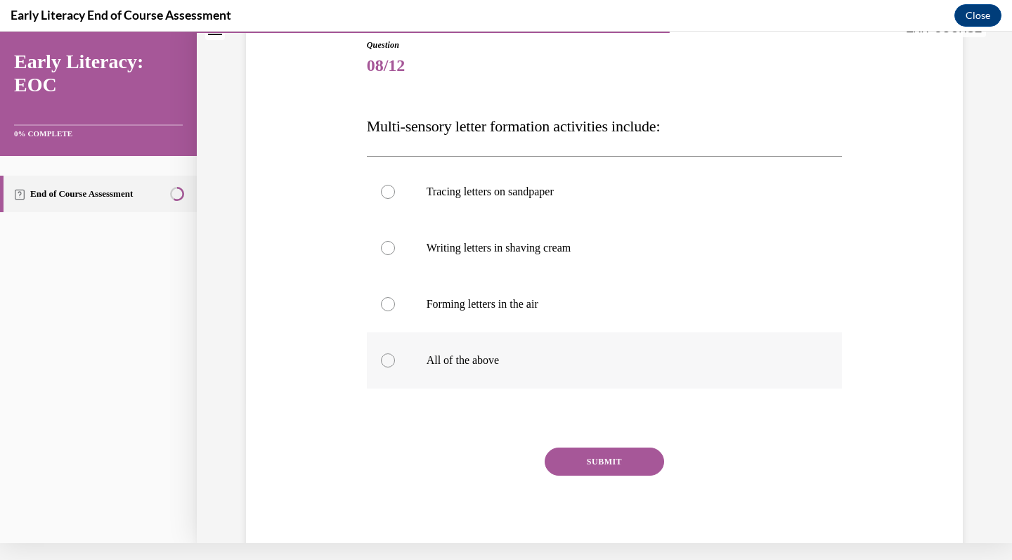
click at [490, 355] on p "All of the above" at bounding box center [617, 360] width 381 height 14
click at [606, 471] on button "SUBMIT" at bounding box center [604, 462] width 119 height 28
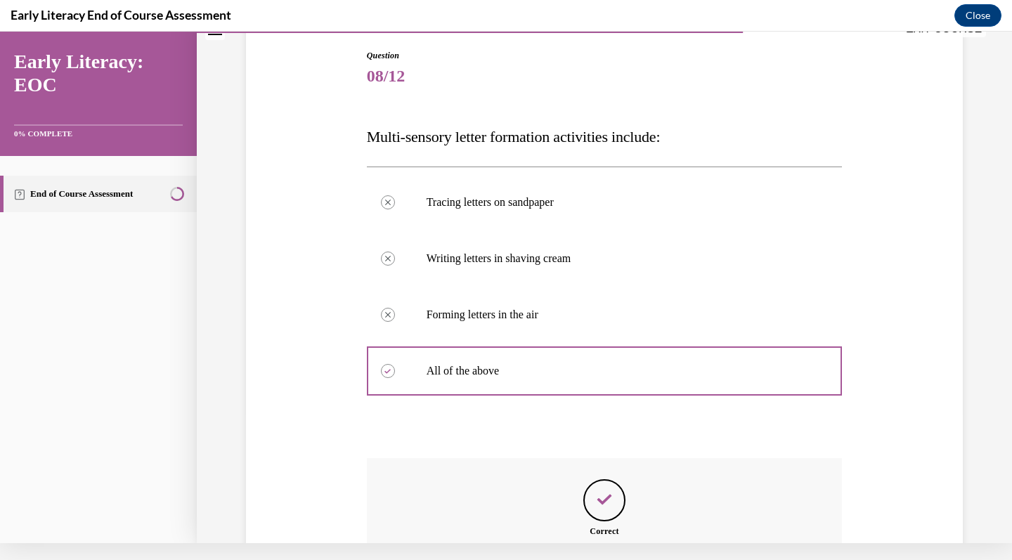
scroll to position [284, 0]
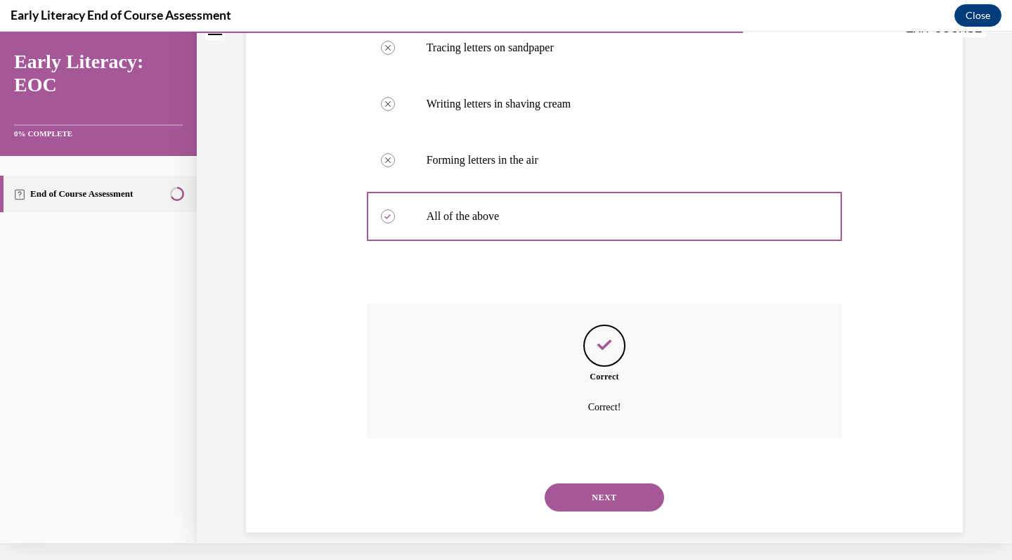
click at [584, 487] on button "NEXT" at bounding box center [604, 497] width 119 height 28
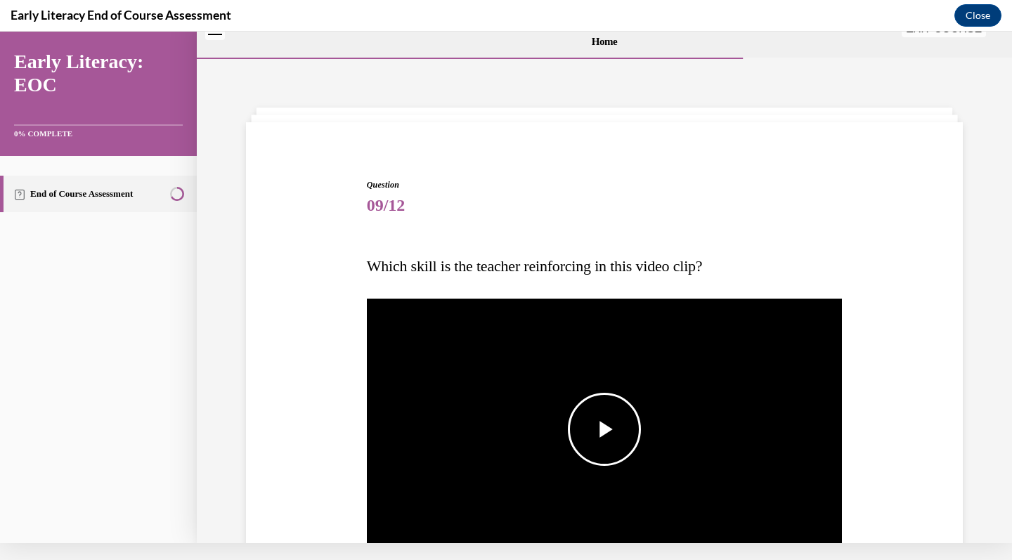
scroll to position [0, 0]
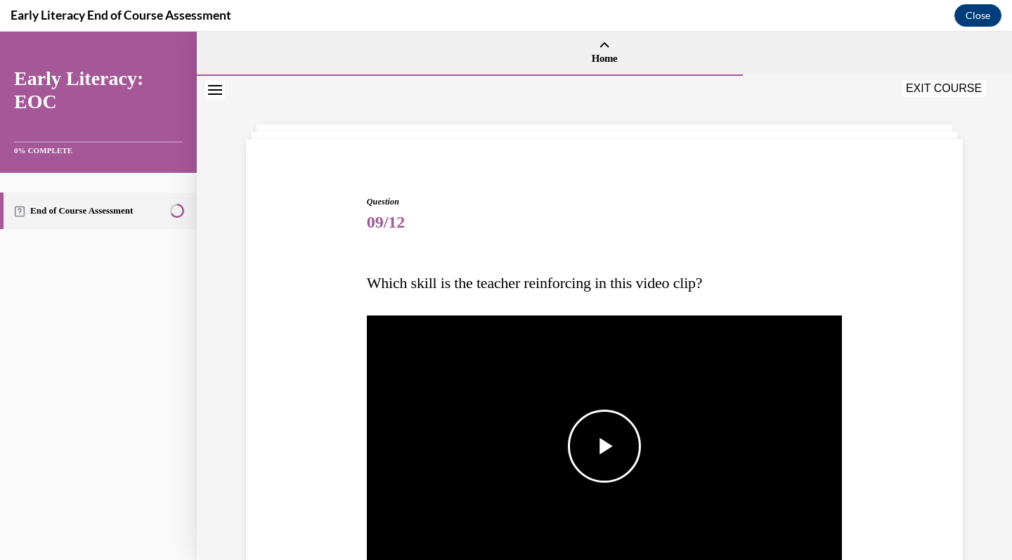
click at [604, 446] on span "Video player" at bounding box center [604, 446] width 0 height 0
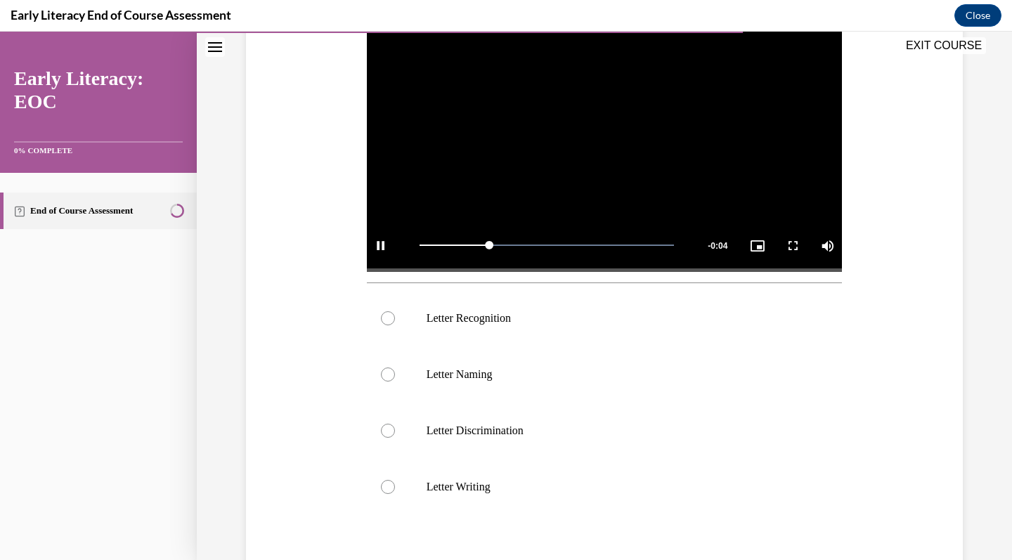
scroll to position [327, 0]
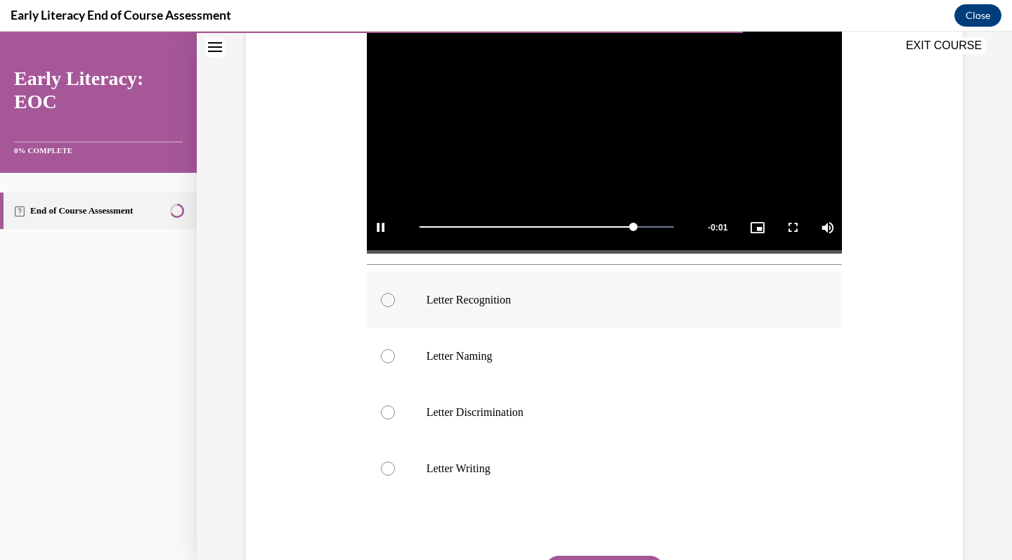
click at [567, 318] on div at bounding box center [605, 300] width 476 height 56
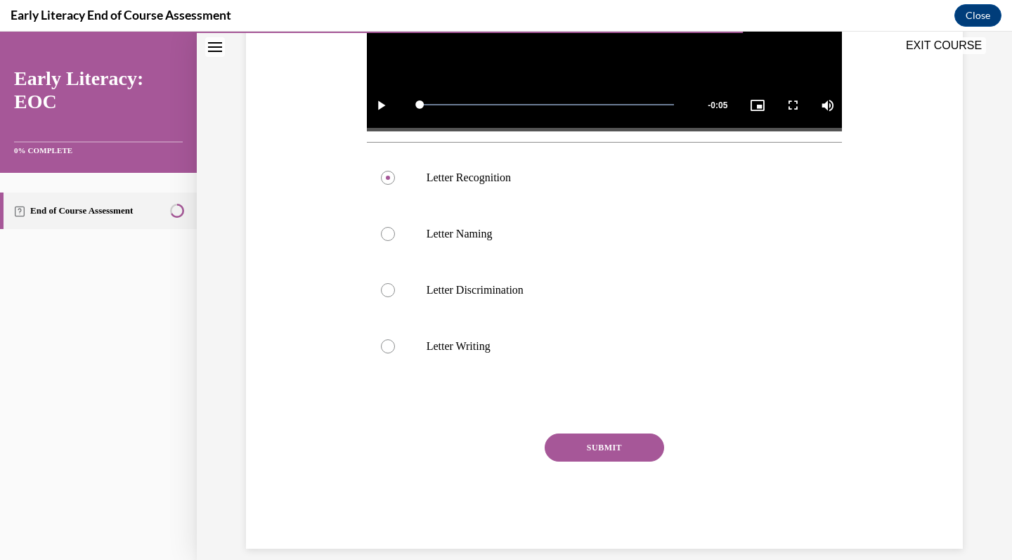
click at [609, 446] on button "SUBMIT" at bounding box center [604, 448] width 119 height 28
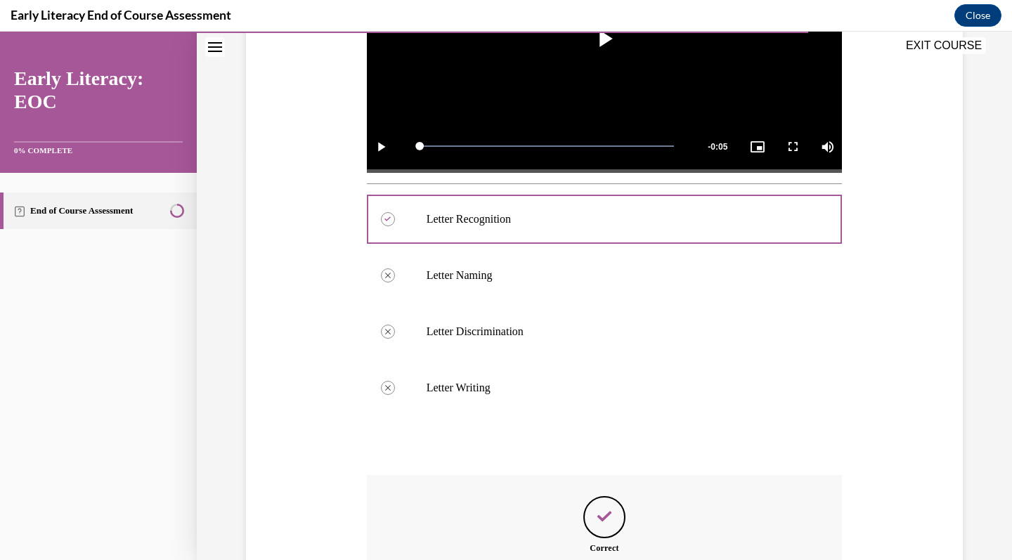
scroll to position [562, 0]
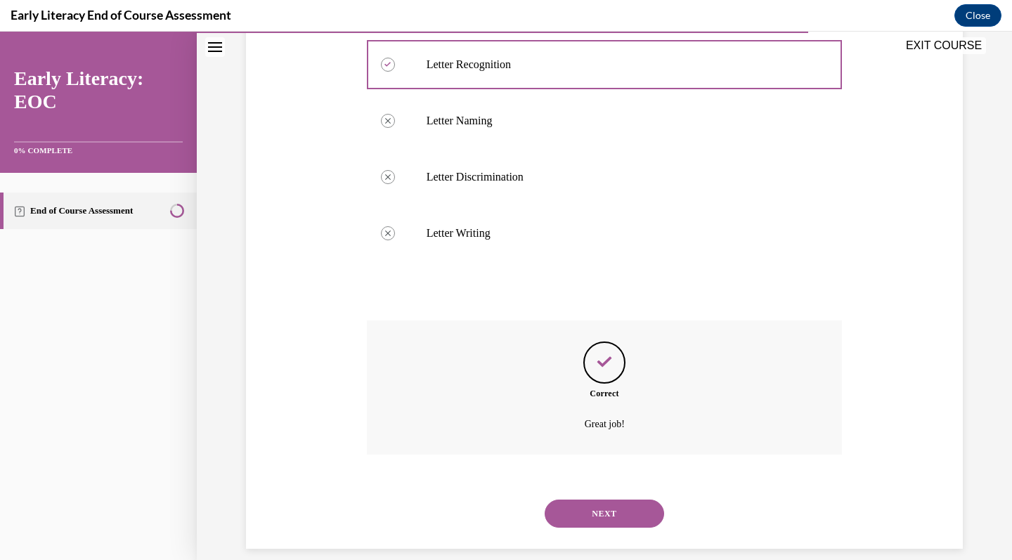
click at [590, 500] on button "NEXT" at bounding box center [604, 514] width 119 height 28
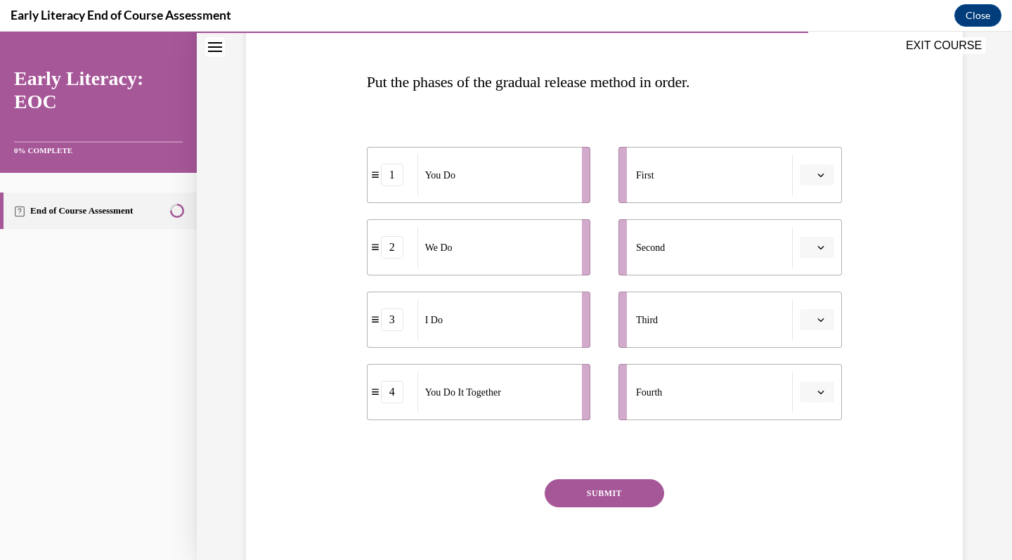
scroll to position [197, 0]
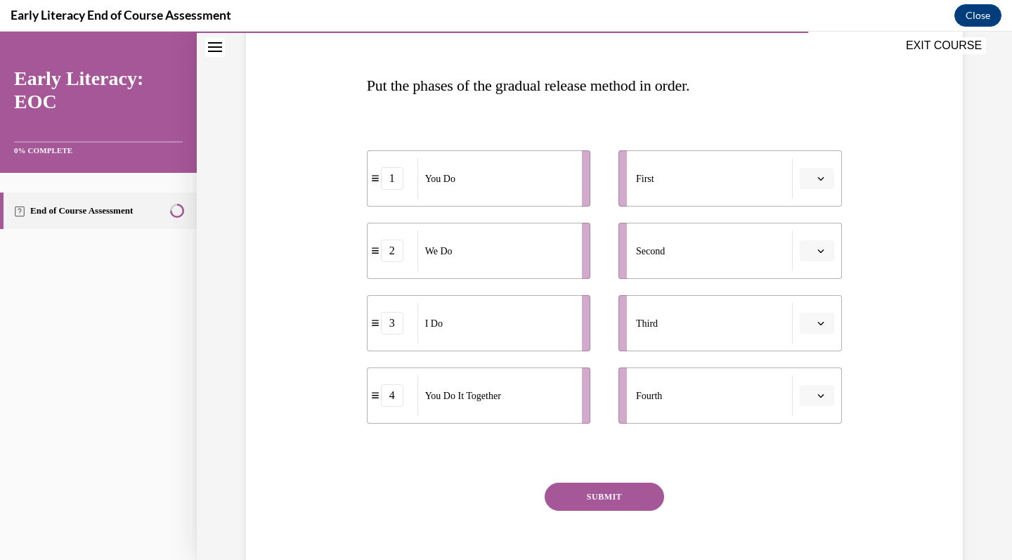
click at [815, 171] on button "button" at bounding box center [817, 178] width 34 height 21
click at [820, 303] on div "3" at bounding box center [810, 294] width 35 height 28
click at [816, 249] on span "button" at bounding box center [821, 251] width 10 height 10
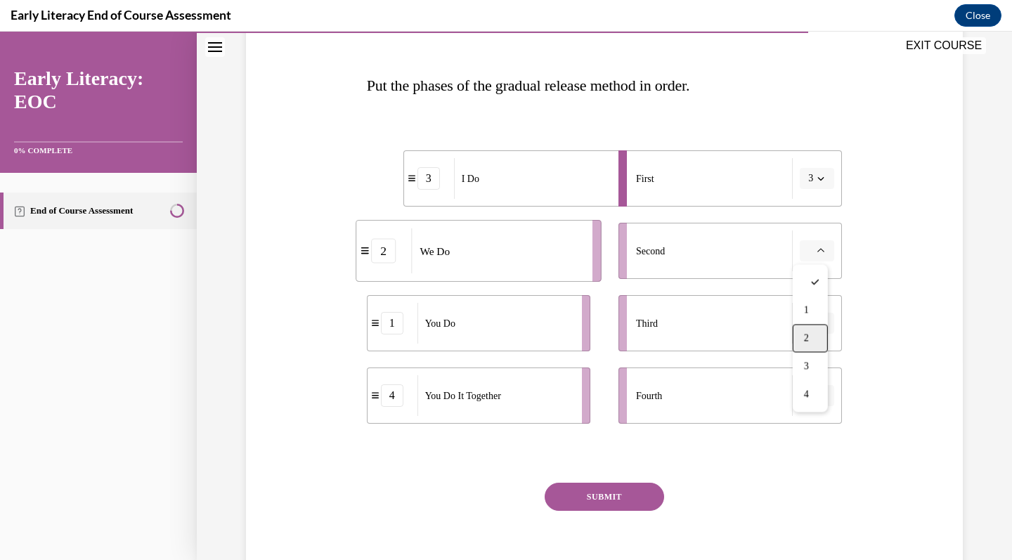
click at [809, 343] on span "2" at bounding box center [806, 338] width 5 height 11
click at [817, 327] on span "button" at bounding box center [821, 323] width 10 height 10
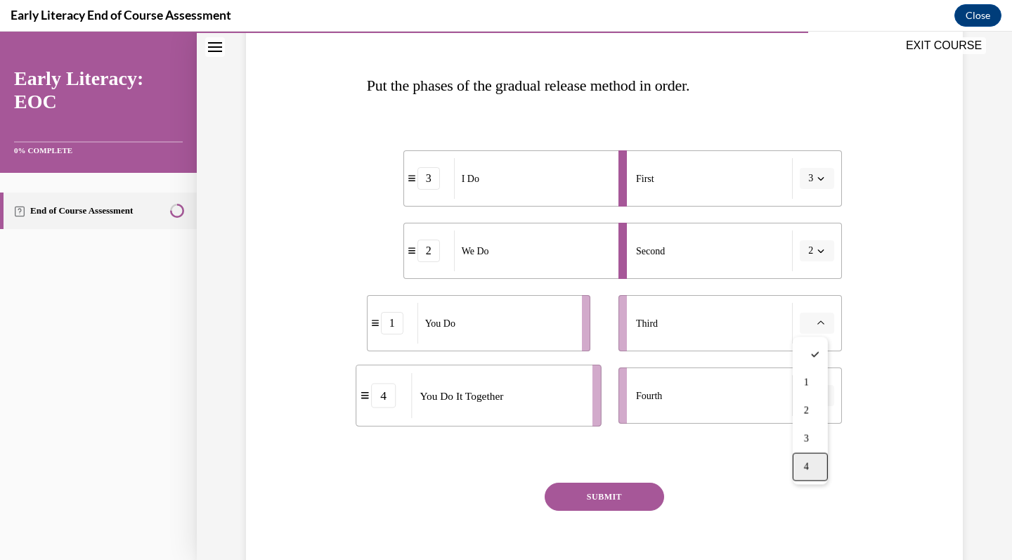
click at [811, 464] on div "4" at bounding box center [810, 467] width 35 height 28
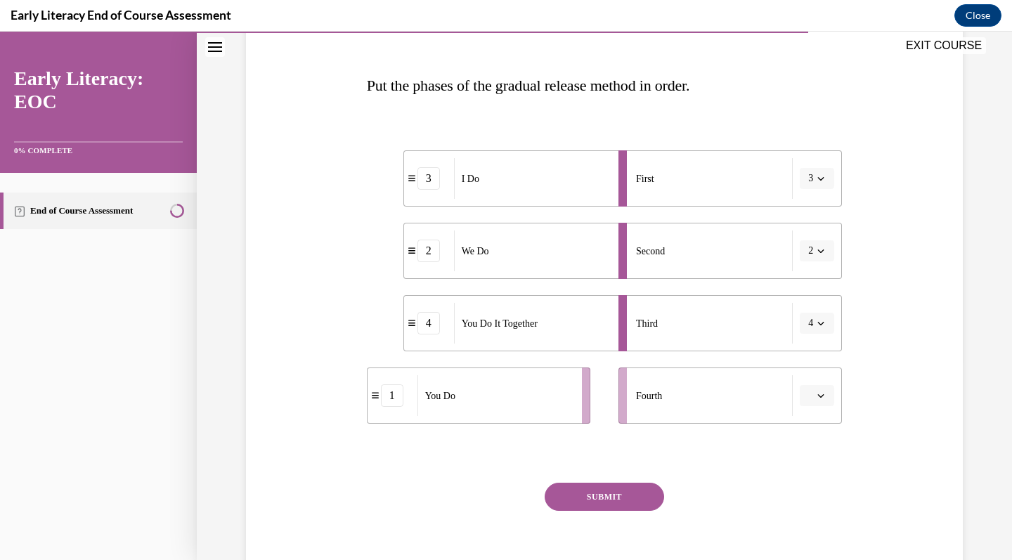
click at [818, 385] on button "button" at bounding box center [817, 395] width 34 height 21
click at [807, 453] on span "1" at bounding box center [806, 455] width 5 height 11
click at [575, 493] on button "SUBMIT" at bounding box center [604, 497] width 119 height 28
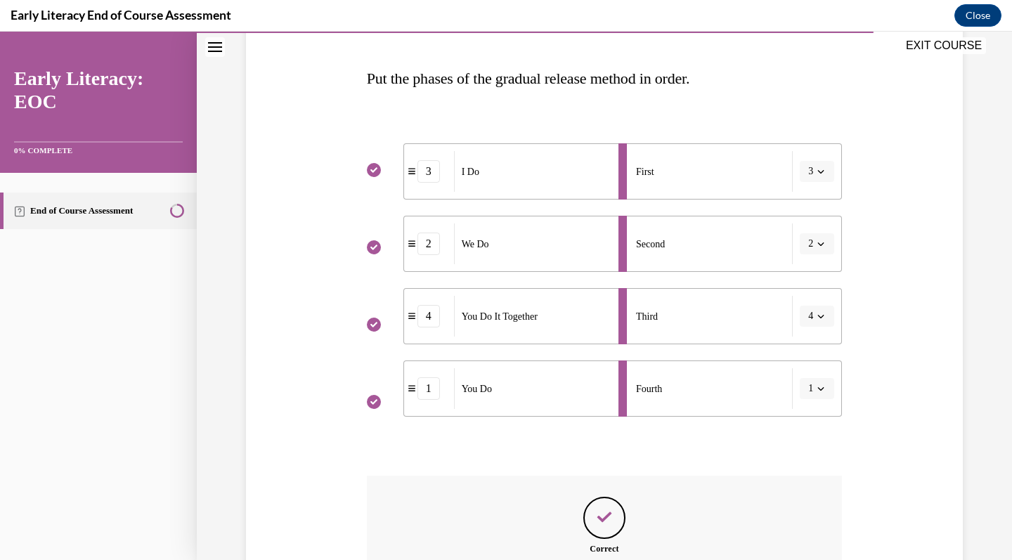
scroll to position [360, 0]
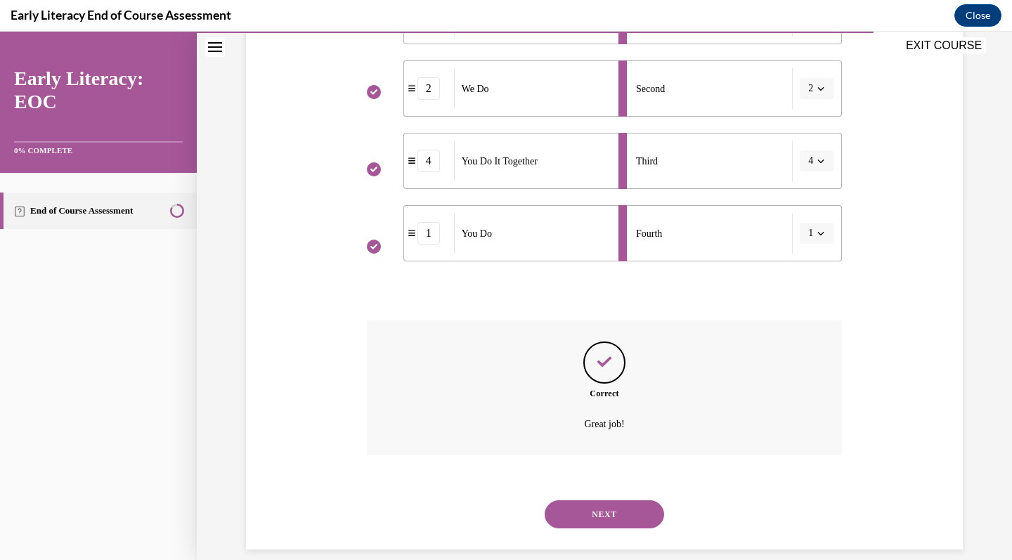
click at [602, 501] on button "NEXT" at bounding box center [604, 514] width 119 height 28
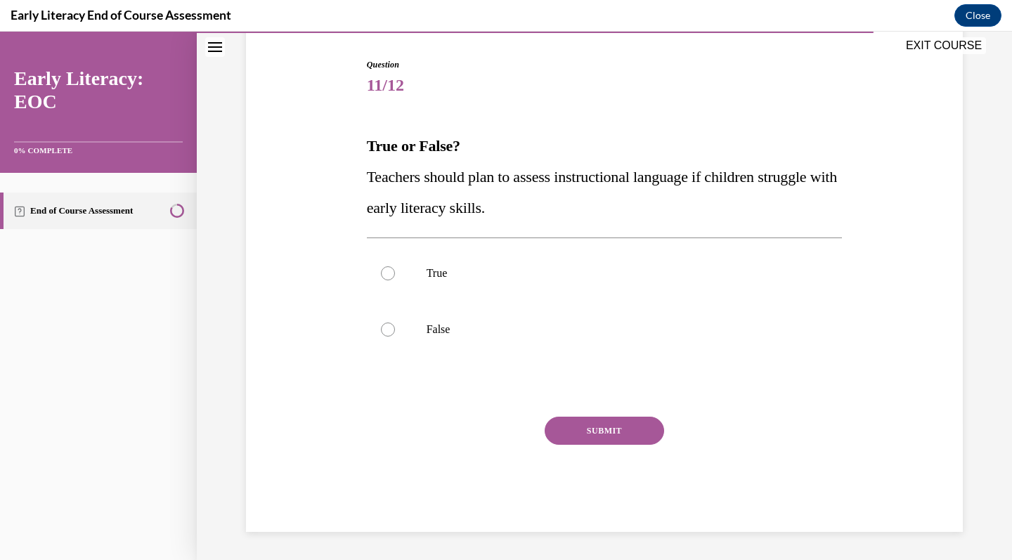
scroll to position [120, 0]
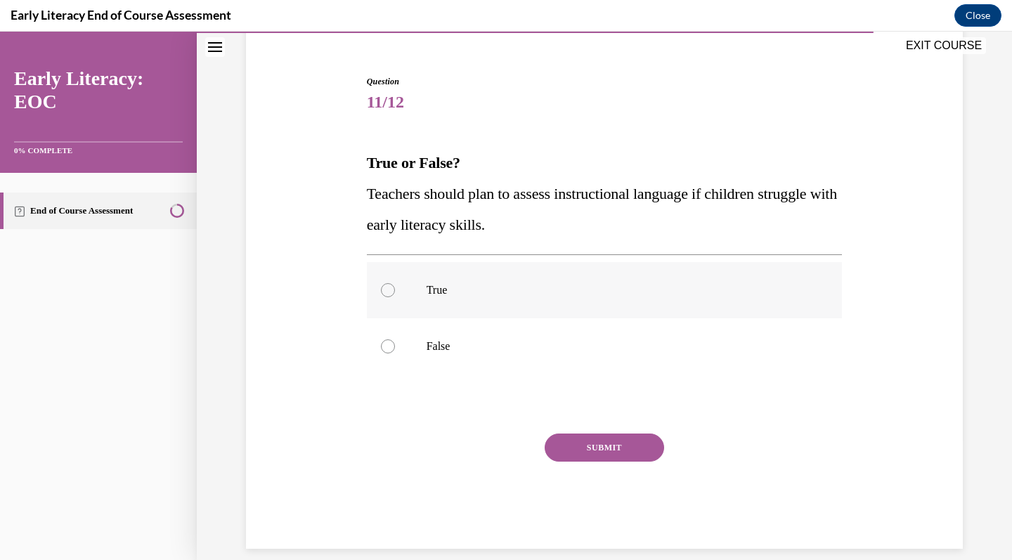
click at [466, 282] on div at bounding box center [605, 290] width 476 height 56
click at [584, 451] on button "SUBMIT" at bounding box center [604, 448] width 119 height 28
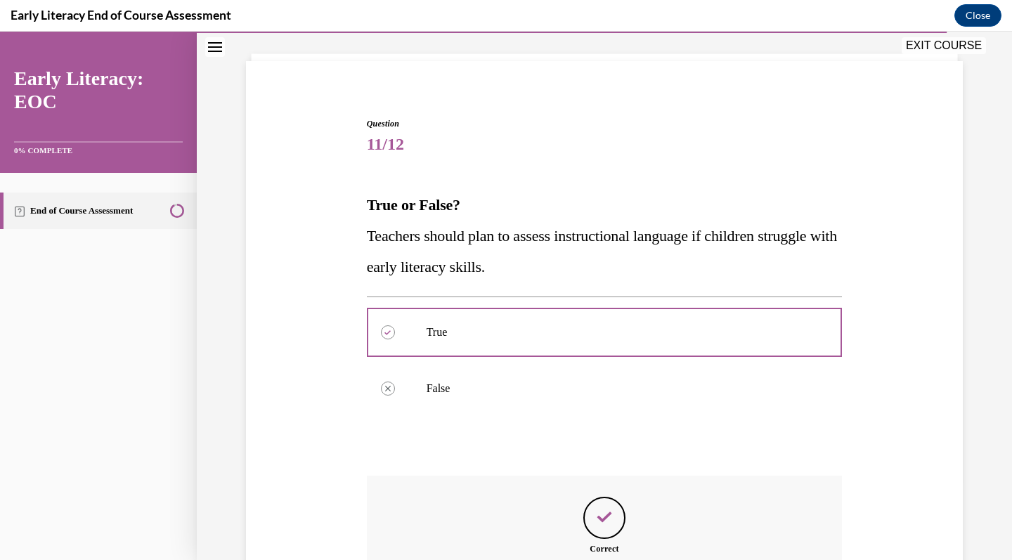
scroll to position [233, 0]
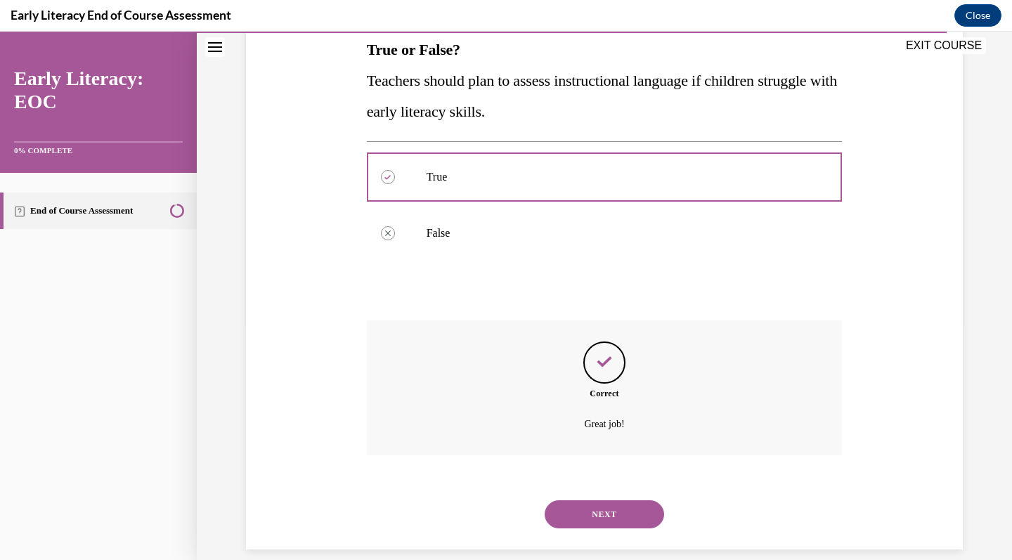
click at [587, 500] on button "NEXT" at bounding box center [604, 514] width 119 height 28
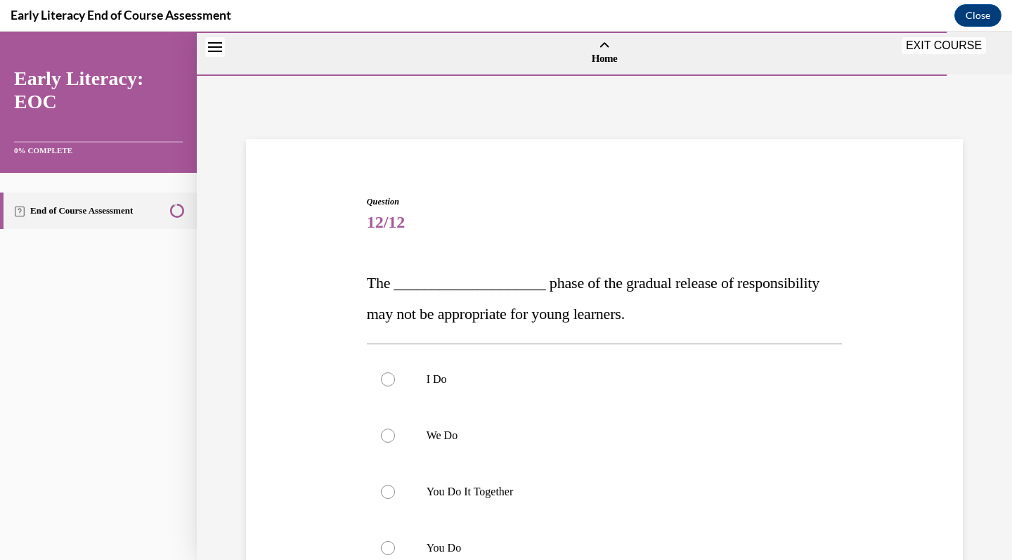
scroll to position [202, 0]
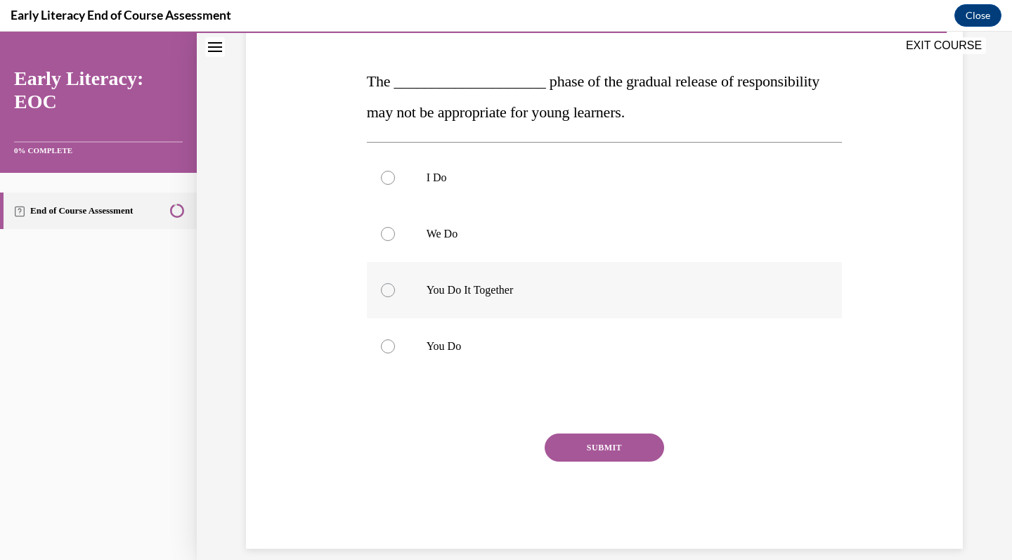
click at [490, 286] on p "You Do It Together" at bounding box center [617, 290] width 381 height 14
click at [613, 447] on button "SUBMIT" at bounding box center [604, 448] width 119 height 28
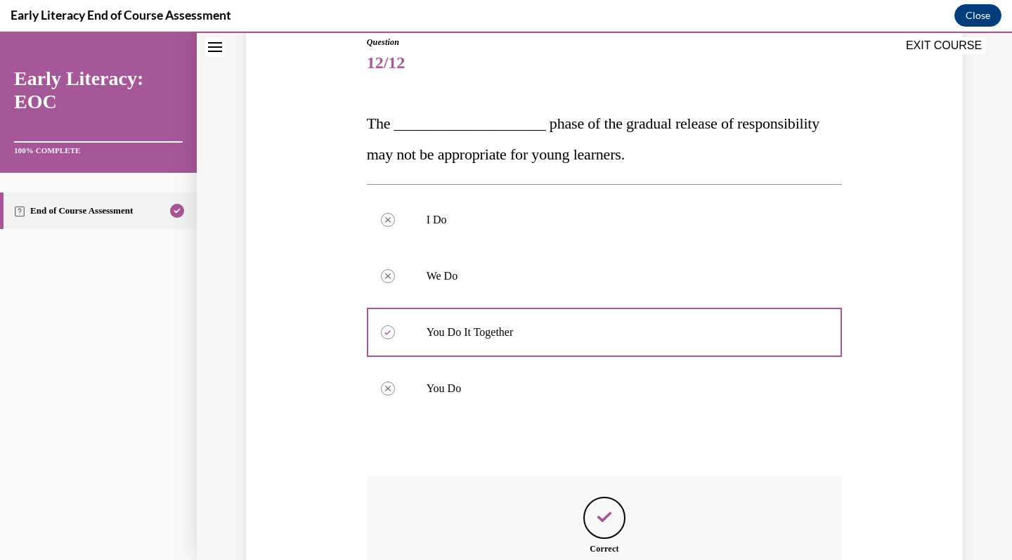
scroll to position [315, 0]
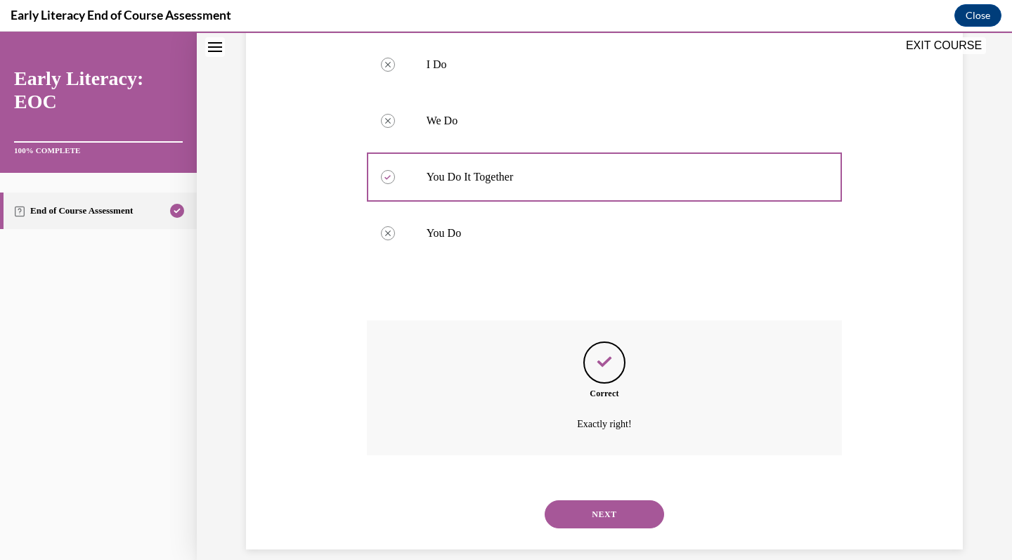
click at [585, 514] on div "NEXT" at bounding box center [605, 514] width 476 height 56
click at [577, 500] on button "NEXT" at bounding box center [604, 514] width 119 height 28
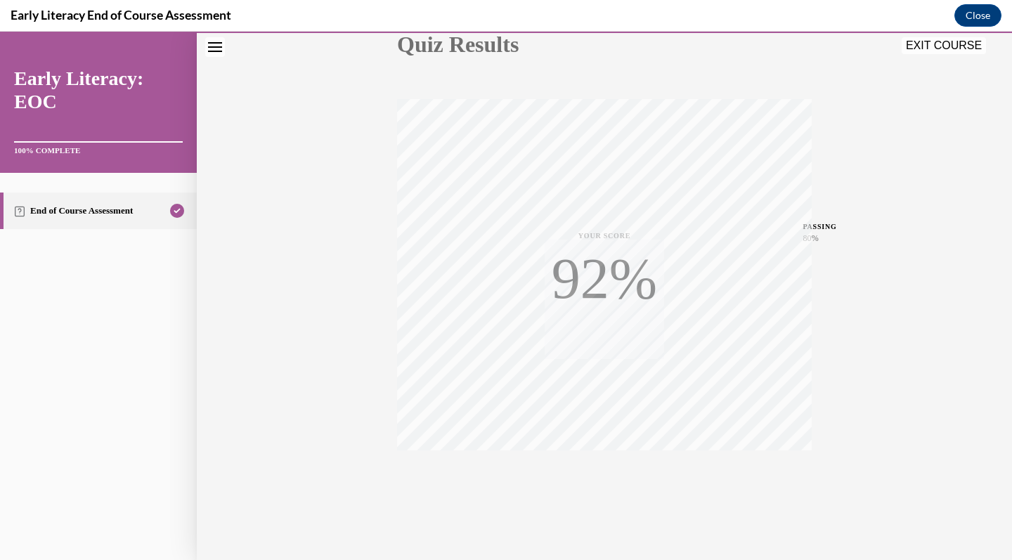
scroll to position [192, 0]
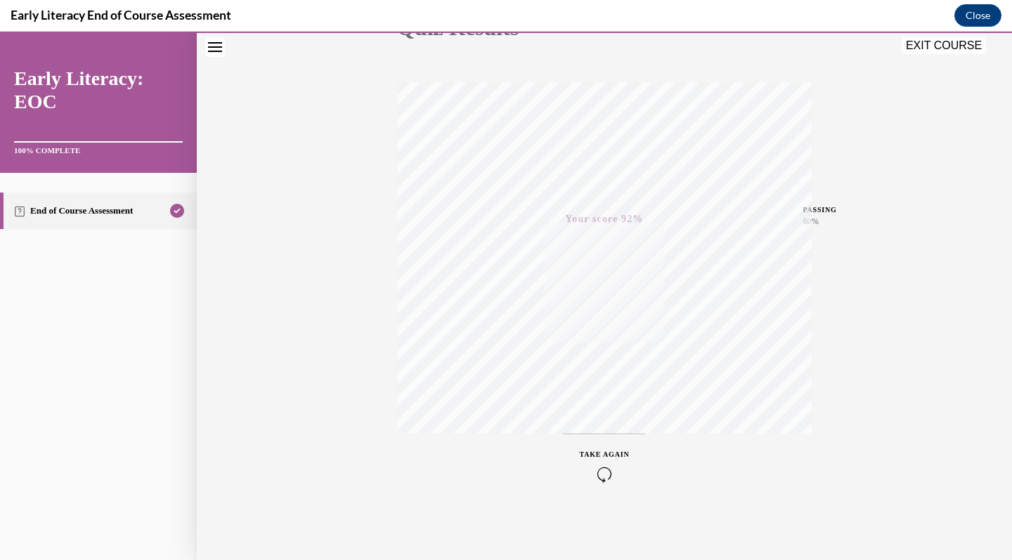
click at [930, 44] on button "EXIT COURSE" at bounding box center [944, 45] width 84 height 17
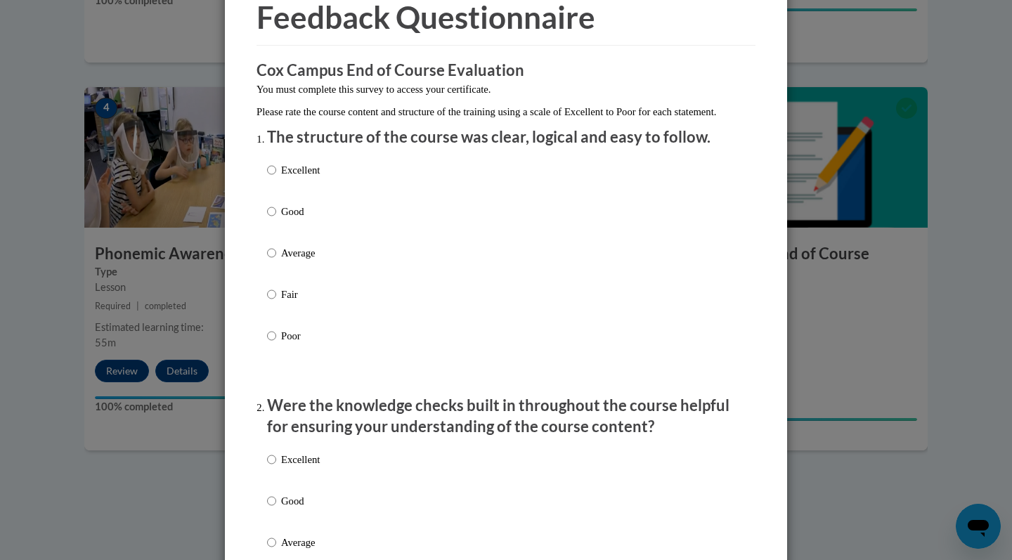
scroll to position [208, 0]
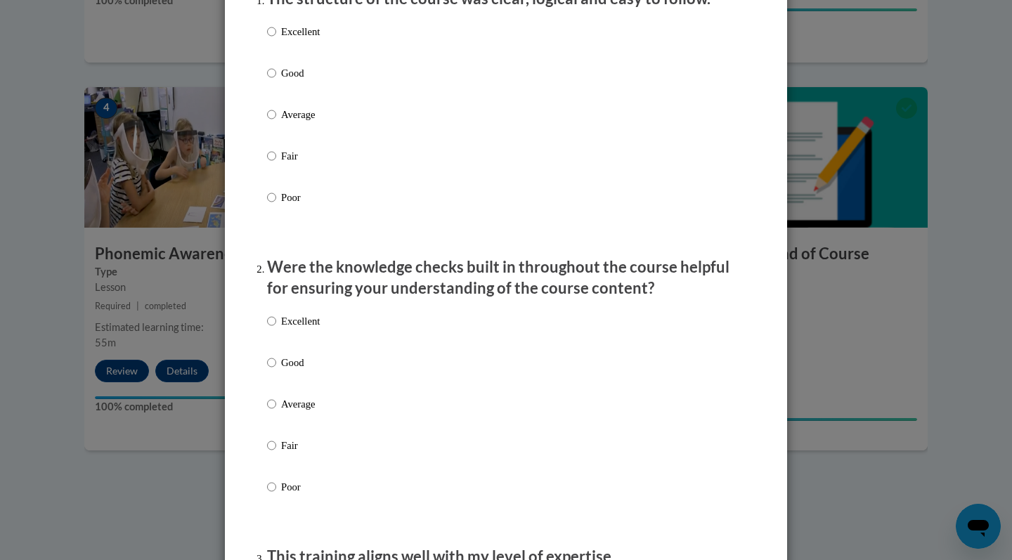
click at [308, 36] on div "Excellent Good Average Fair Poor" at bounding box center [293, 126] width 53 height 218
click at [285, 329] on p "Excellent" at bounding box center [300, 320] width 39 height 15
click at [276, 329] on input "Excellent" at bounding box center [271, 320] width 9 height 15
radio input "true"
click at [269, 39] on input "Excellent" at bounding box center [271, 31] width 9 height 15
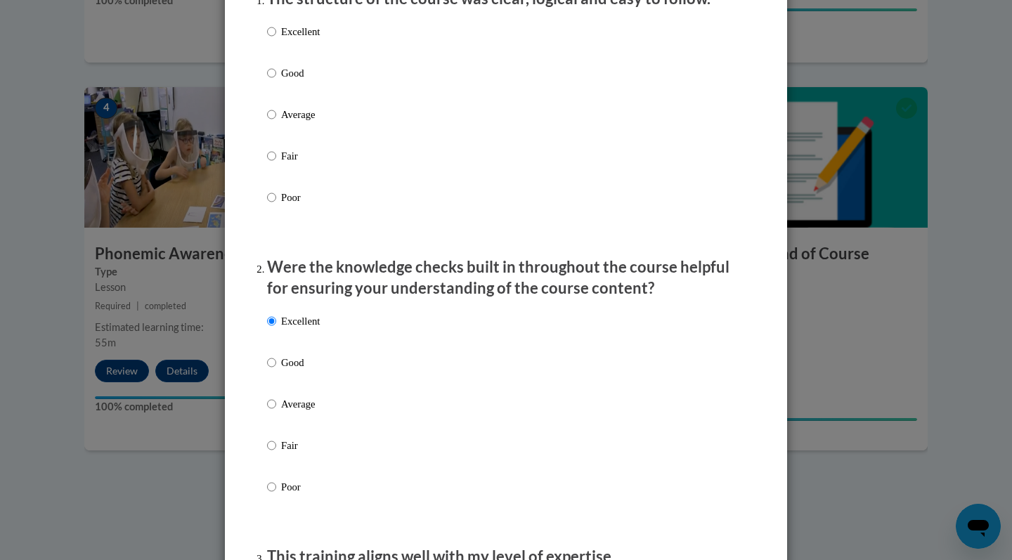
radio input "true"
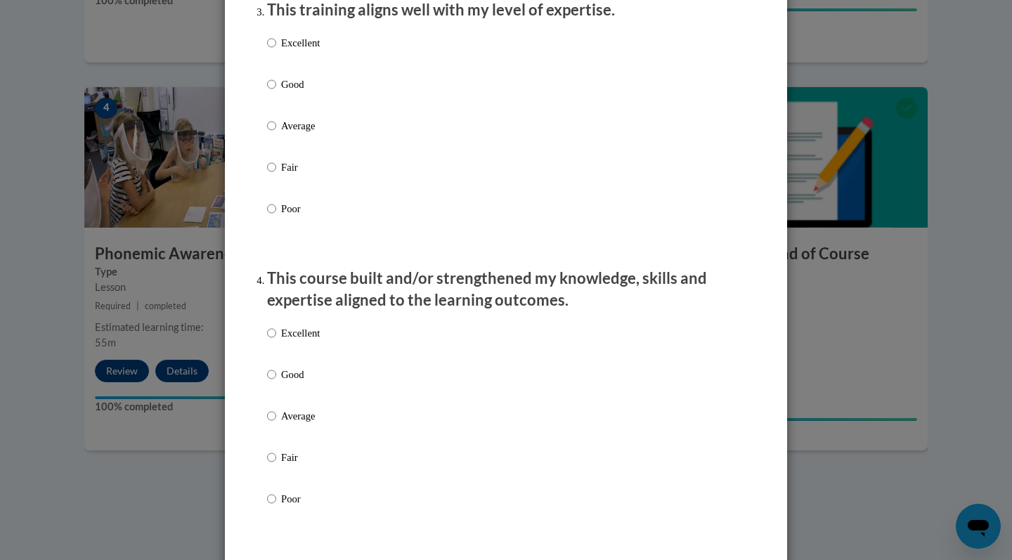
scroll to position [740, 0]
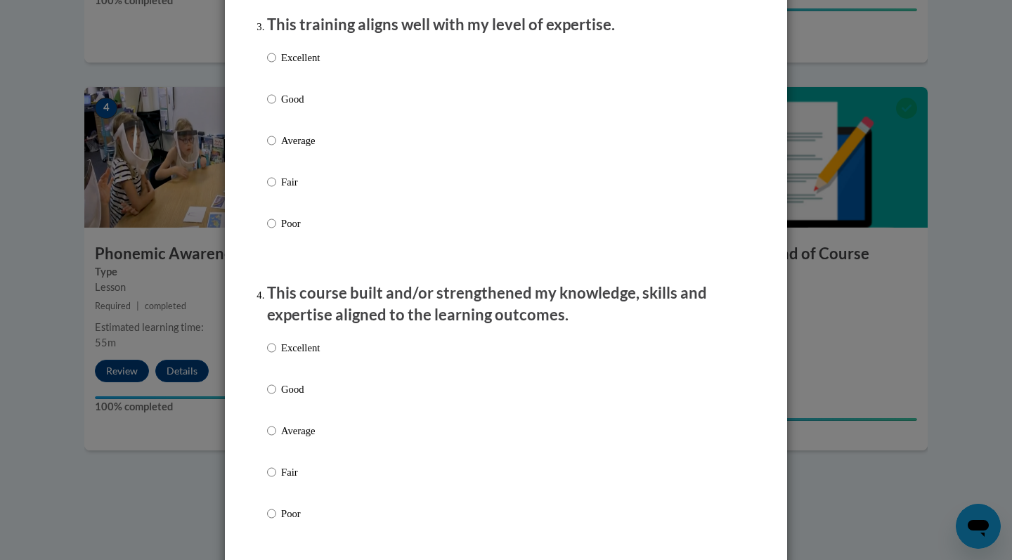
click at [305, 65] on p "Excellent" at bounding box center [300, 57] width 39 height 15
click at [276, 65] on input "Excellent" at bounding box center [271, 57] width 9 height 15
radio input "true"
click at [281, 107] on p "Good" at bounding box center [300, 98] width 39 height 15
click at [276, 107] on input "Good" at bounding box center [271, 98] width 9 height 15
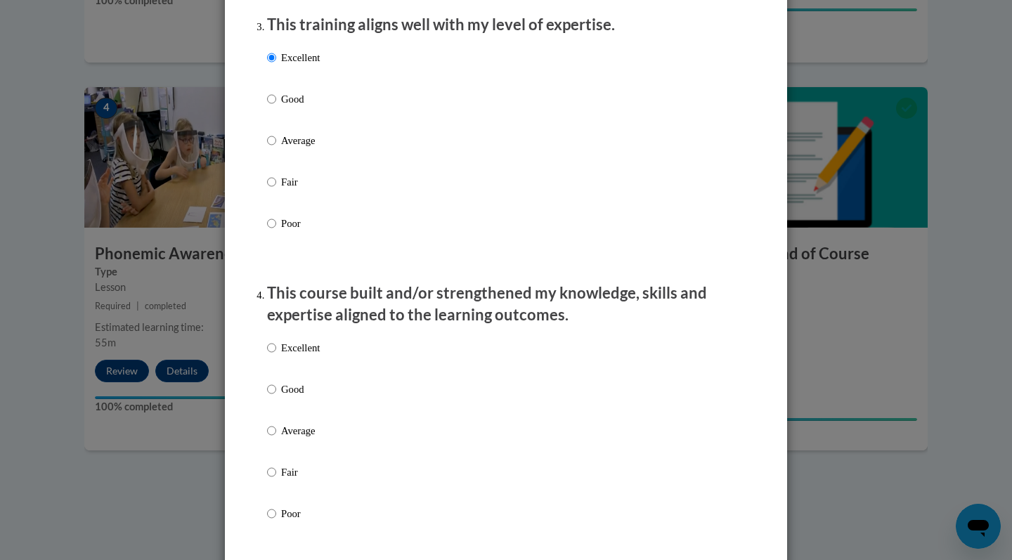
radio input "true"
click at [315, 356] on p "Excellent" at bounding box center [300, 347] width 39 height 15
click at [276, 356] on input "Excellent" at bounding box center [271, 347] width 9 height 15
radio input "true"
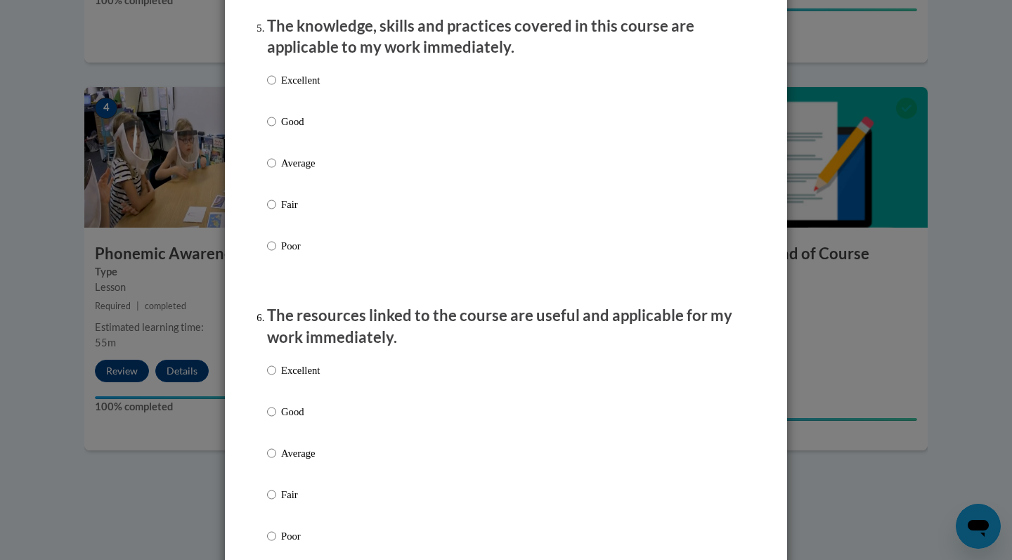
scroll to position [1290, 0]
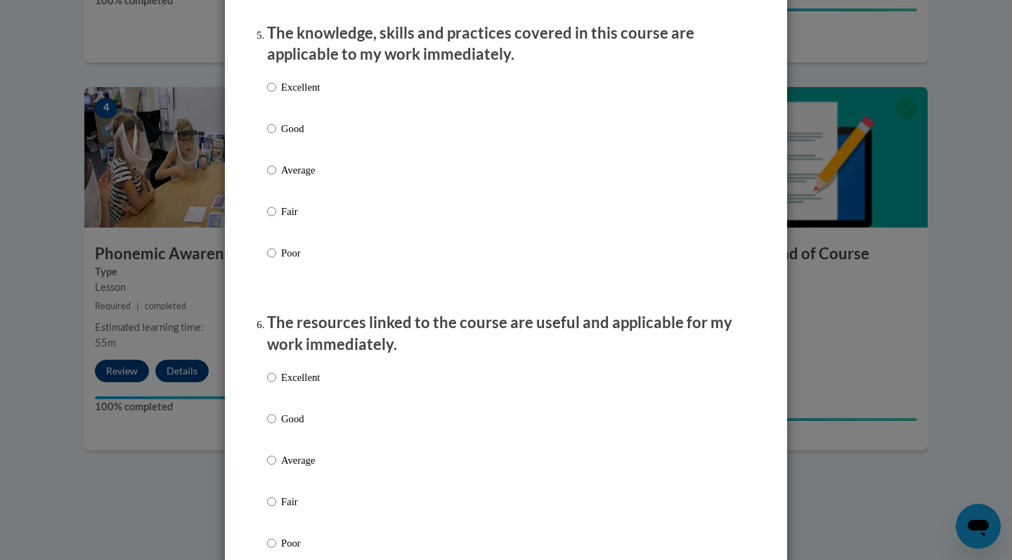
click at [286, 136] on p "Good" at bounding box center [300, 128] width 39 height 15
click at [276, 136] on input "Good" at bounding box center [271, 128] width 9 height 15
radio input "true"
click at [289, 178] on p "Average" at bounding box center [300, 169] width 39 height 15
click at [276, 178] on input "Average" at bounding box center [271, 169] width 9 height 15
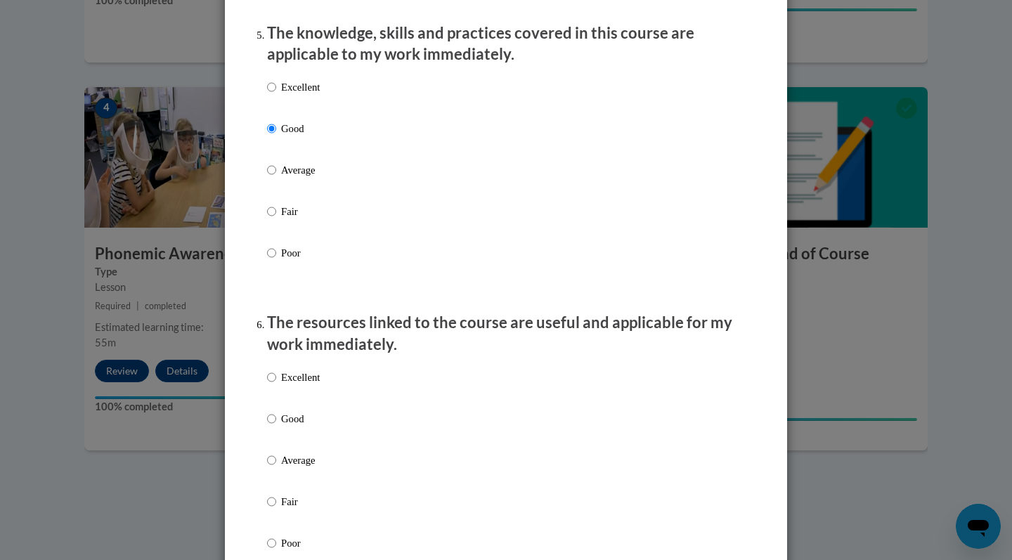
radio input "true"
click at [294, 395] on label "Excellent" at bounding box center [293, 389] width 53 height 38
click at [276, 385] on input "Excellent" at bounding box center [271, 377] width 9 height 15
radio input "true"
click at [287, 464] on p "Average" at bounding box center [300, 460] width 39 height 15
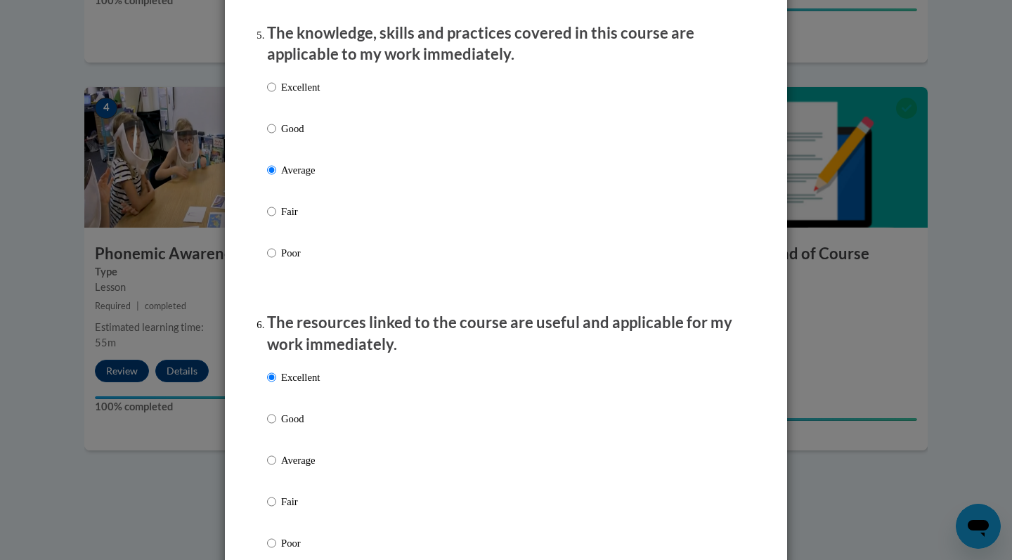
click at [276, 464] on input "Average" at bounding box center [271, 460] width 9 height 15
radio input "true"
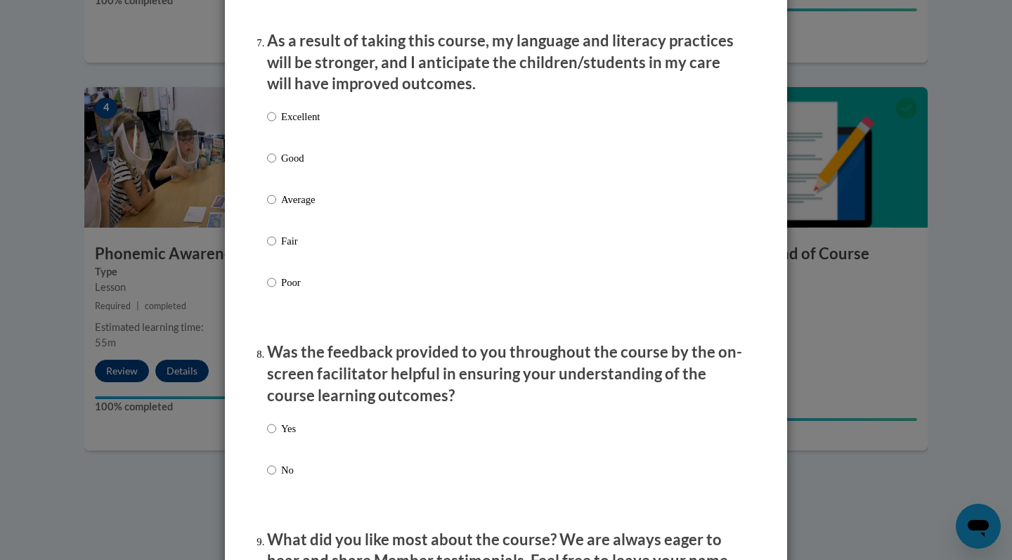
scroll to position [1870, 0]
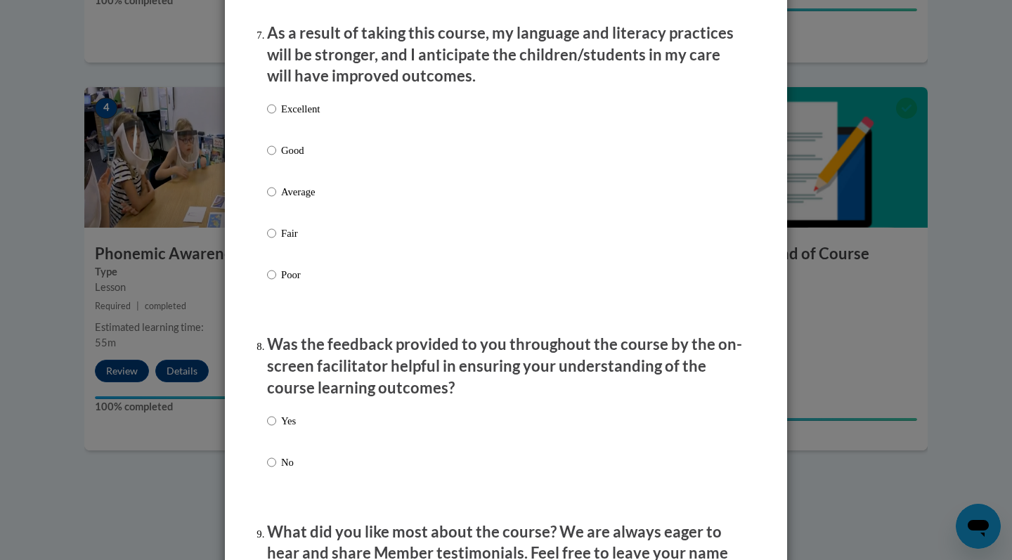
click at [296, 108] on p "Excellent" at bounding box center [300, 108] width 39 height 15
click at [276, 108] on input "Excellent" at bounding box center [271, 108] width 9 height 15
radio input "true"
click at [281, 422] on p "Yes" at bounding box center [288, 420] width 15 height 15
click at [276, 422] on input "Yes" at bounding box center [271, 420] width 9 height 15
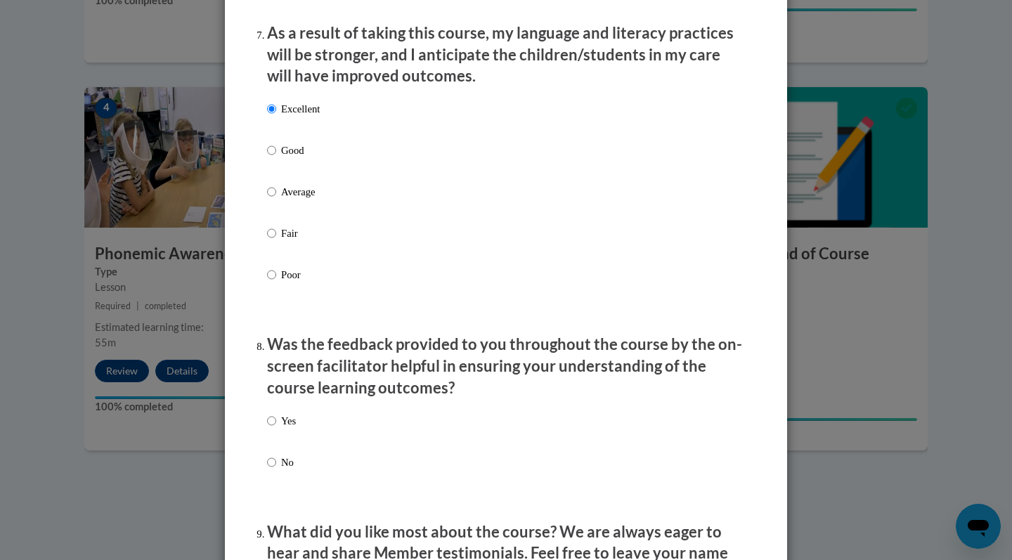
radio input "true"
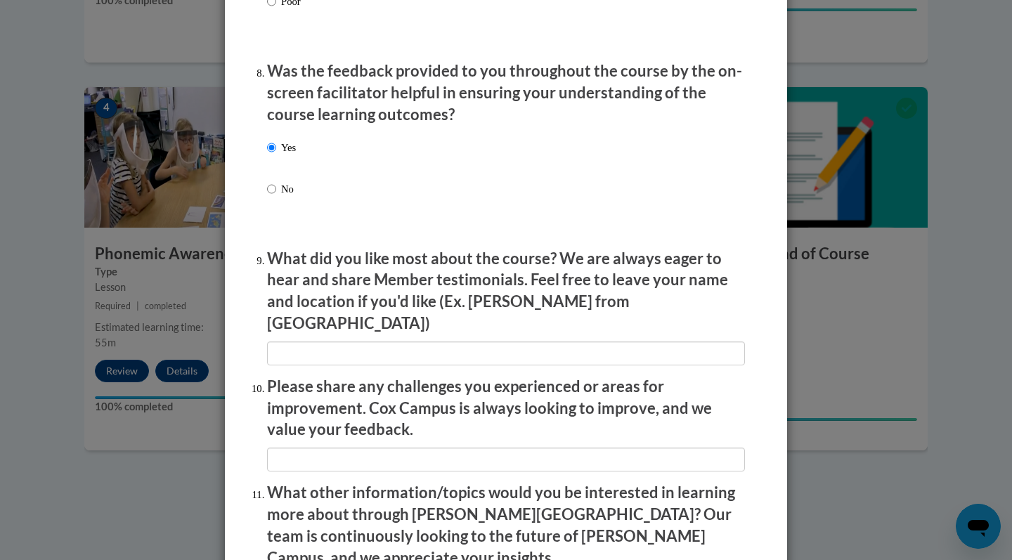
scroll to position [2344, 0]
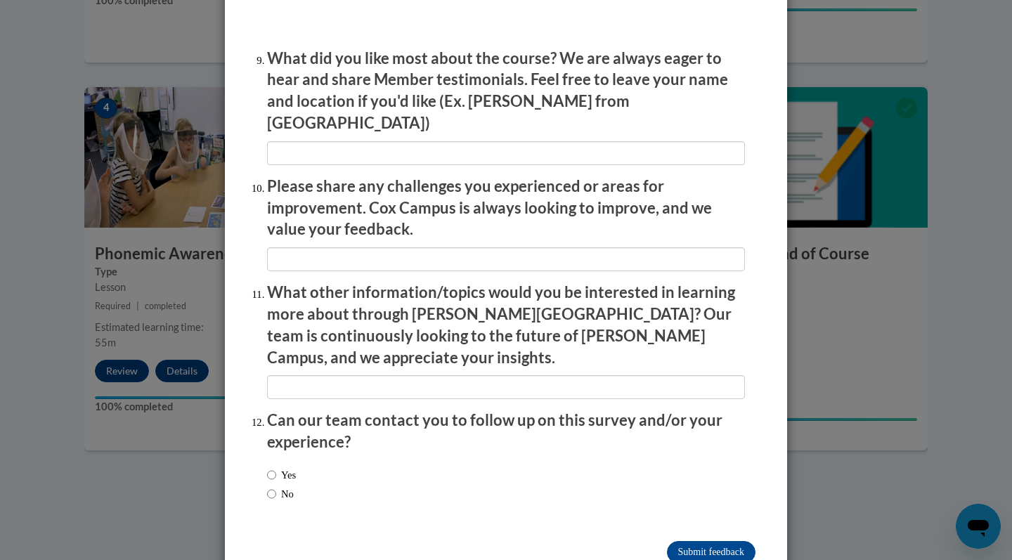
click at [285, 486] on label "No" at bounding box center [280, 493] width 27 height 15
click at [276, 486] on input "No" at bounding box center [271, 493] width 9 height 15
radio input "true"
click at [720, 541] on input "Submit feedback" at bounding box center [711, 552] width 89 height 22
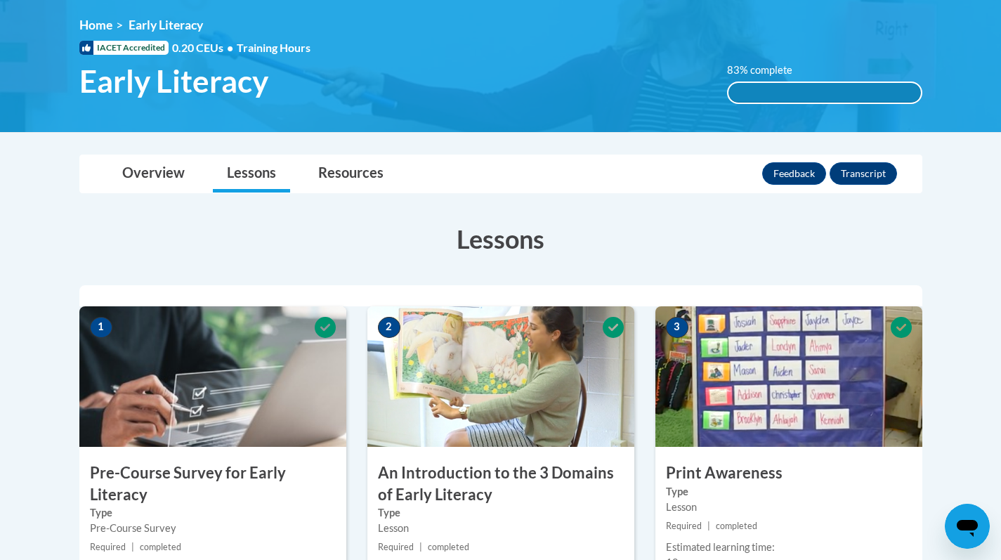
scroll to position [189, 0]
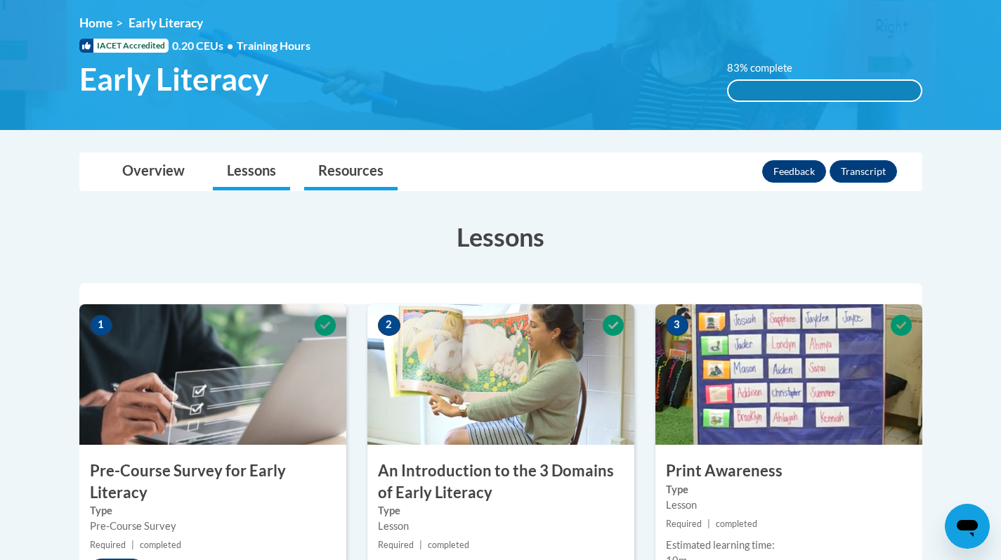
click at [330, 181] on link "Resources" at bounding box center [350, 171] width 93 height 37
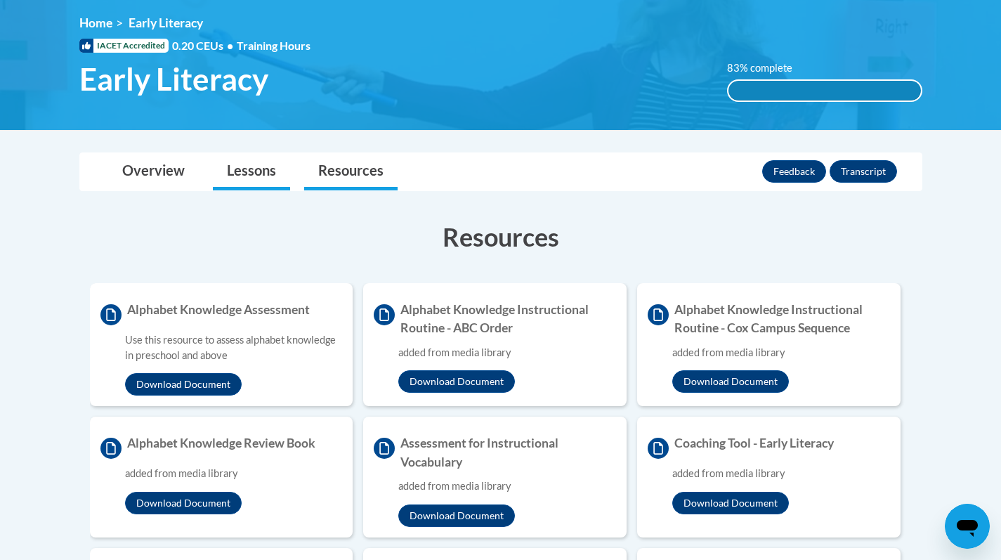
click at [278, 179] on link "Lessons" at bounding box center [251, 171] width 77 height 37
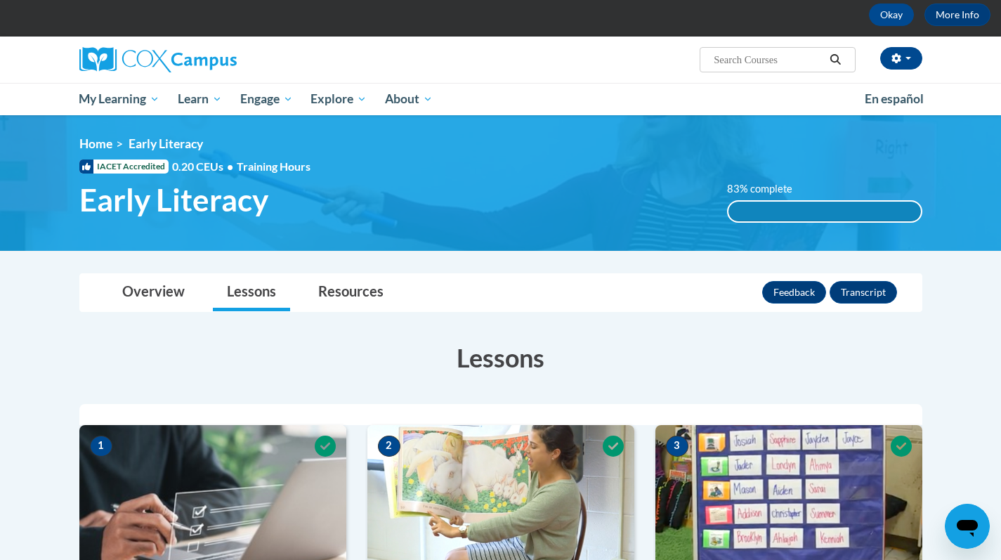
scroll to position [0, 0]
